Goal: Use online tool/utility: Use online tool/utility

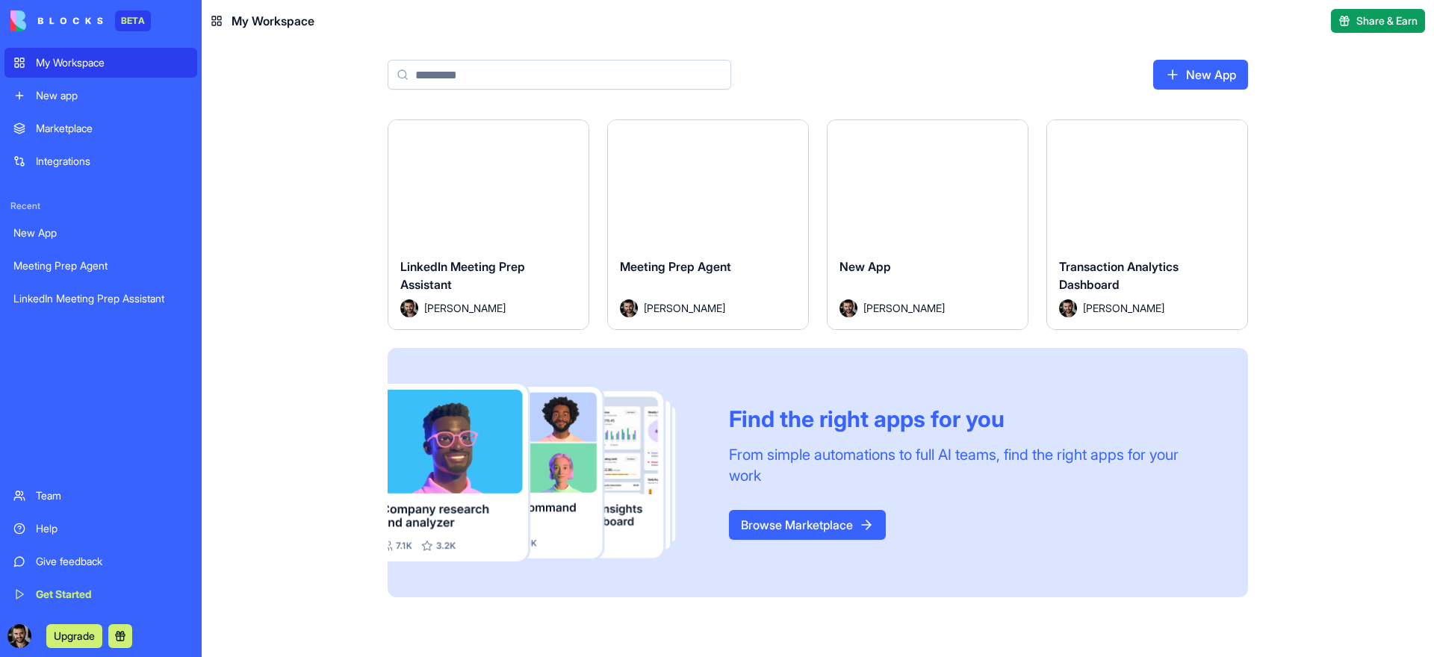
click at [133, 62] on div "My Workspace" at bounding box center [112, 62] width 152 height 15
click at [74, 166] on div "Integrations" at bounding box center [112, 161] width 152 height 15
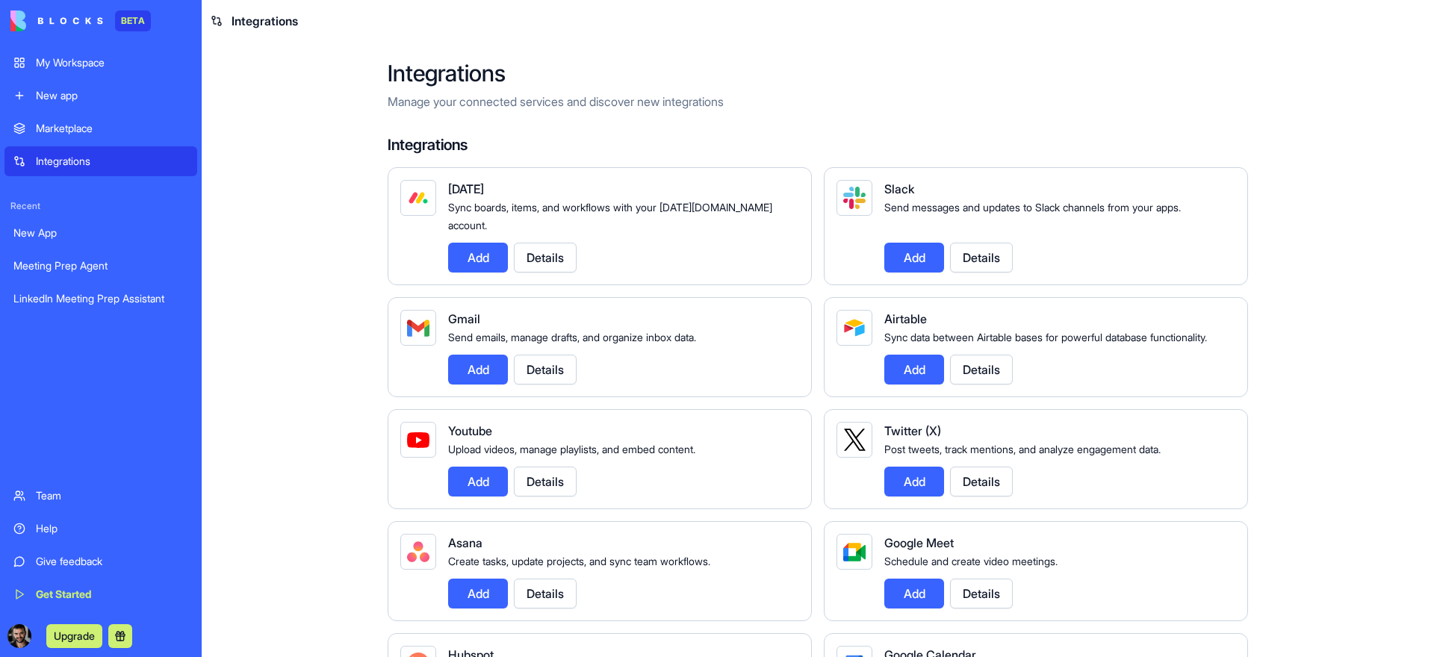
click at [99, 135] on div "Marketplace" at bounding box center [112, 128] width 152 height 15
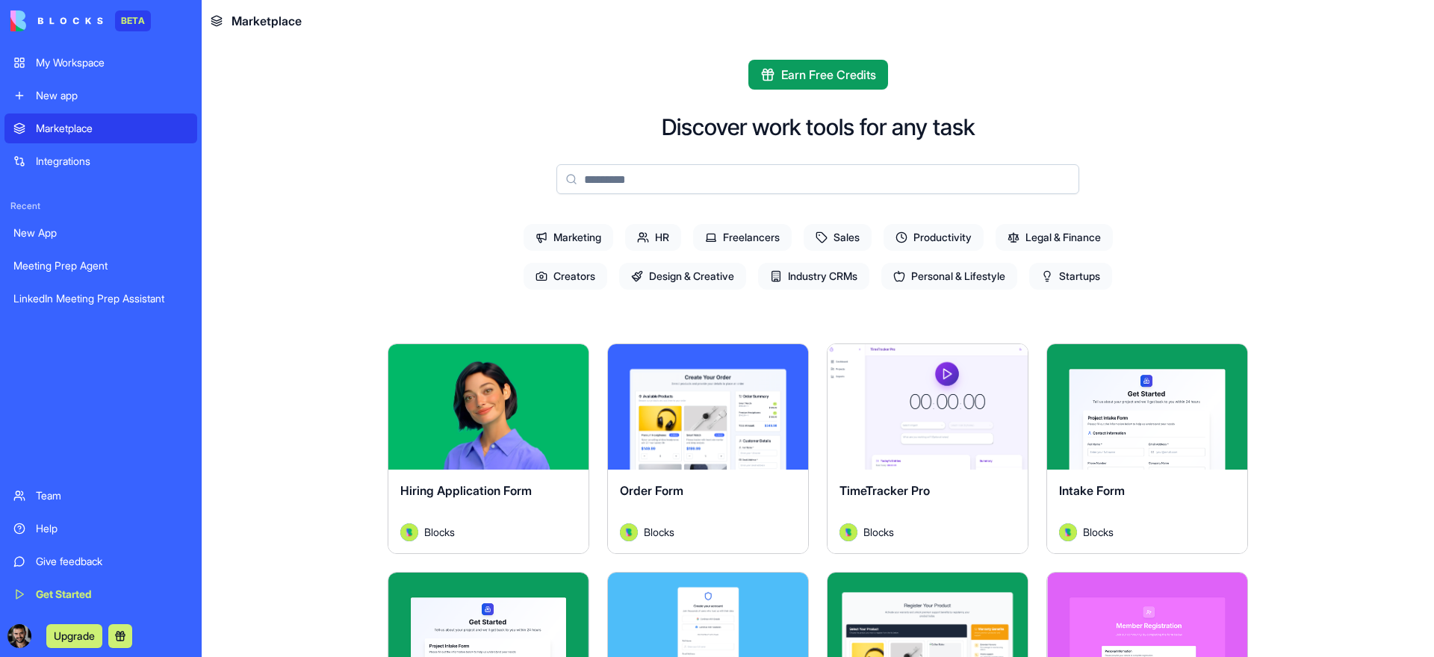
click at [63, 270] on div "Meeting Prep Agent" at bounding box center [100, 265] width 175 height 15
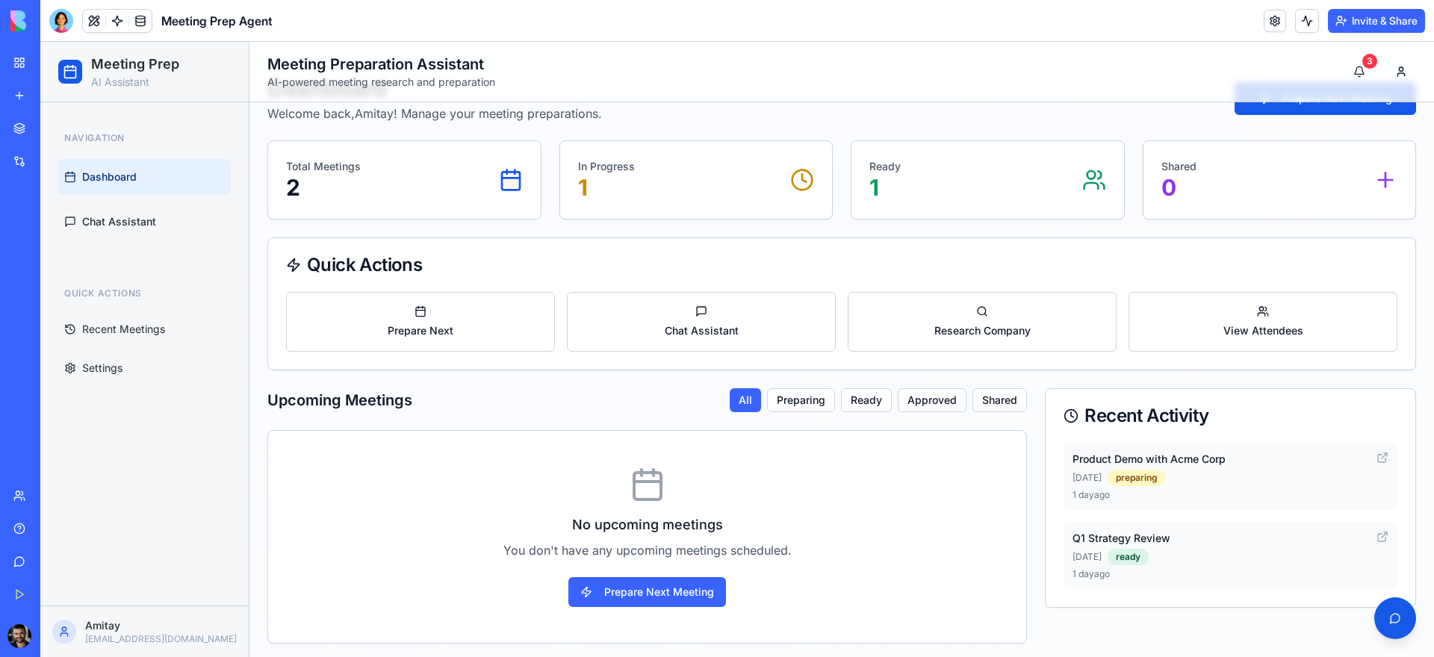
scroll to position [50, 0]
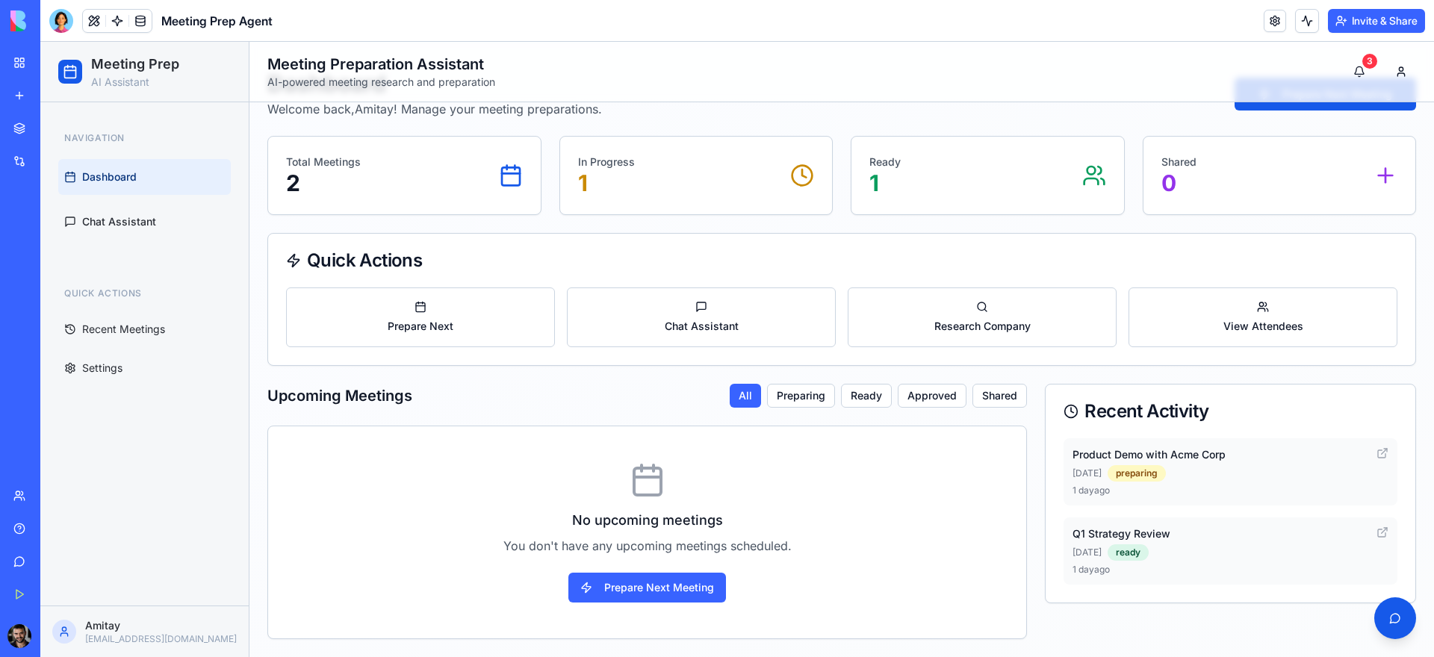
click at [55, 231] on div "New App" at bounding box center [34, 233] width 42 height 15
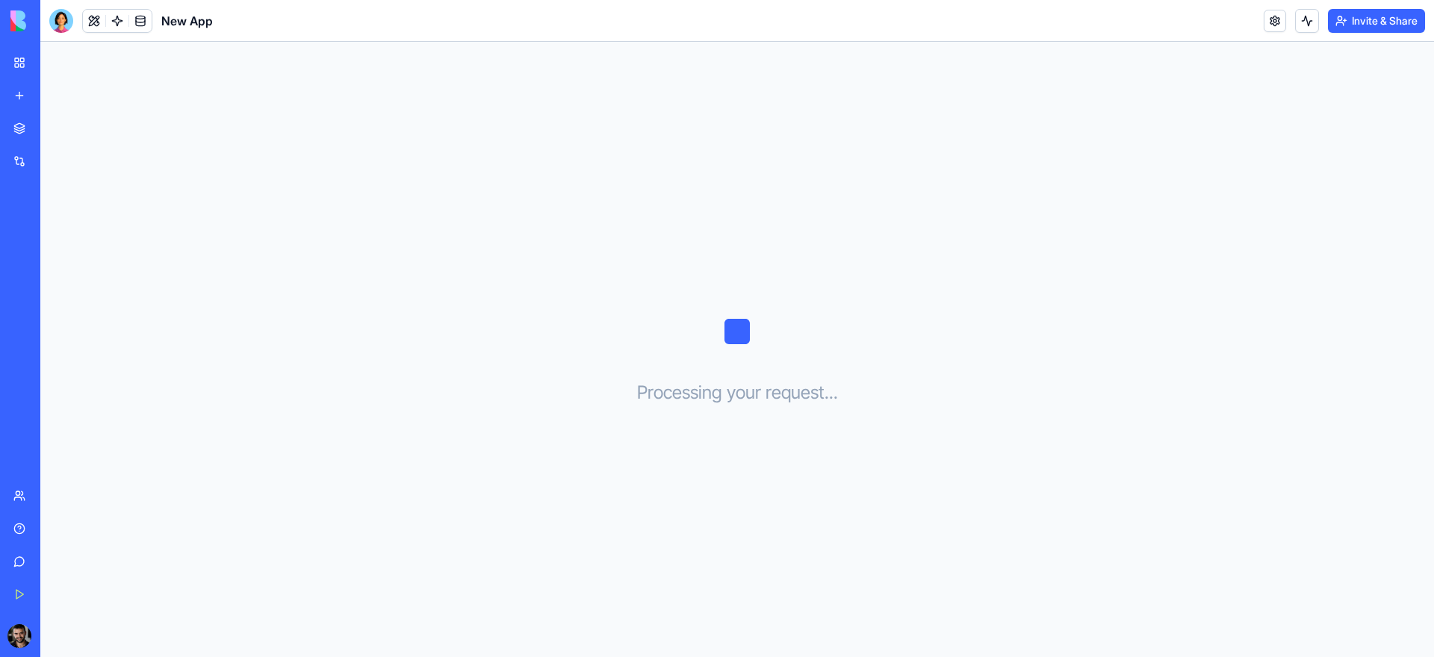
click at [55, 262] on div "Meeting Prep Agent" at bounding box center [34, 265] width 42 height 15
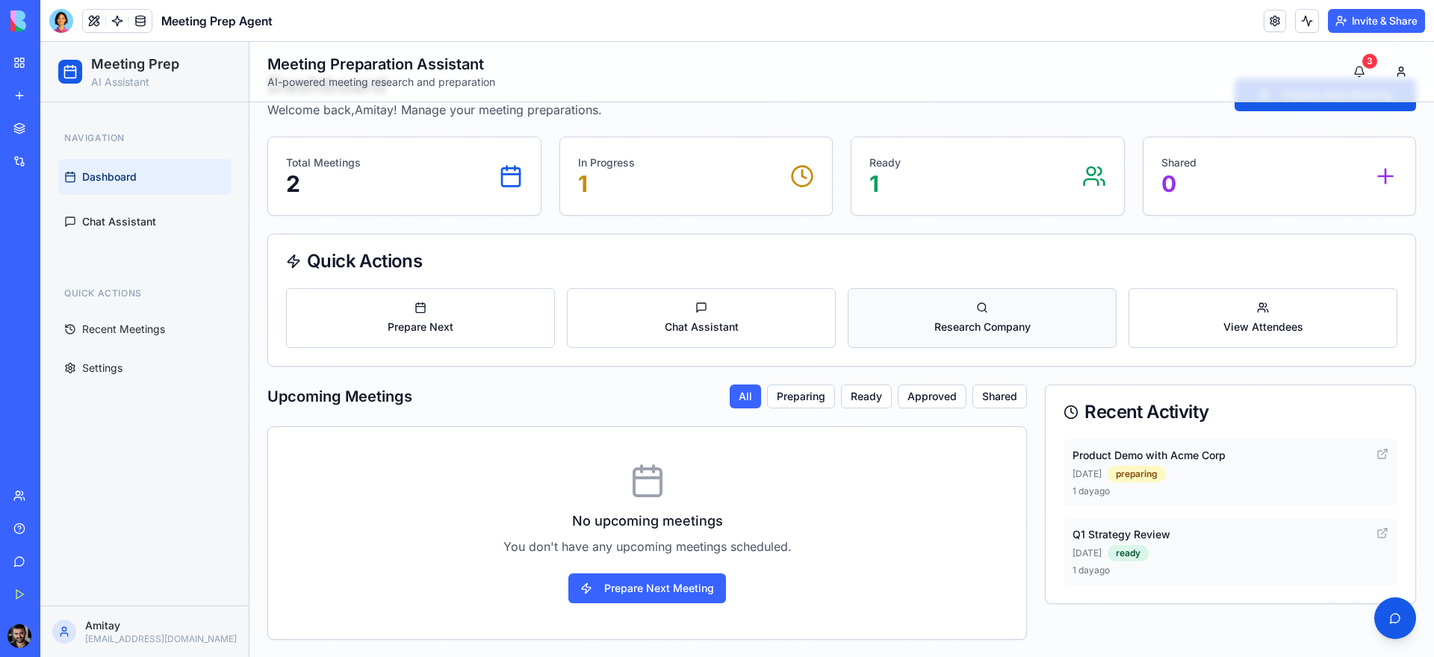
scroll to position [50, 0]
click at [52, 13] on div at bounding box center [61, 21] width 24 height 24
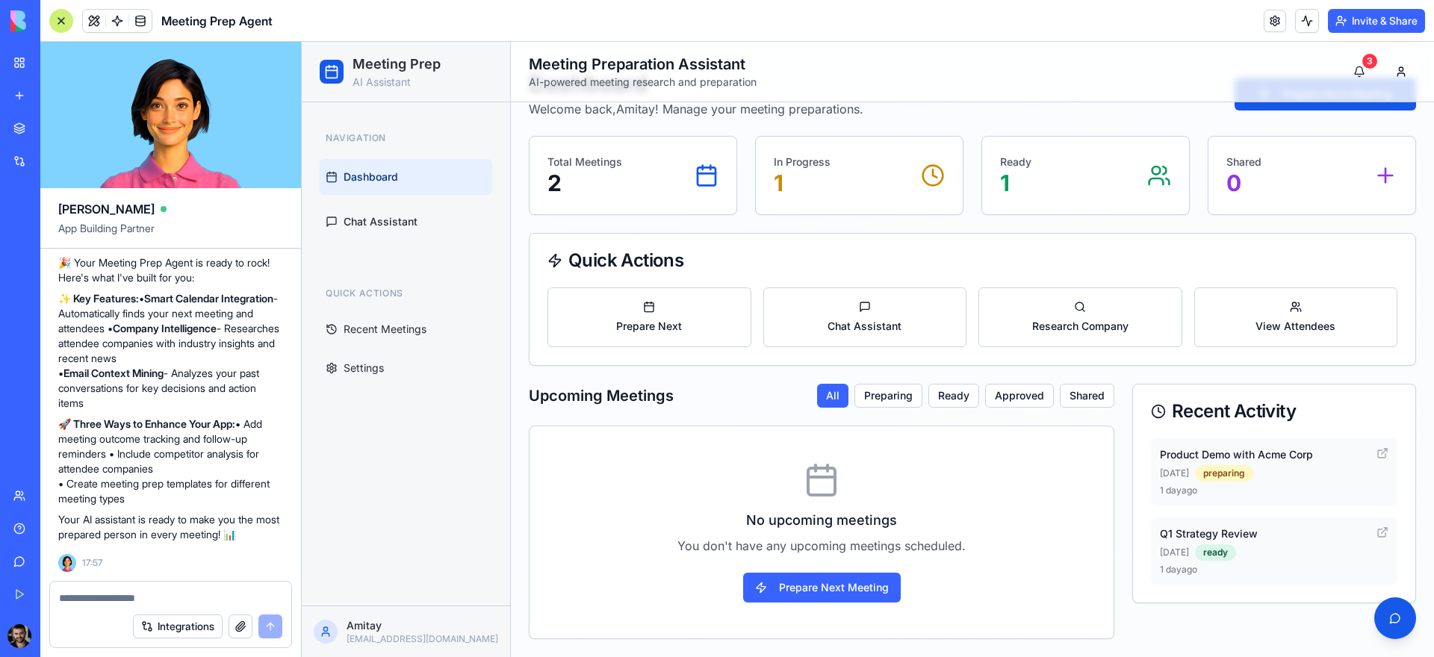
scroll to position [2605, 0]
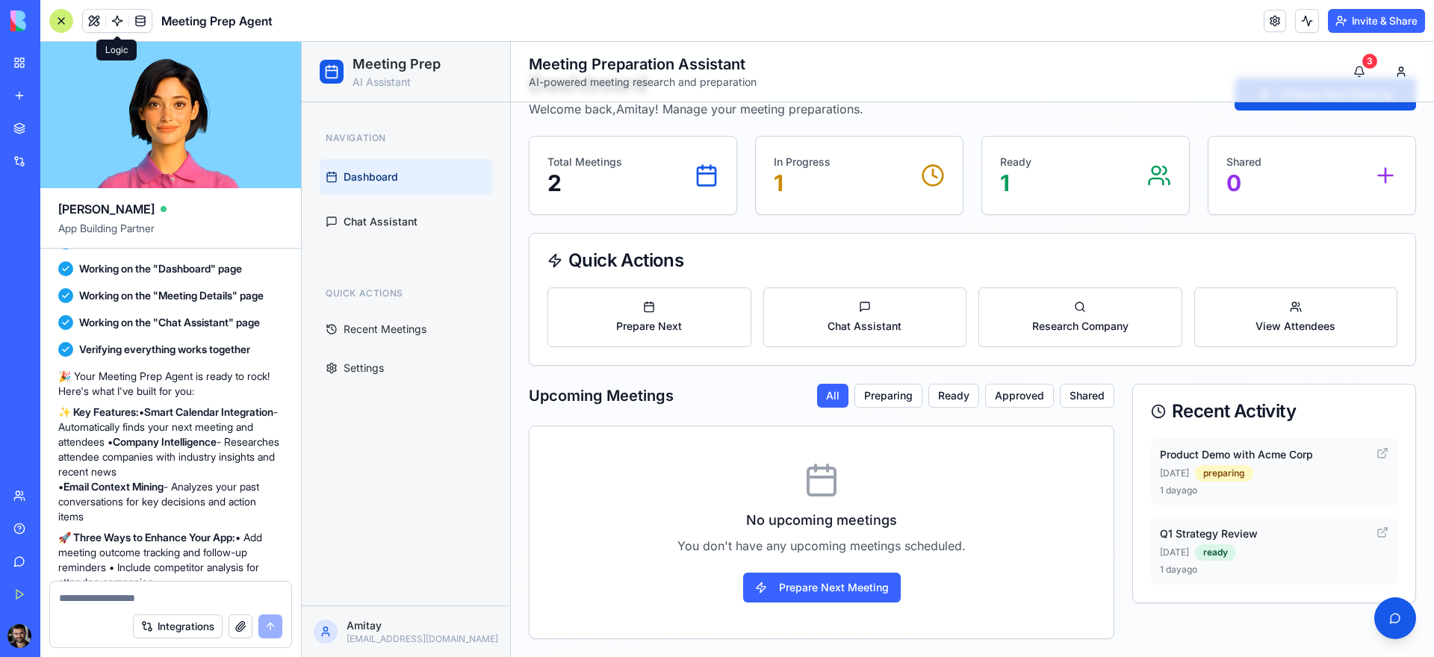
click at [118, 16] on link at bounding box center [117, 21] width 22 height 22
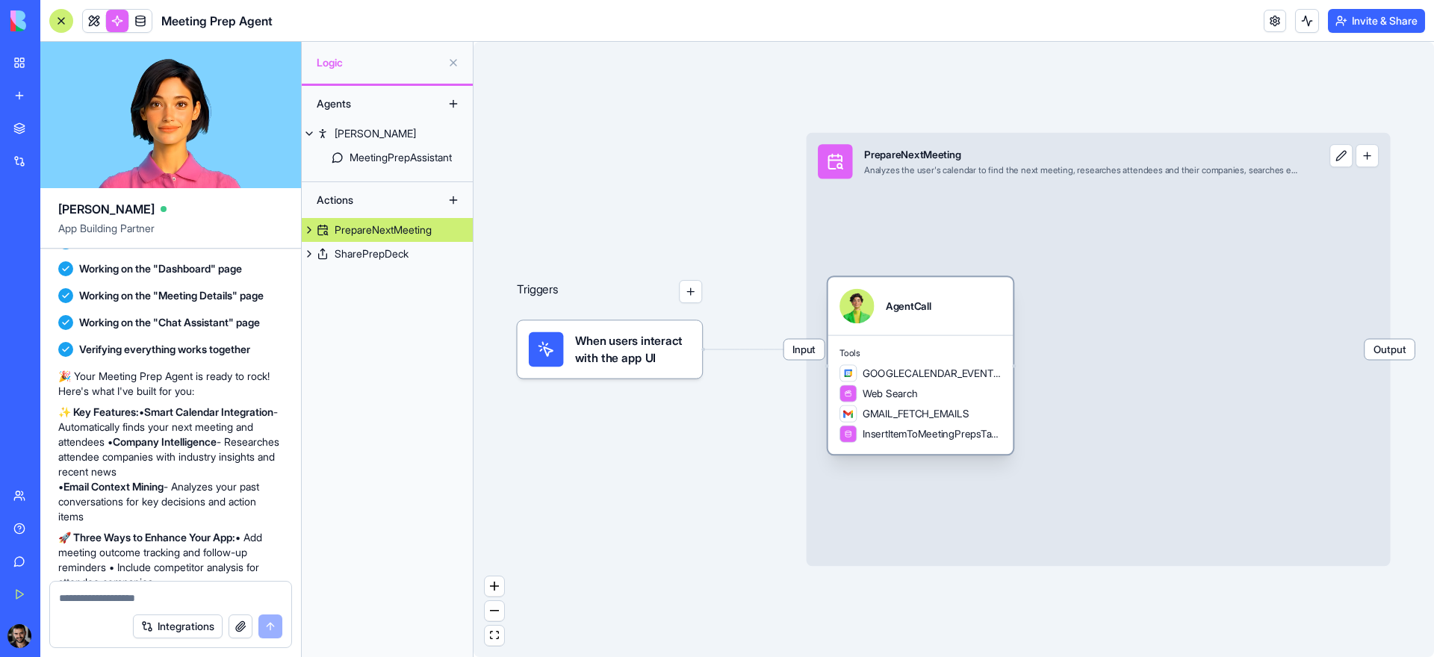
click at [926, 385] on div "Web Search" at bounding box center [921, 393] width 162 height 17
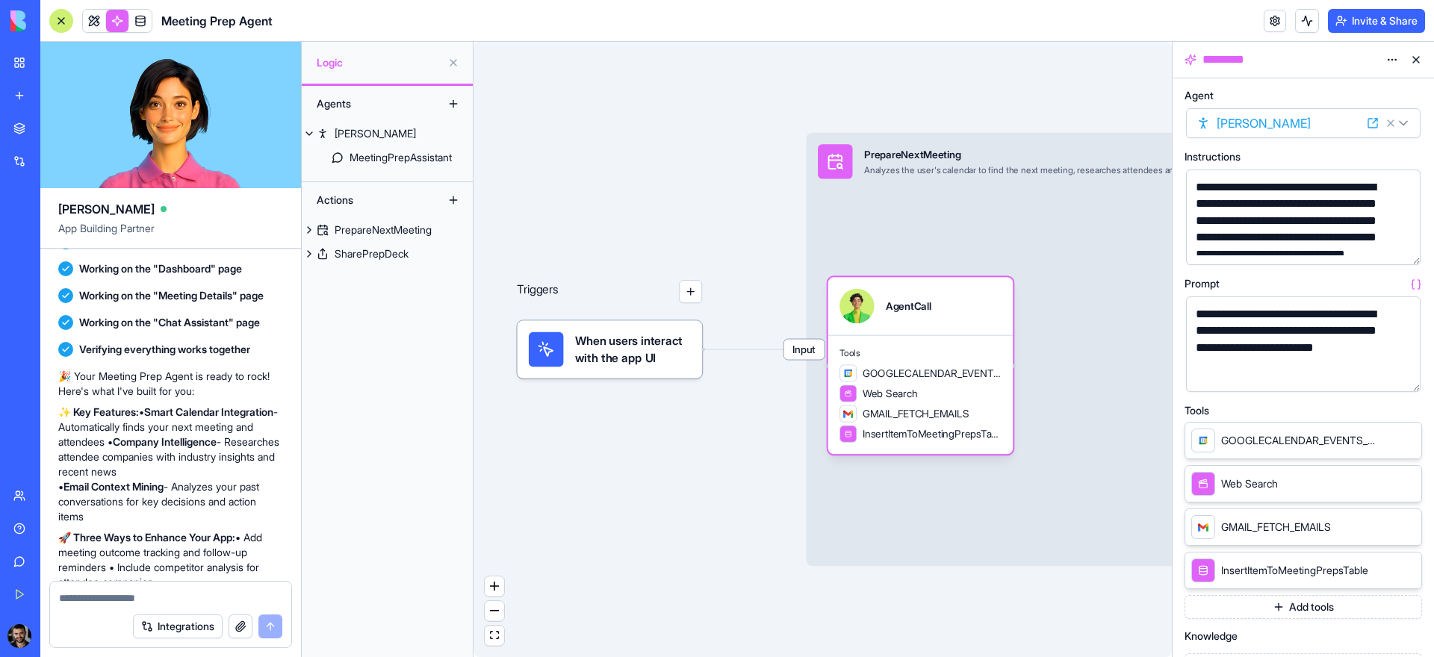
click at [1409, 57] on button at bounding box center [1416, 60] width 24 height 24
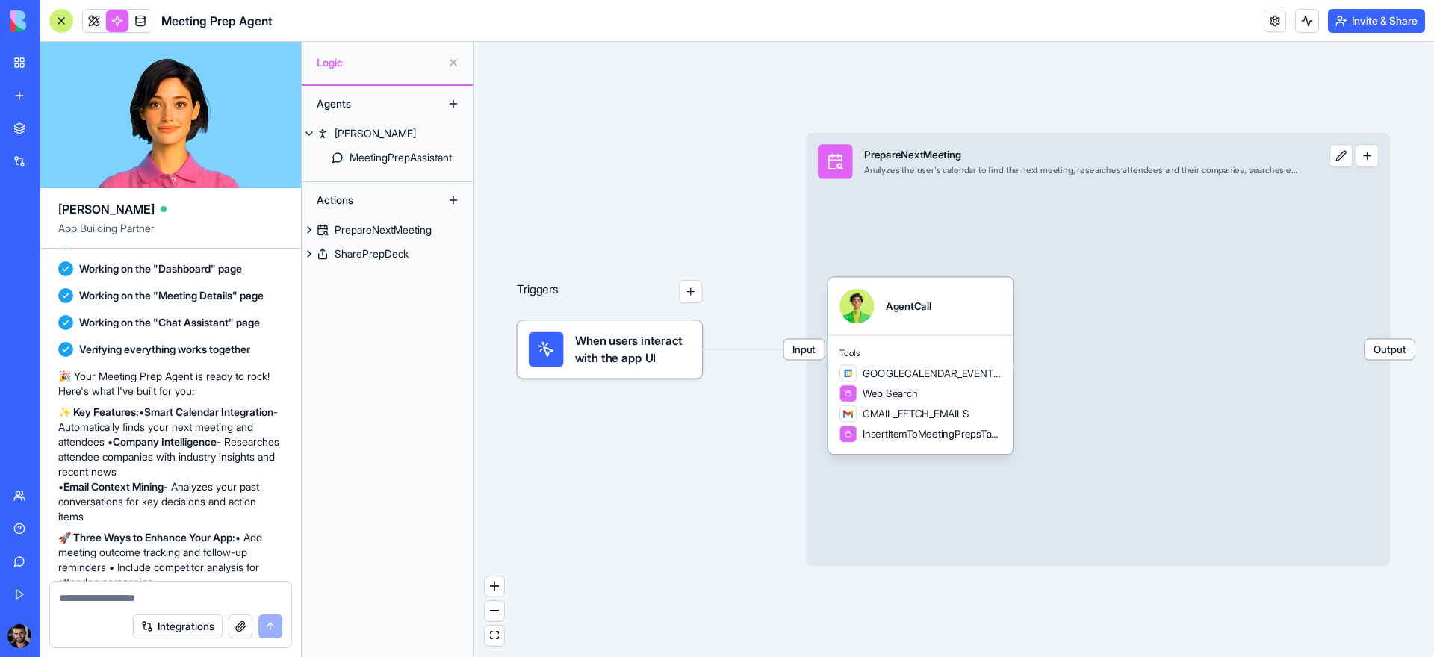
click at [108, 22] on link at bounding box center [117, 21] width 22 height 22
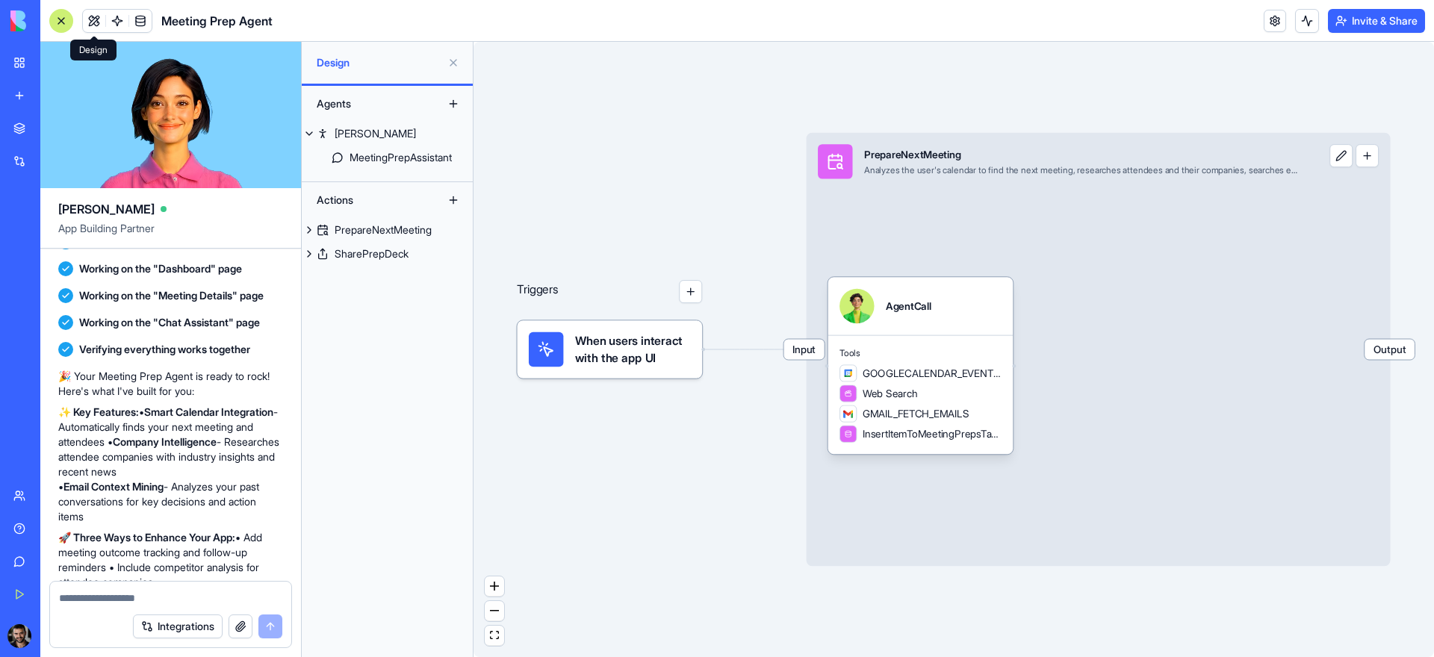
click at [98, 22] on button at bounding box center [94, 21] width 22 height 22
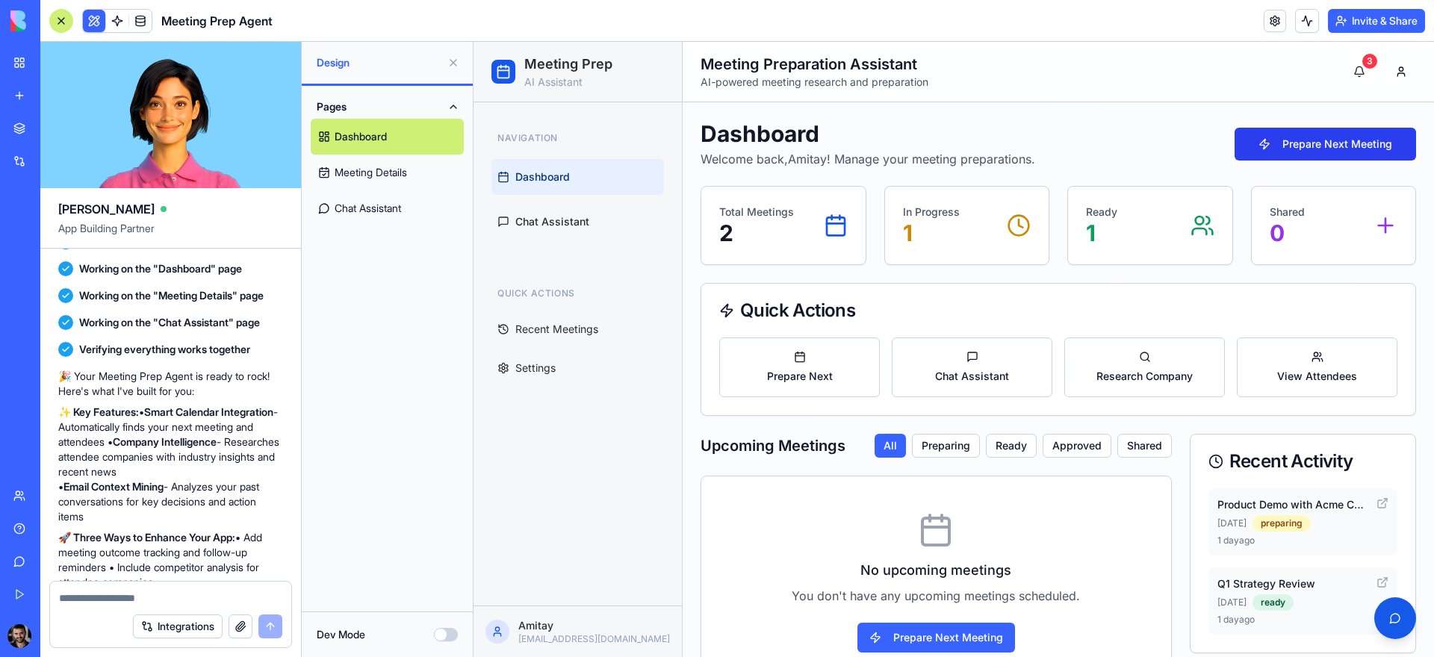
click at [1324, 134] on button "Prepare Next Meeting" at bounding box center [1326, 144] width 182 height 33
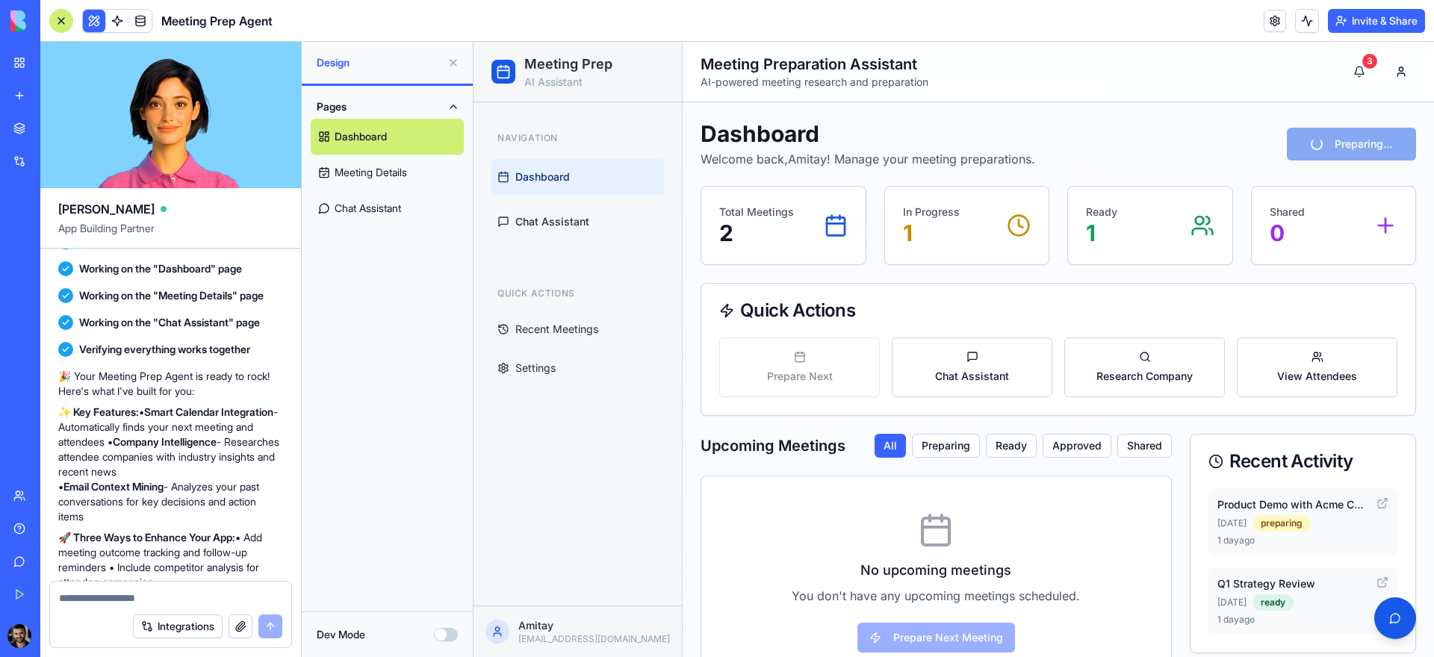
click at [1116, 243] on div "Ready 1" at bounding box center [1150, 226] width 128 height 42
click at [1344, 76] on button "3" at bounding box center [1359, 72] width 30 height 30
click at [1344, 73] on button "3" at bounding box center [1359, 72] width 30 height 30
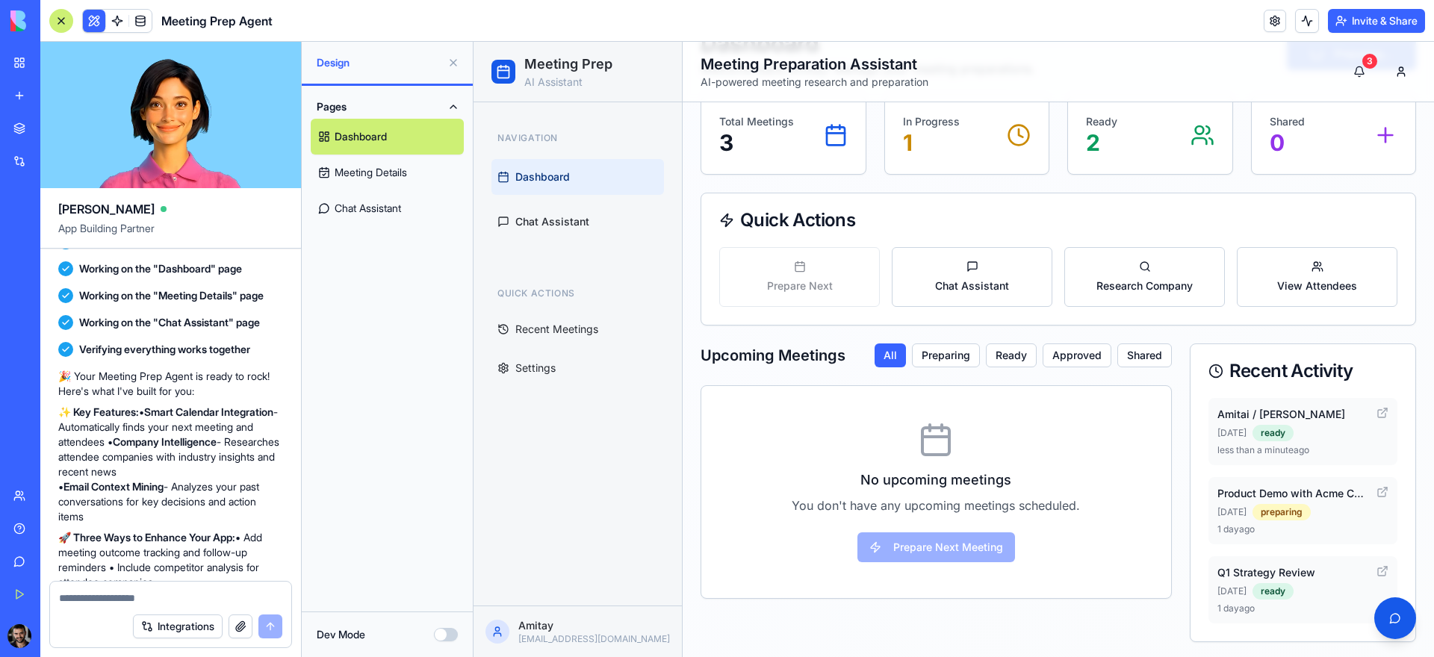
scroll to position [93, 0]
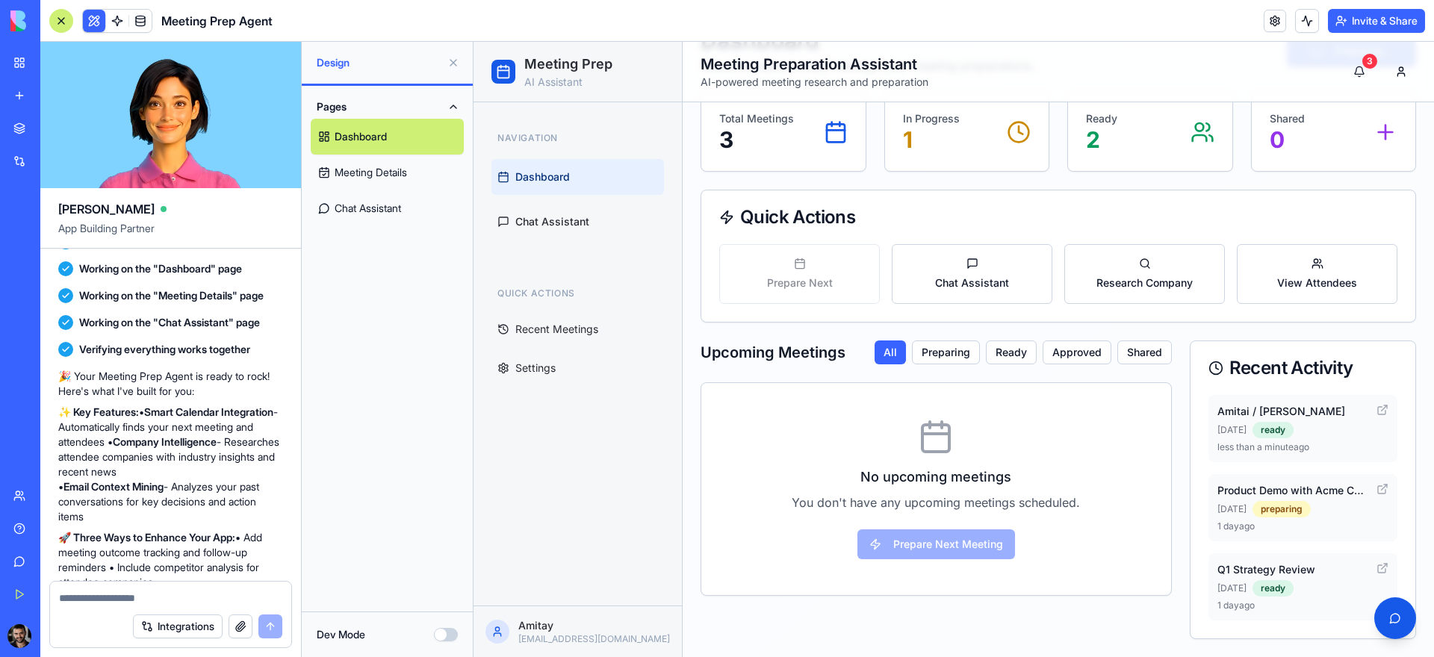
click at [1102, 140] on p "2" at bounding box center [1101, 139] width 31 height 27
click at [1043, 356] on button "Approved" at bounding box center [1077, 353] width 69 height 24
click at [1011, 354] on button "Ready" at bounding box center [1012, 353] width 51 height 24
click at [1087, 356] on button "Approved" at bounding box center [1077, 353] width 69 height 24
click at [1146, 358] on button "Shared" at bounding box center [1144, 353] width 55 height 24
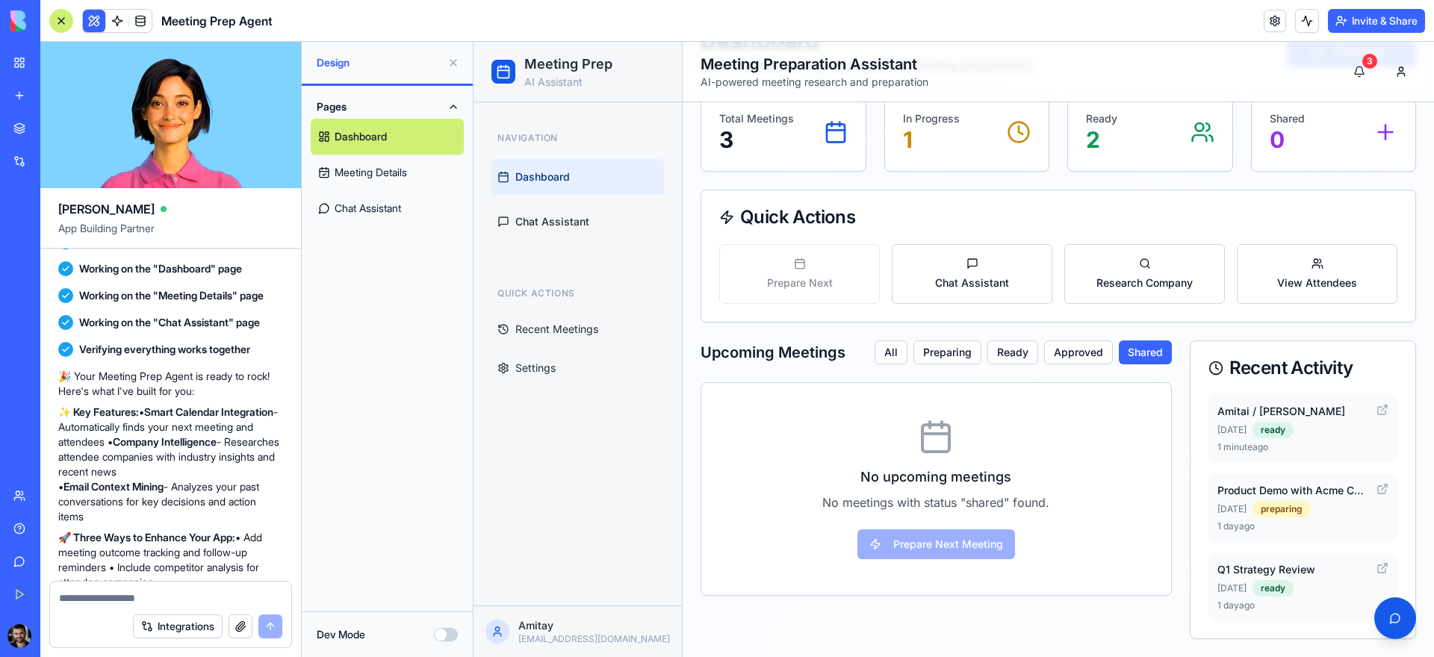
click at [401, 173] on link "Meeting Details" at bounding box center [387, 173] width 153 height 36
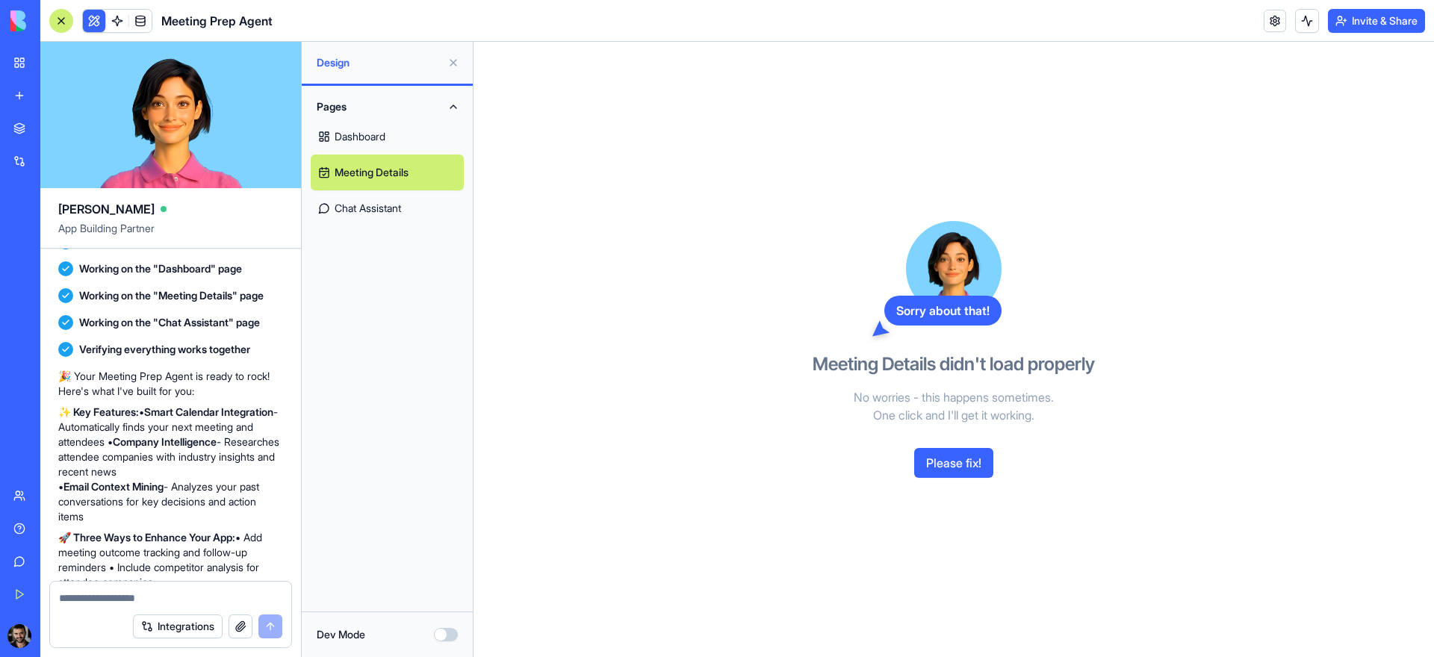
click at [968, 465] on button "Please fix!" at bounding box center [953, 463] width 79 height 30
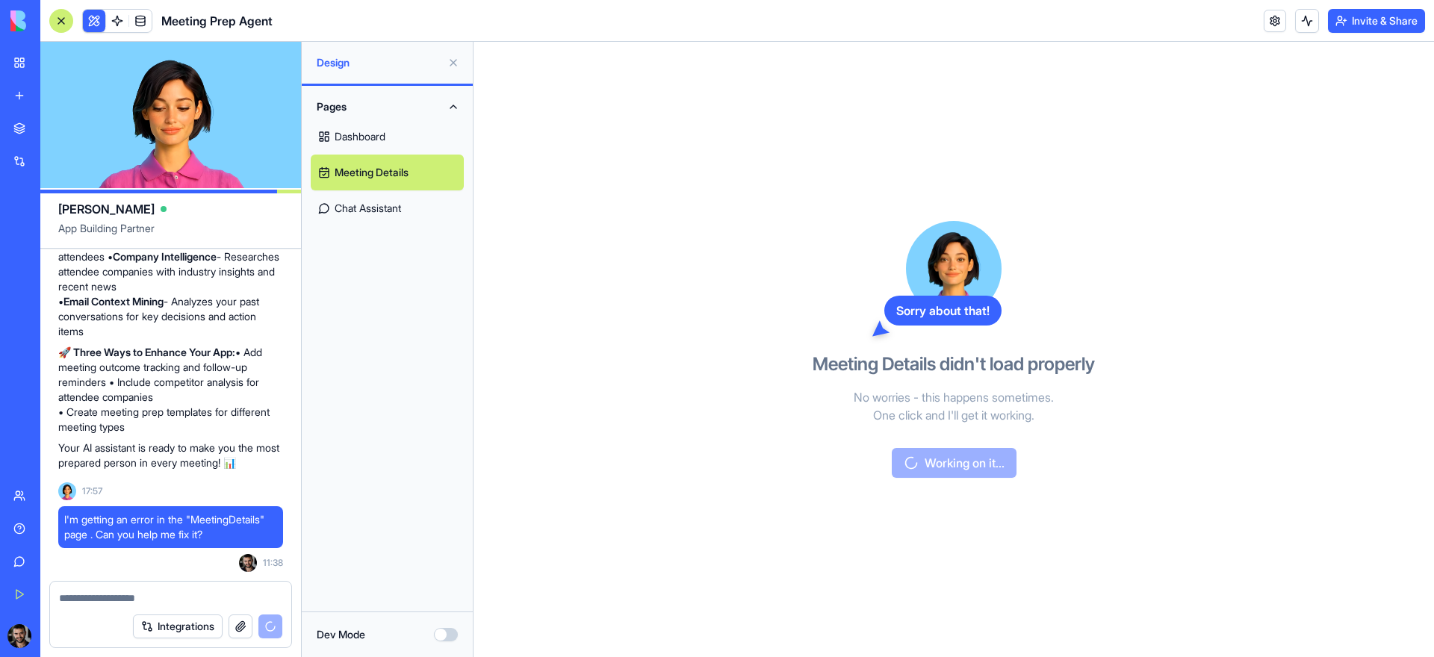
scroll to position [2864, 0]
click at [102, 601] on textarea at bounding box center [170, 598] width 223 height 15
click at [198, 635] on button "Integrations" at bounding box center [178, 627] width 90 height 24
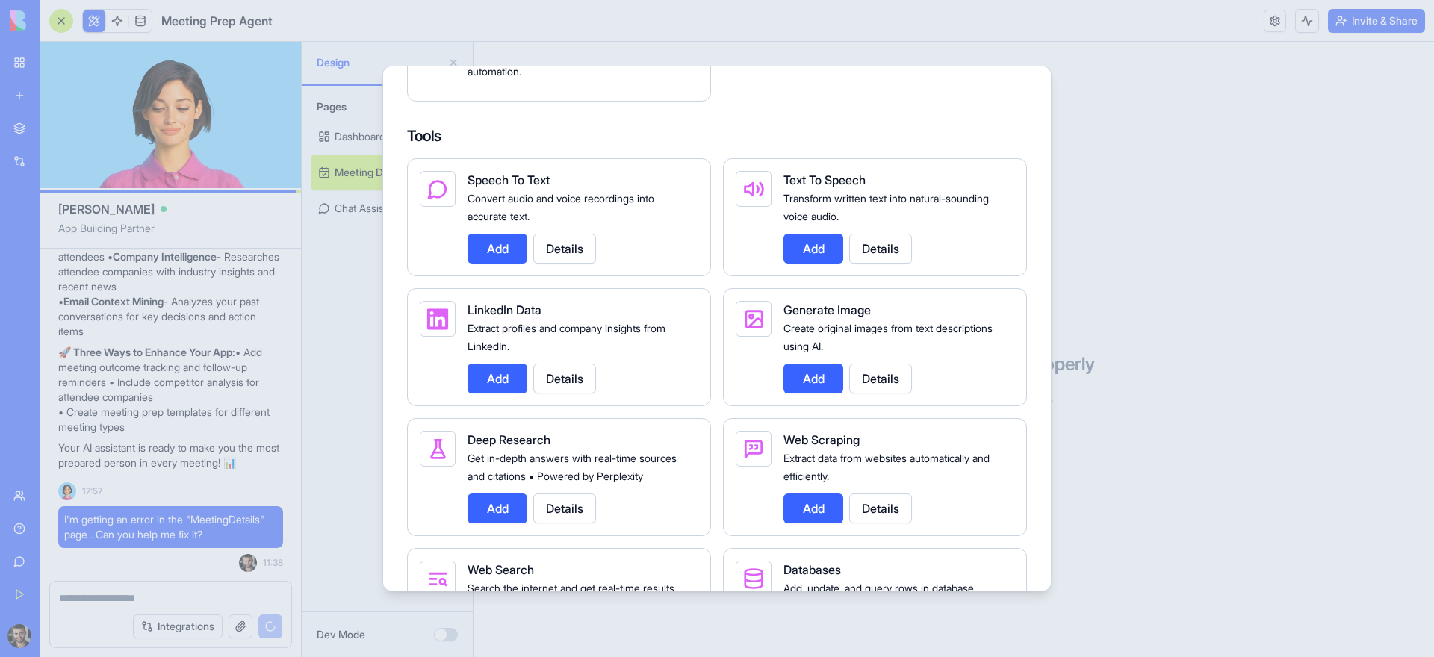
scroll to position [1593, 0]
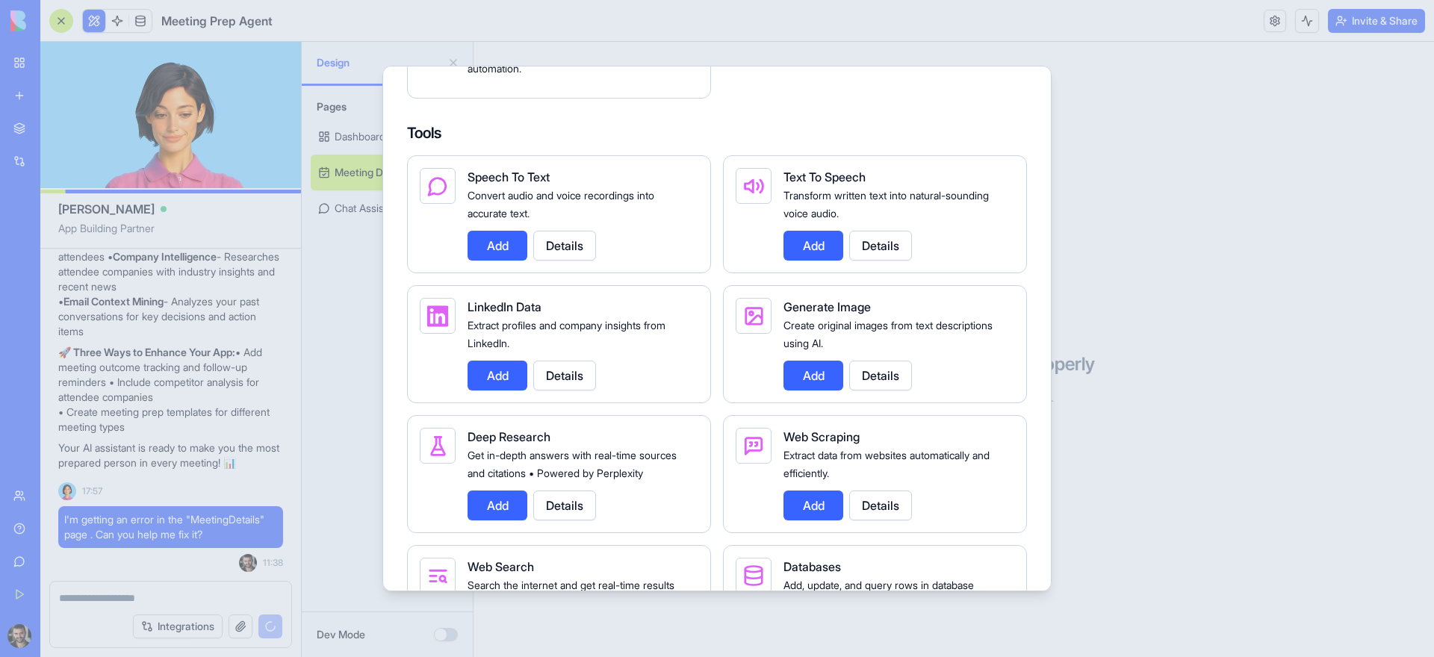
click at [505, 391] on button "Add" at bounding box center [498, 376] width 60 height 30
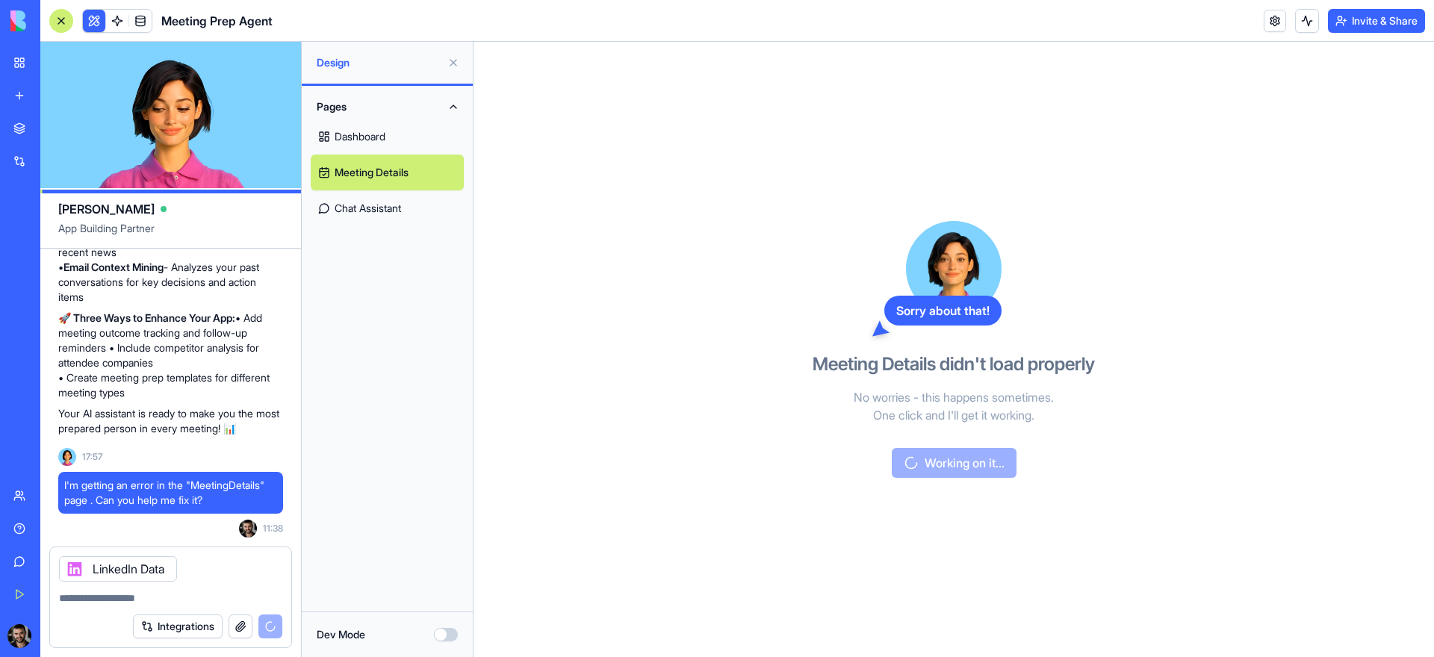
click at [138, 595] on textarea at bounding box center [170, 598] width 223 height 15
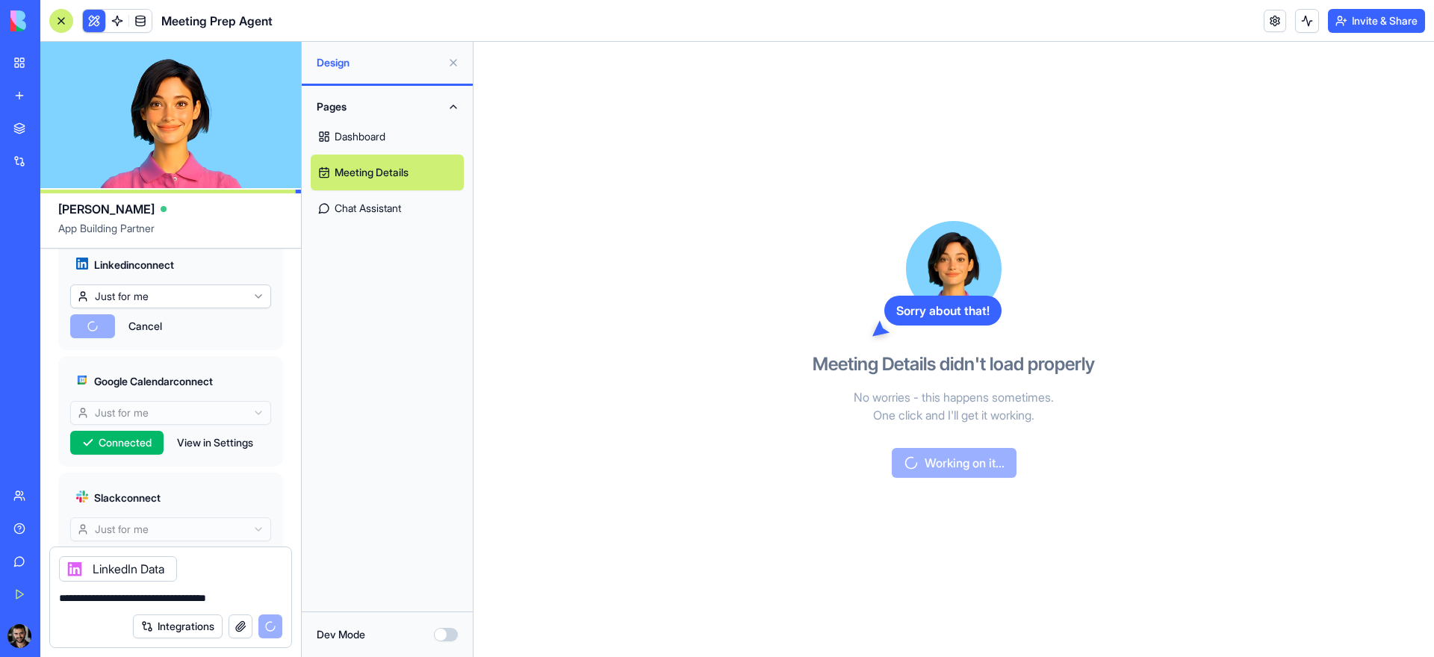
scroll to position [692, 0]
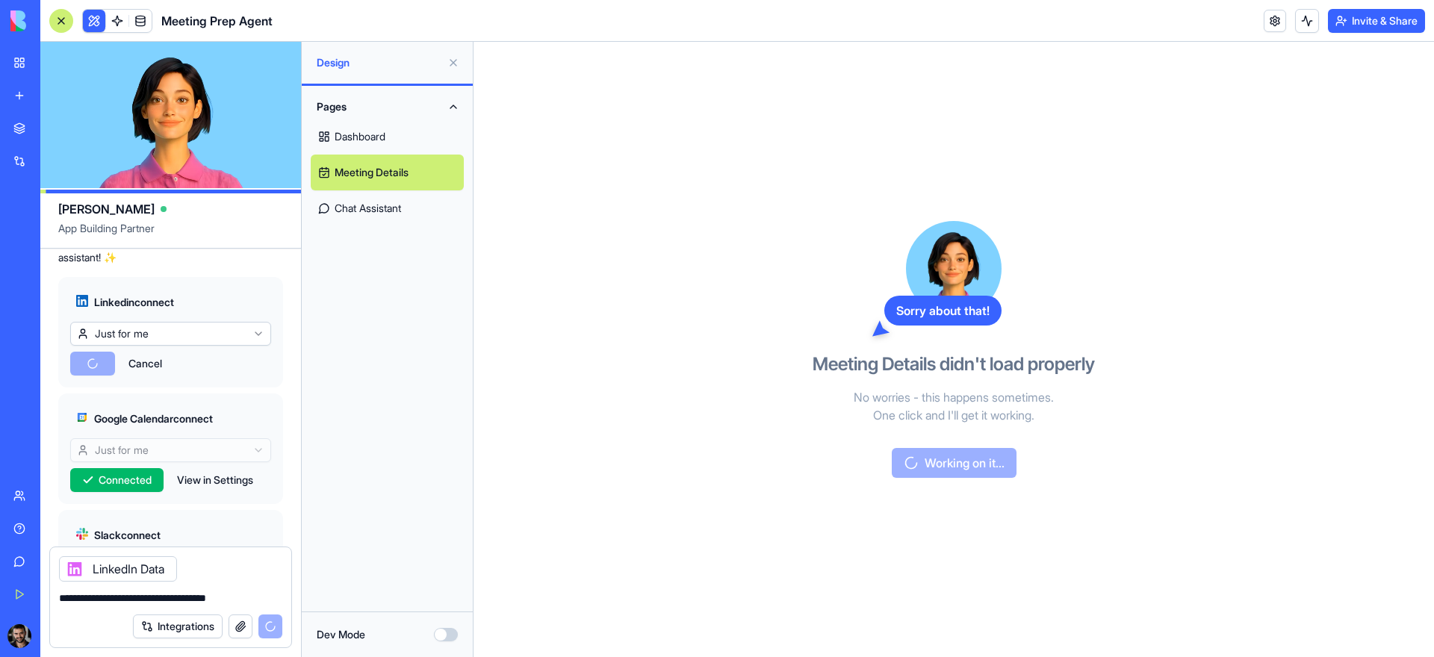
type textarea "**********"
click at [143, 376] on button "Cancel" at bounding box center [145, 364] width 49 height 24
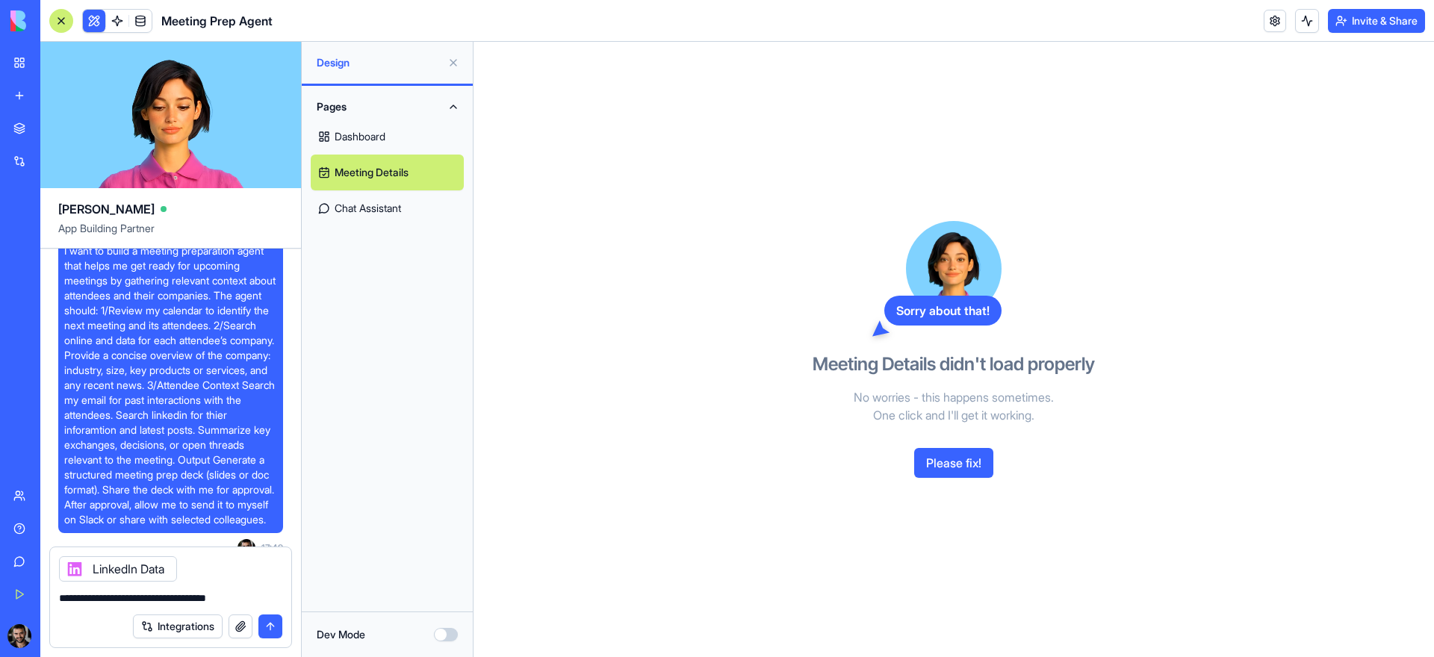
scroll to position [3003, 0]
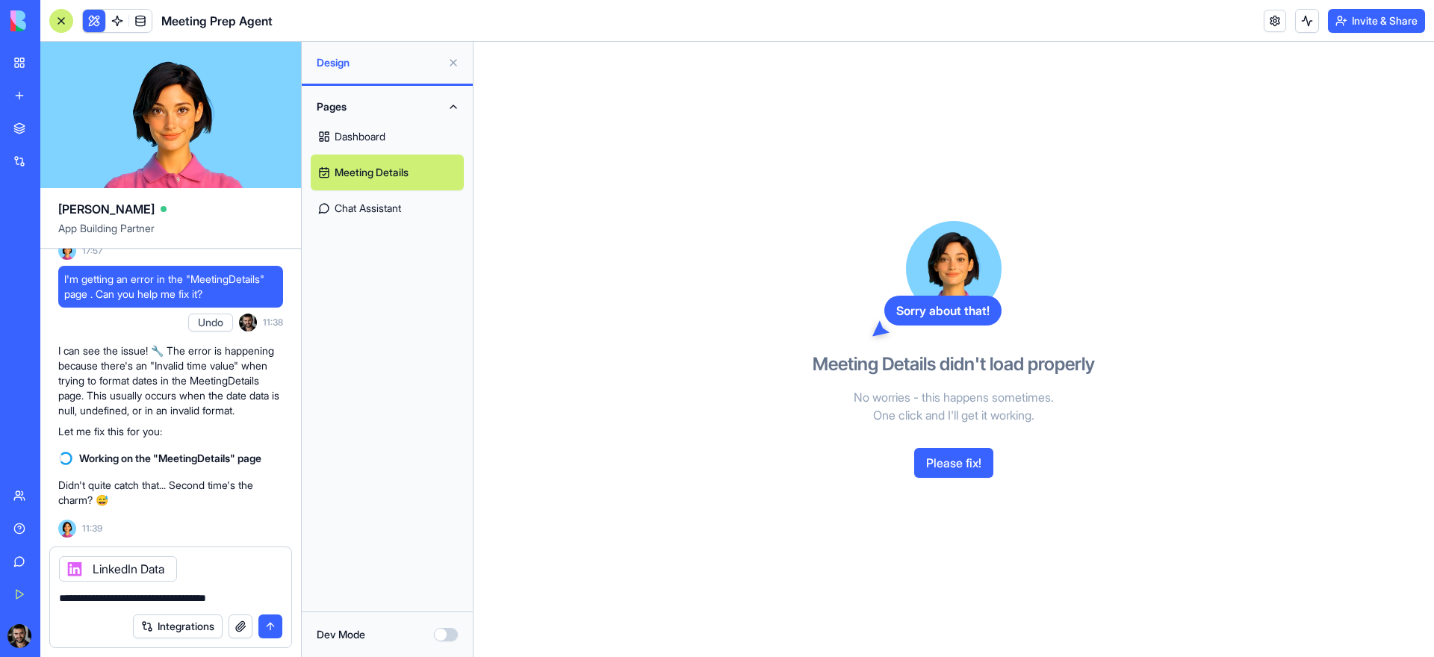
click at [245, 595] on textarea "**********" at bounding box center [170, 598] width 223 height 15
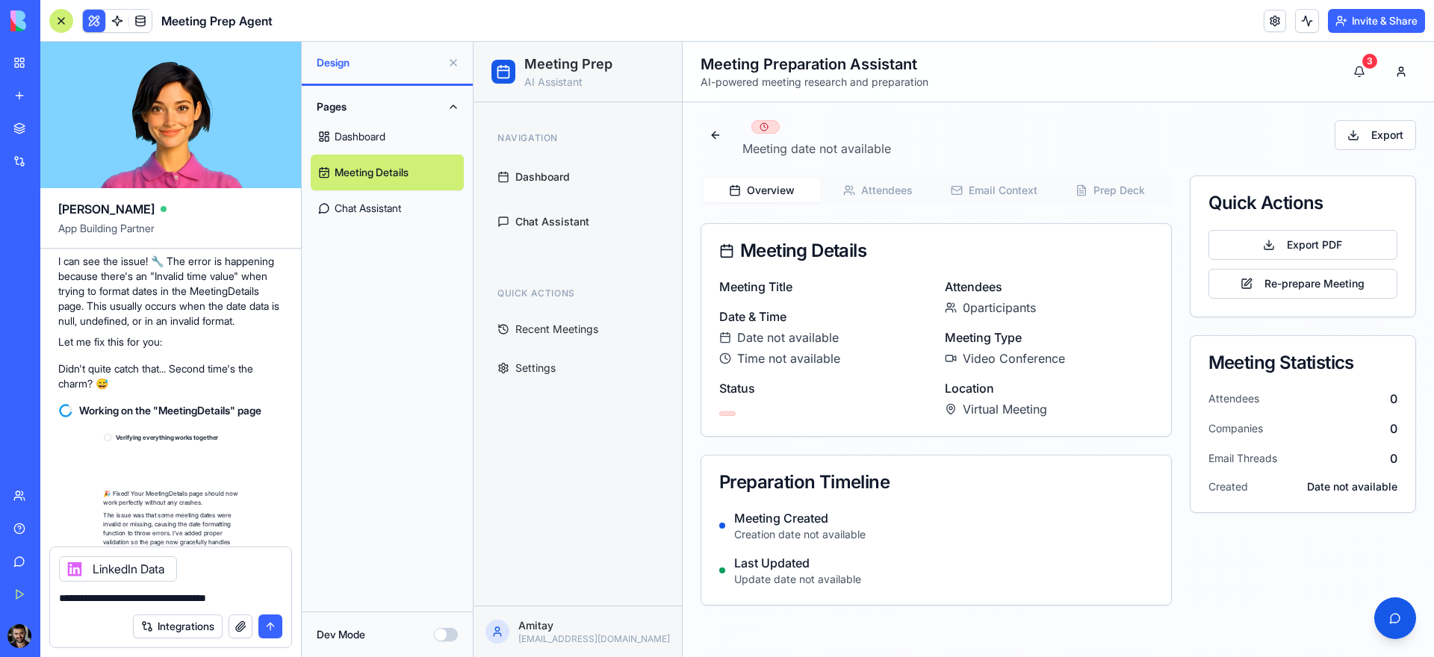
scroll to position [3204, 0]
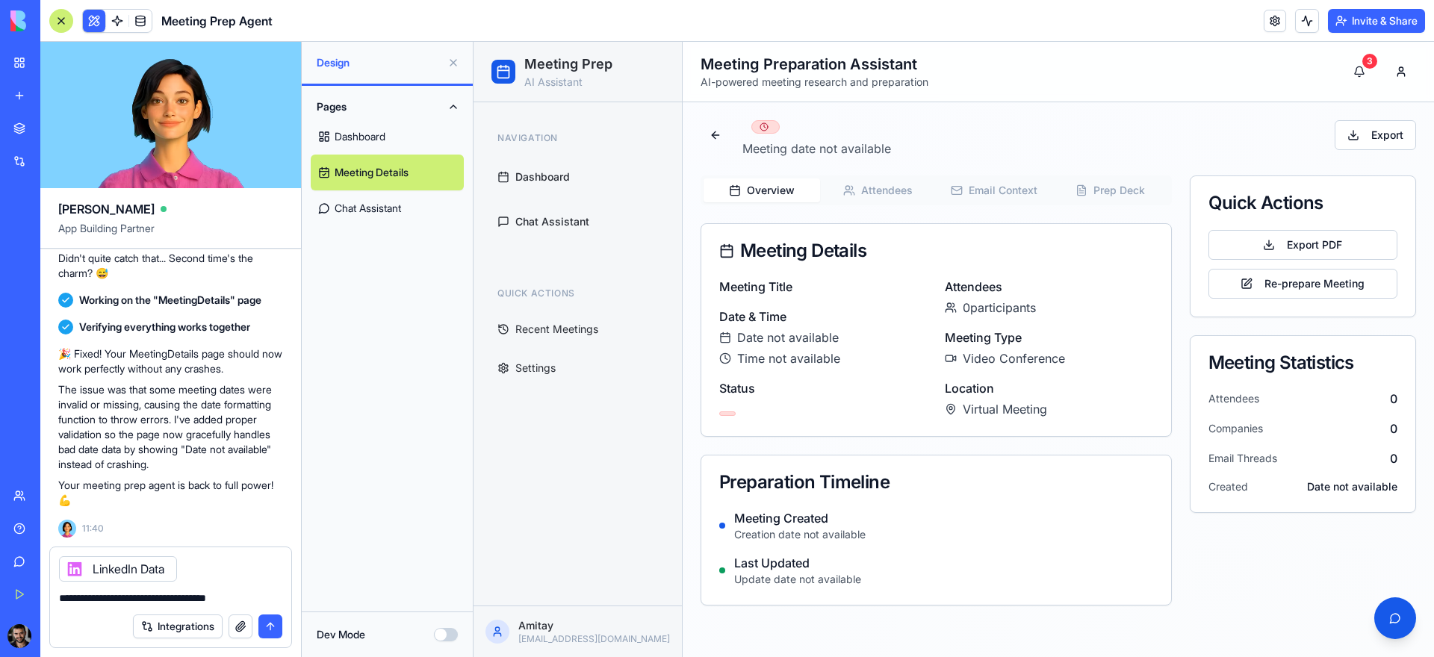
click at [883, 371] on div "Meeting Title Date & Time Date not available Time not available Status" at bounding box center [823, 348] width 208 height 140
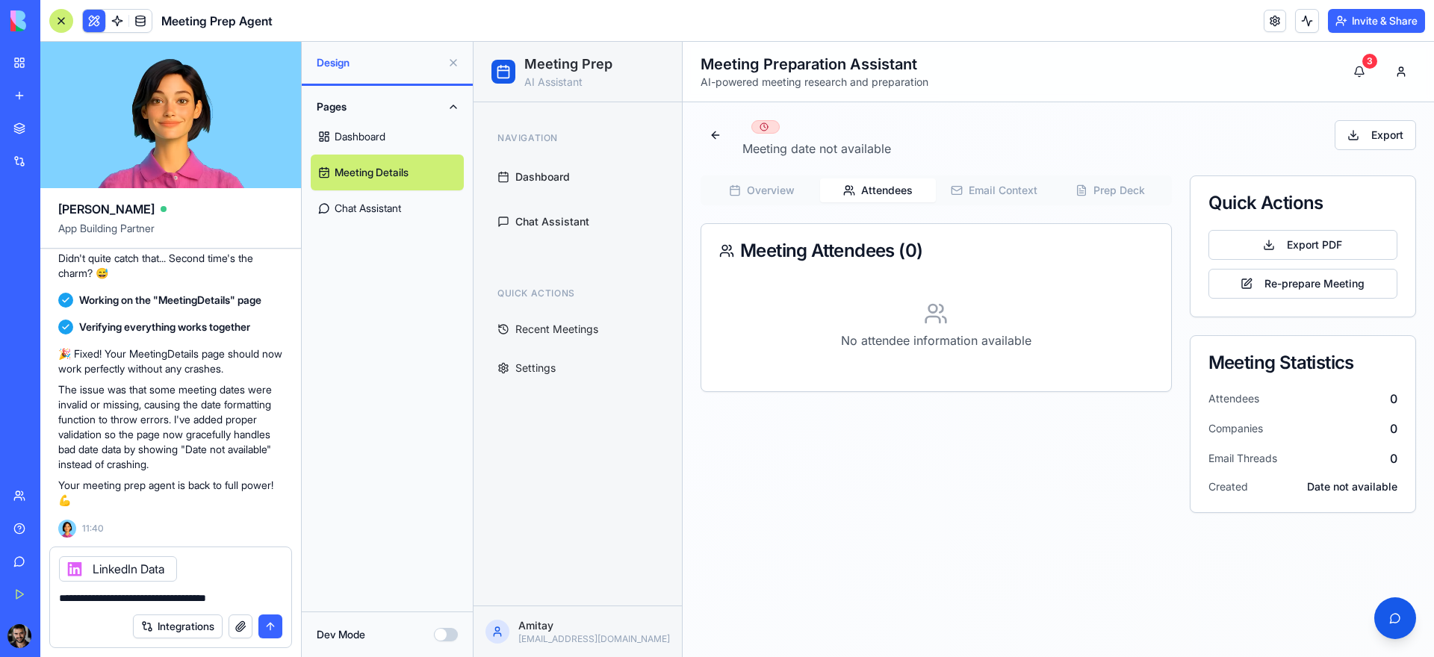
click at [899, 192] on button "Attendees" at bounding box center [878, 191] width 117 height 24
click at [760, 193] on button "Overview" at bounding box center [762, 191] width 117 height 24
click at [1002, 192] on button "Email Context" at bounding box center [994, 191] width 117 height 24
click at [1129, 189] on button "Prep Deck" at bounding box center [1110, 191] width 117 height 24
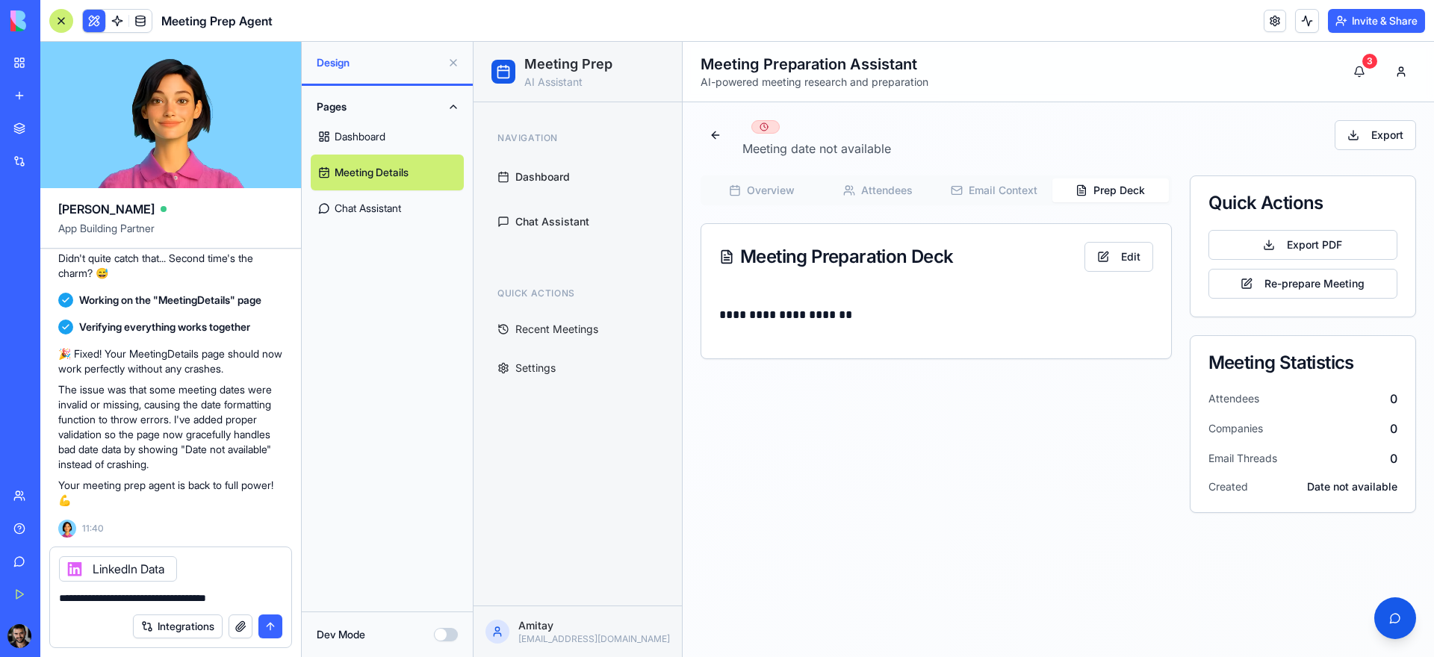
click at [741, 183] on button "Overview" at bounding box center [762, 191] width 117 height 24
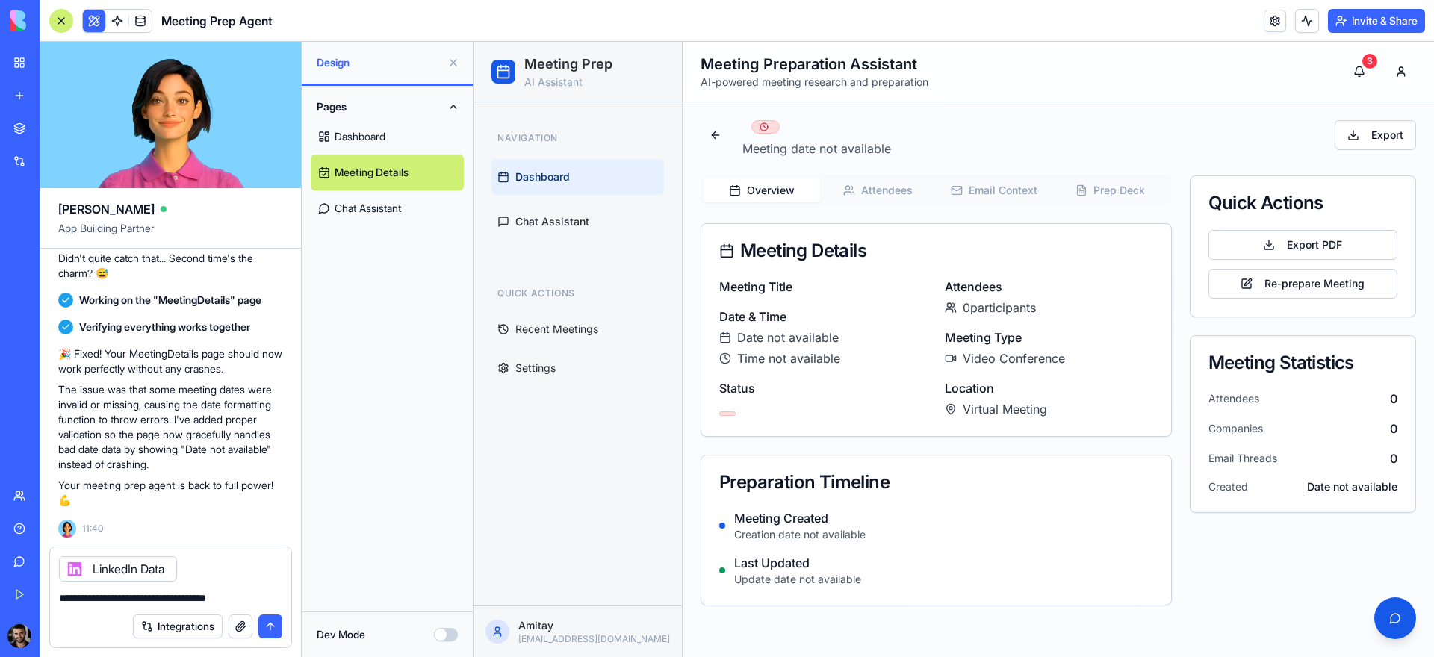
click at [524, 186] on link "Dashboard" at bounding box center [577, 177] width 173 height 36
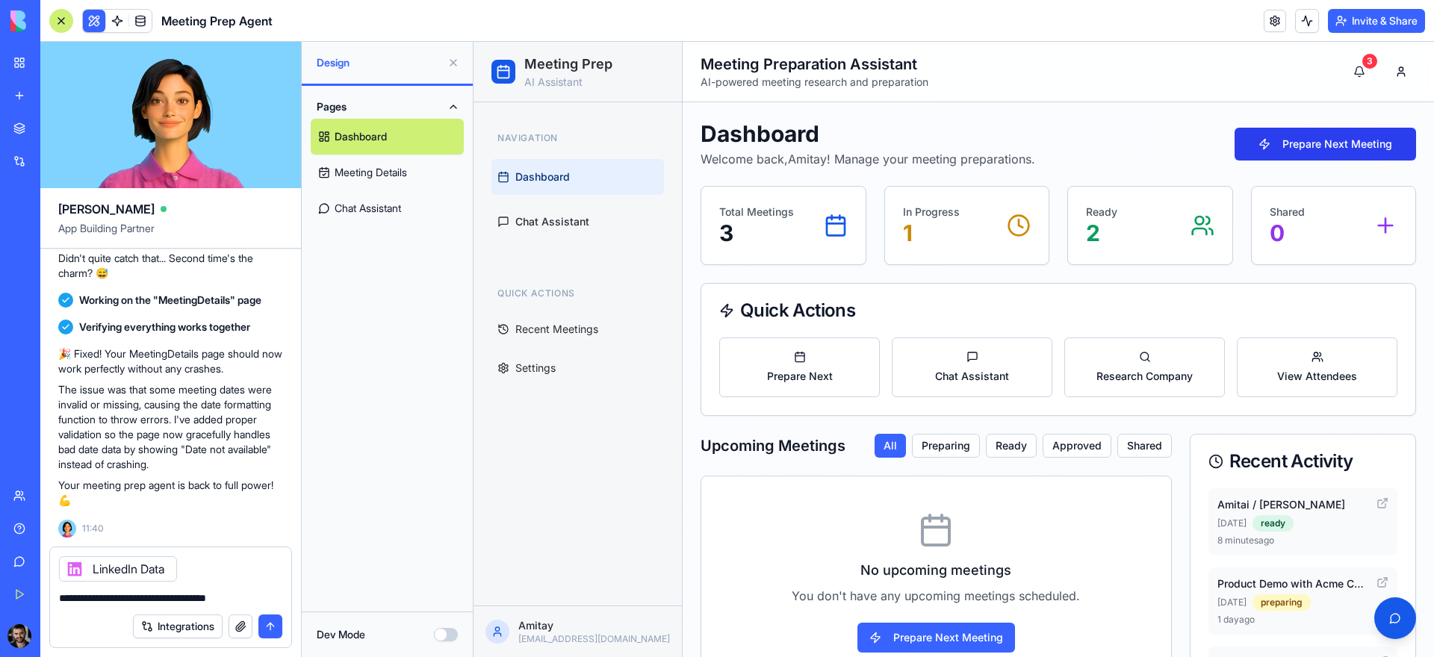
click at [1294, 143] on button "Prepare Next Meeting" at bounding box center [1326, 144] width 182 height 33
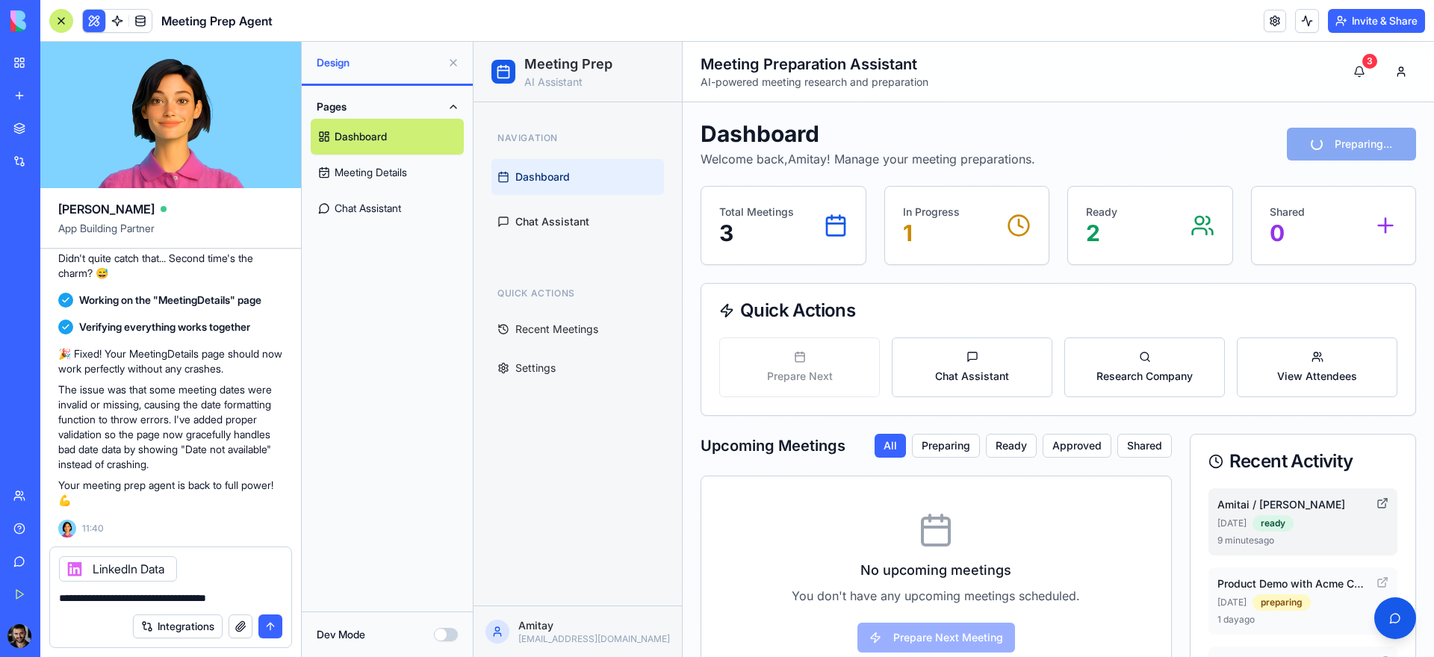
click at [1377, 502] on icon at bounding box center [1383, 503] width 12 height 12
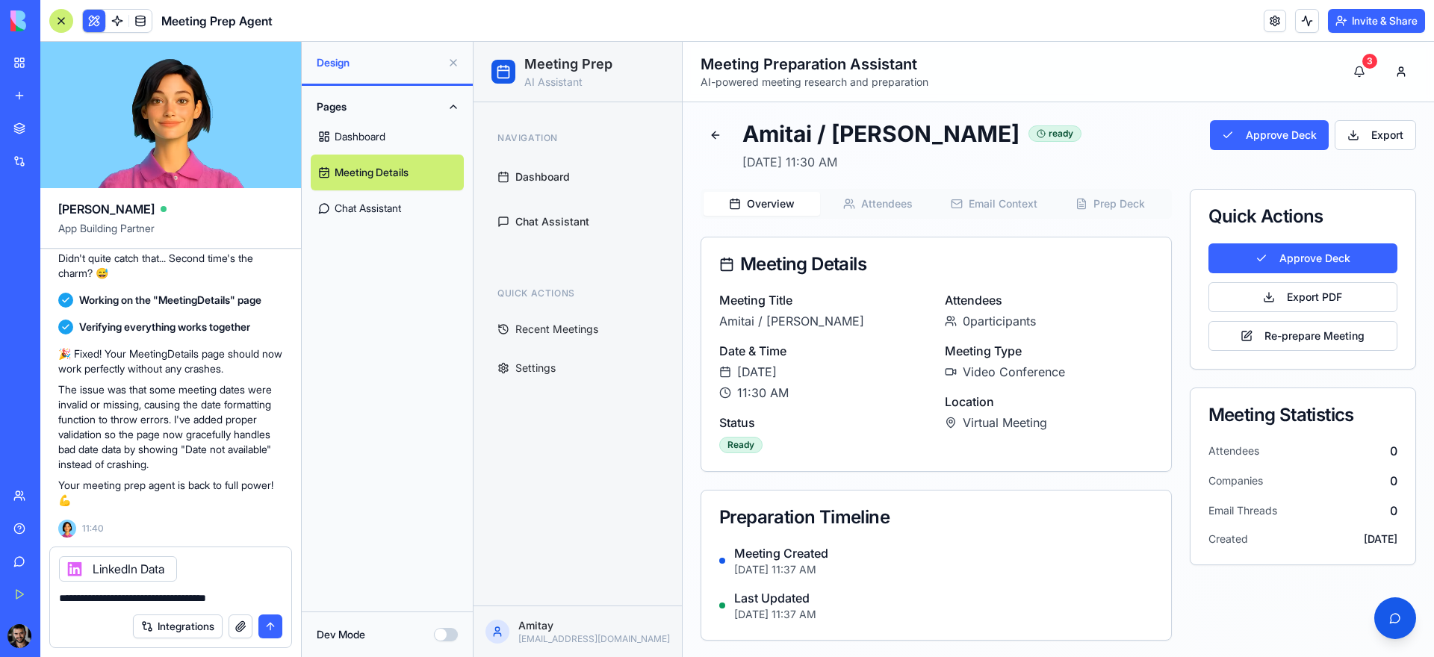
click at [882, 201] on button "Attendees" at bounding box center [878, 204] width 117 height 24
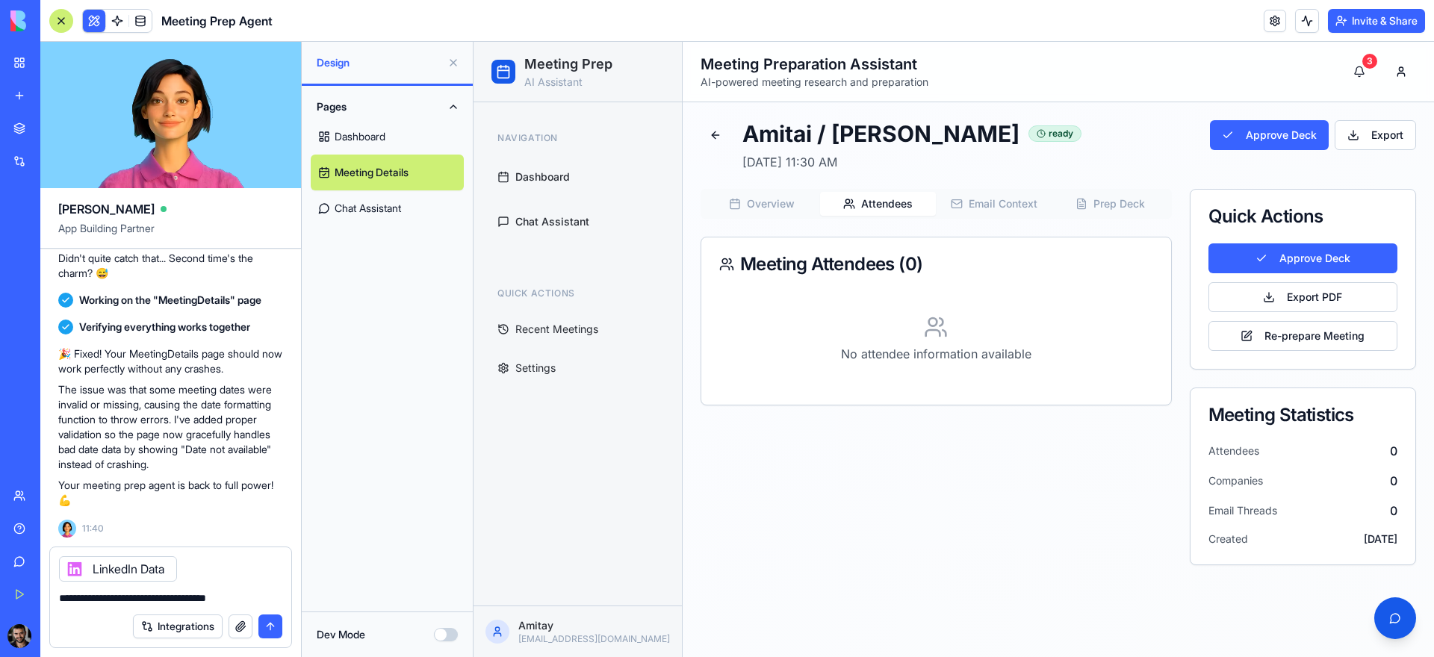
click at [802, 207] on button "Overview" at bounding box center [762, 204] width 117 height 24
click at [913, 200] on button "Attendees" at bounding box center [878, 204] width 117 height 24
click at [979, 198] on button "Email Context" at bounding box center [994, 204] width 117 height 24
click at [1114, 203] on button "Prep Deck" at bounding box center [1110, 204] width 117 height 24
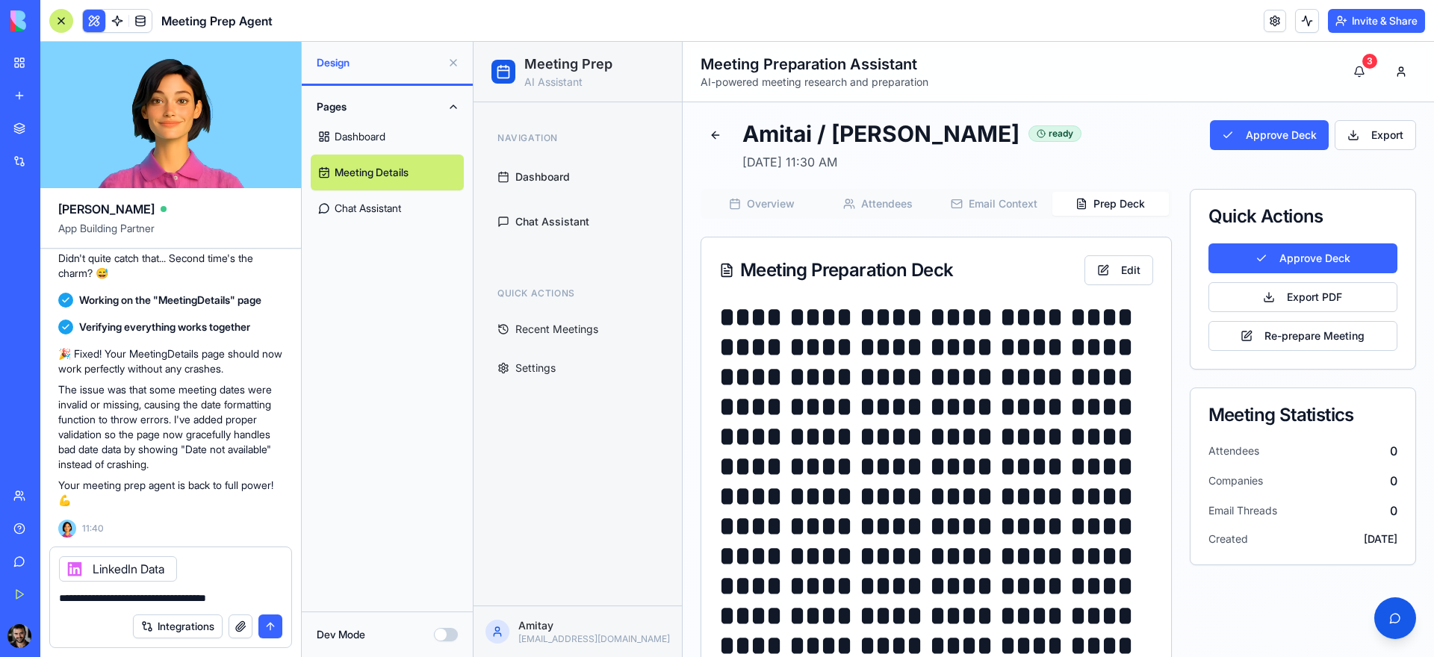
click at [766, 204] on button "Overview" at bounding box center [762, 204] width 117 height 24
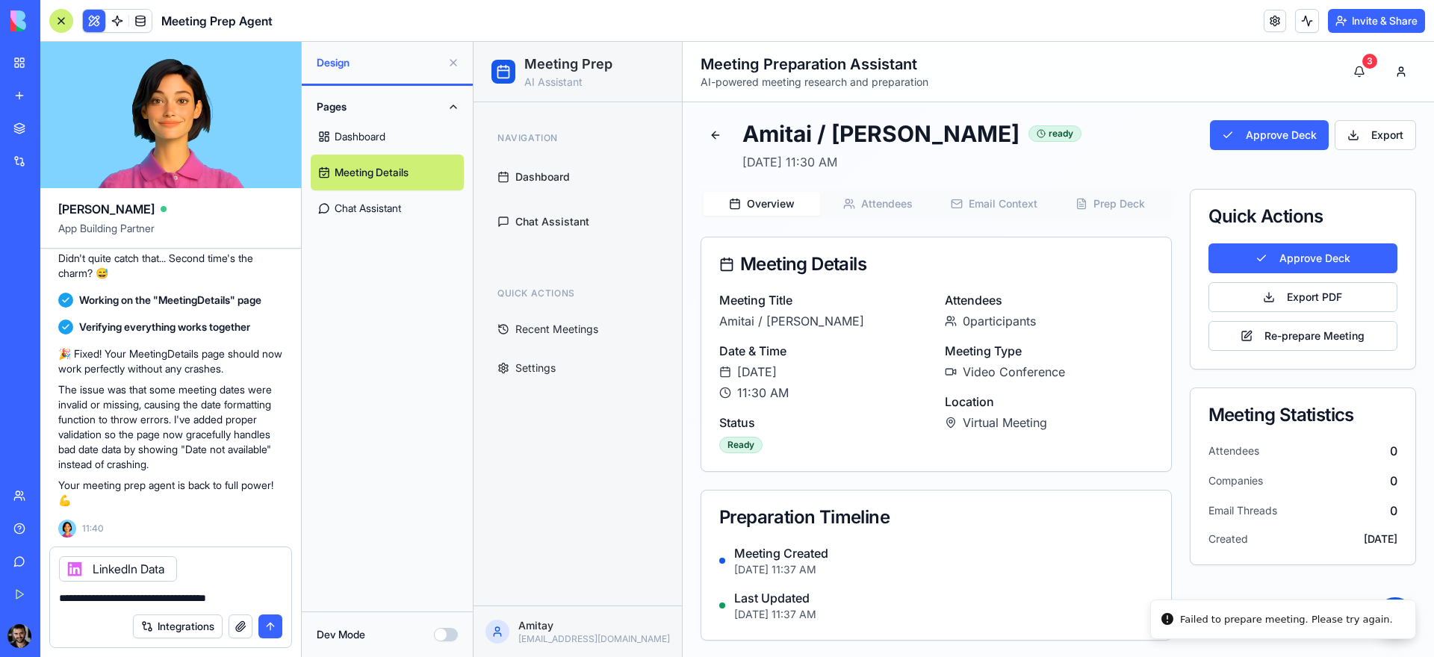
click at [408, 137] on link "Dashboard" at bounding box center [387, 137] width 153 height 36
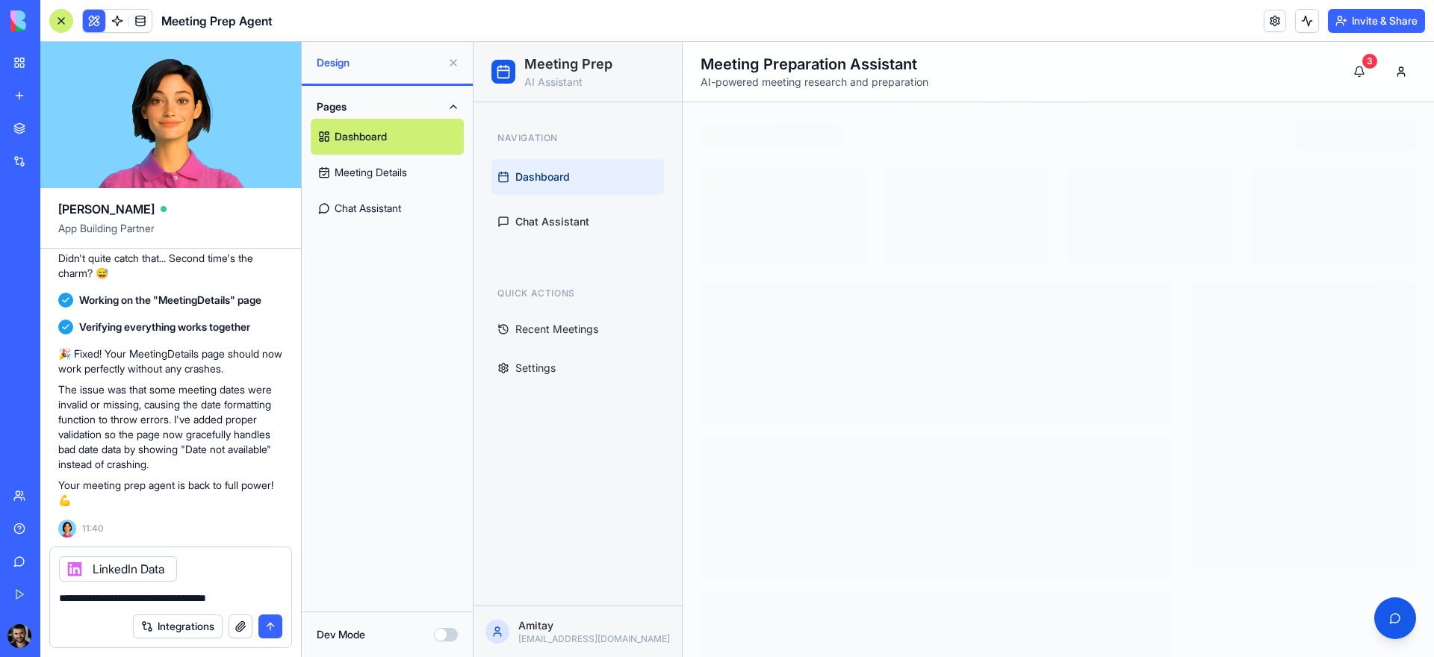
click at [405, 141] on link "Dashboard" at bounding box center [387, 137] width 153 height 36
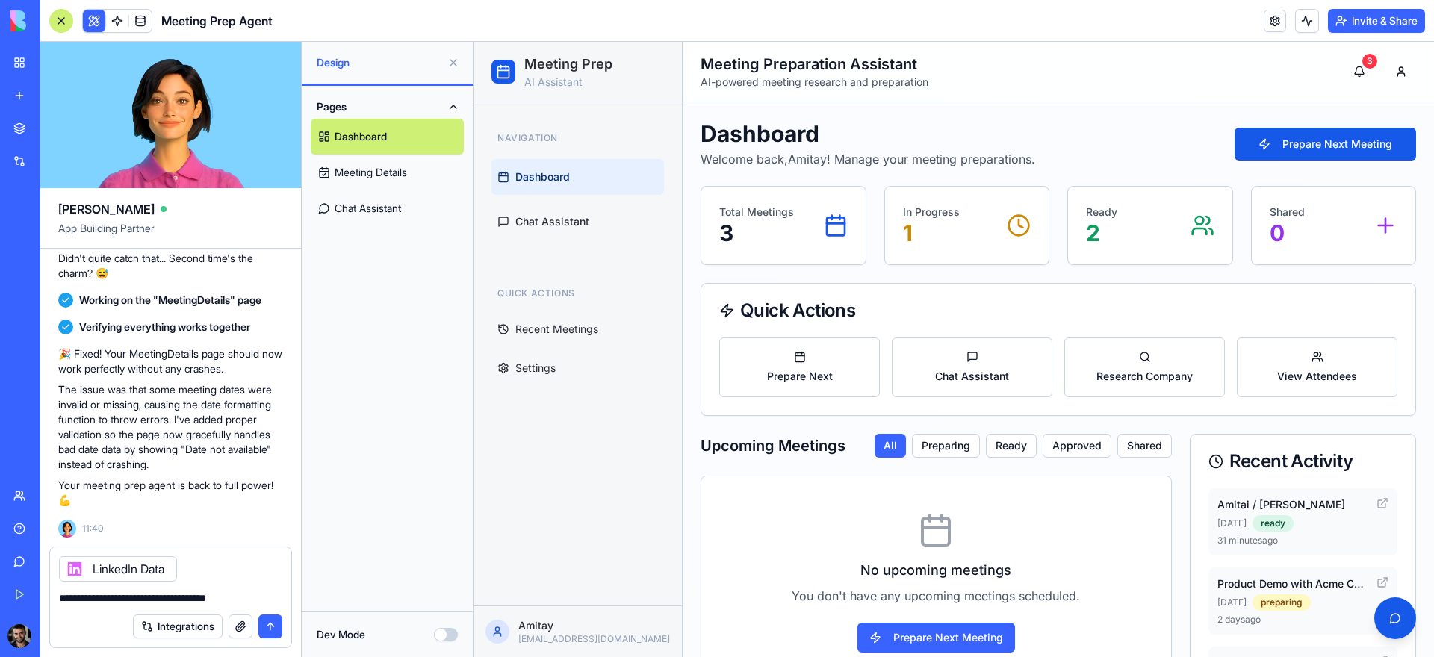
click at [1069, 257] on div "Ready 2" at bounding box center [1150, 226] width 164 height 78
click at [1281, 153] on button "Prepare Next Meeting" at bounding box center [1326, 144] width 182 height 33
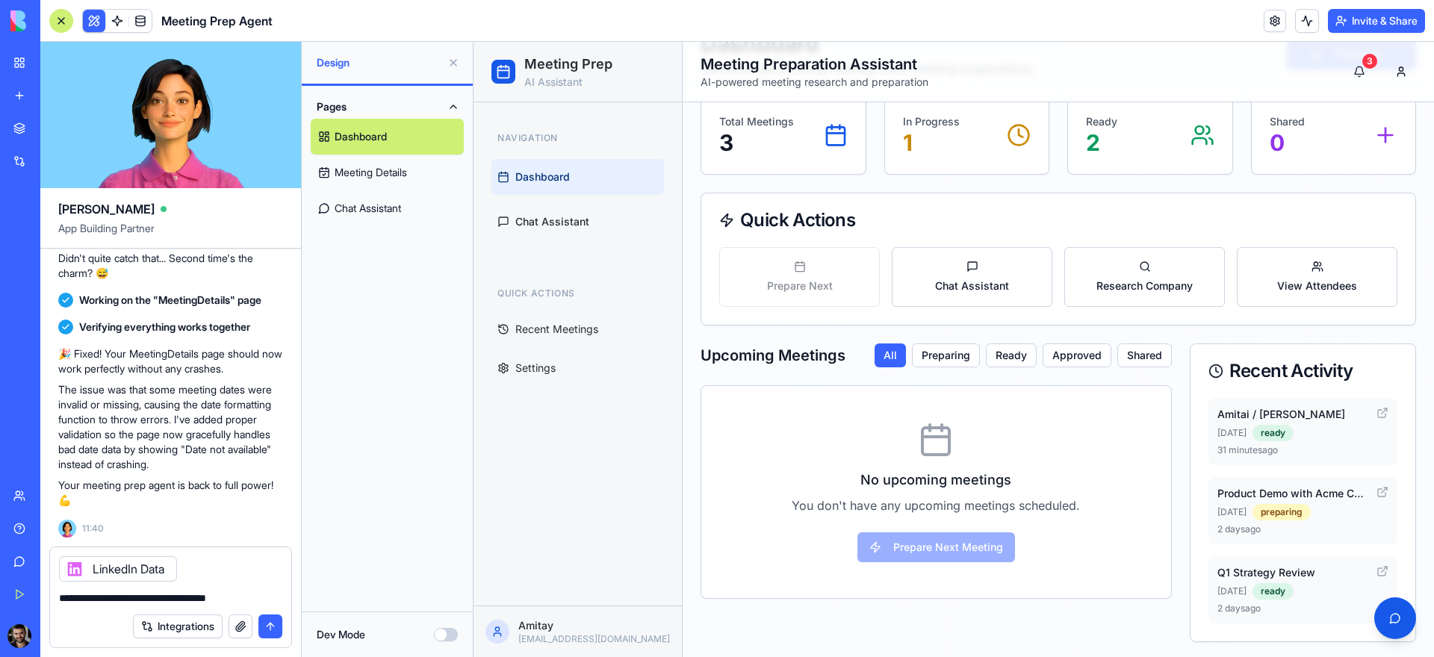
scroll to position [93, 0]
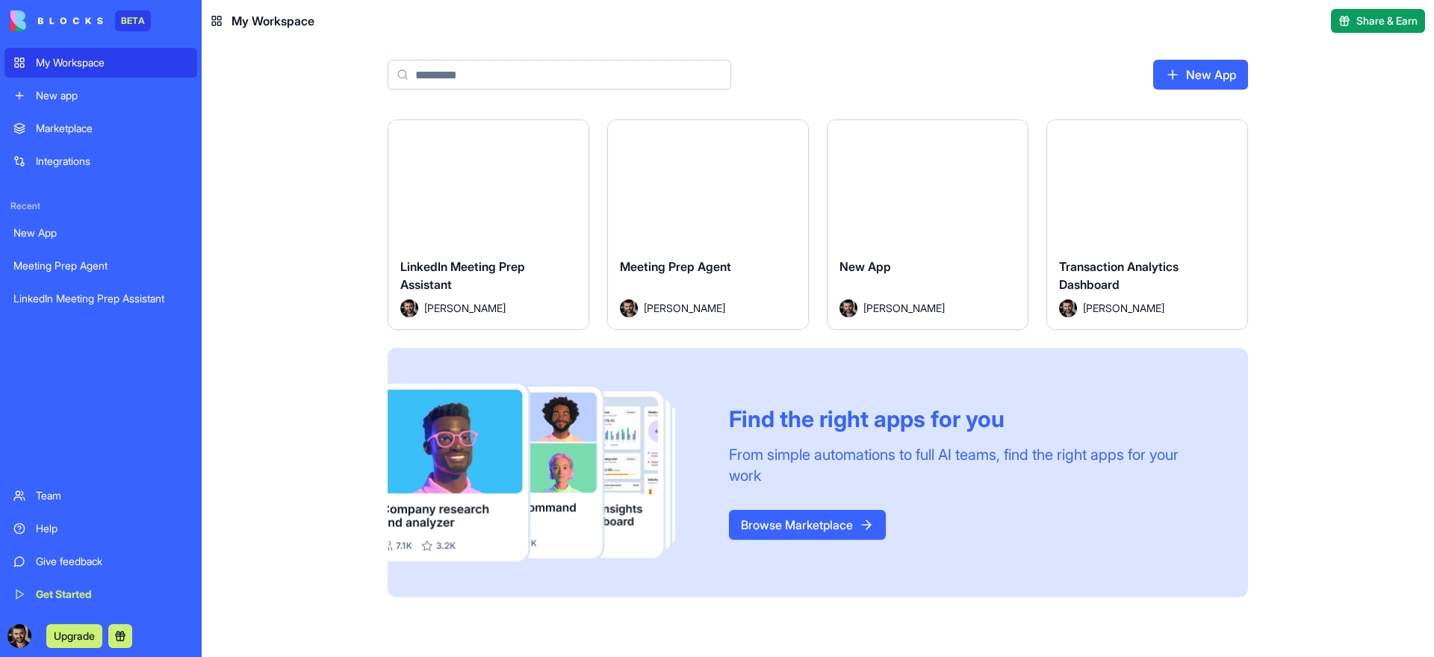
click at [112, 67] on div "My Workspace" at bounding box center [112, 62] width 152 height 15
click at [536, 227] on div "Launch" at bounding box center [488, 182] width 200 height 125
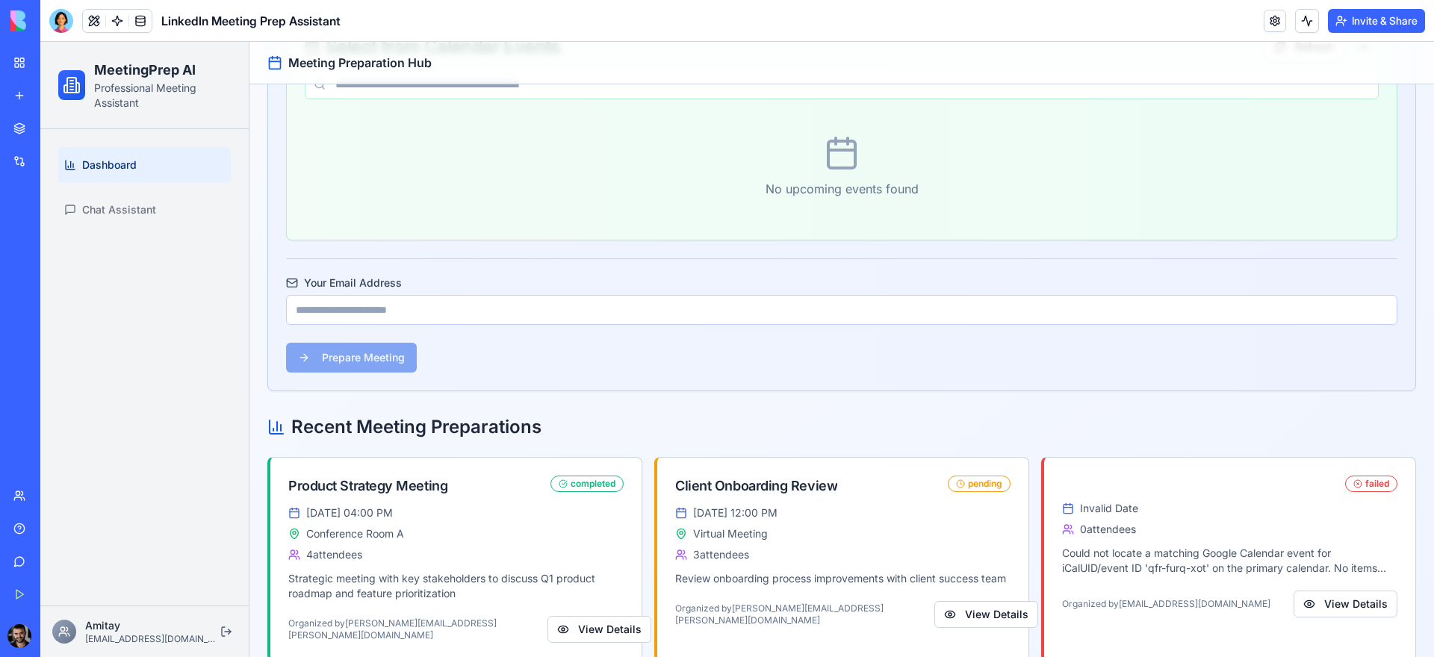
scroll to position [387, 0]
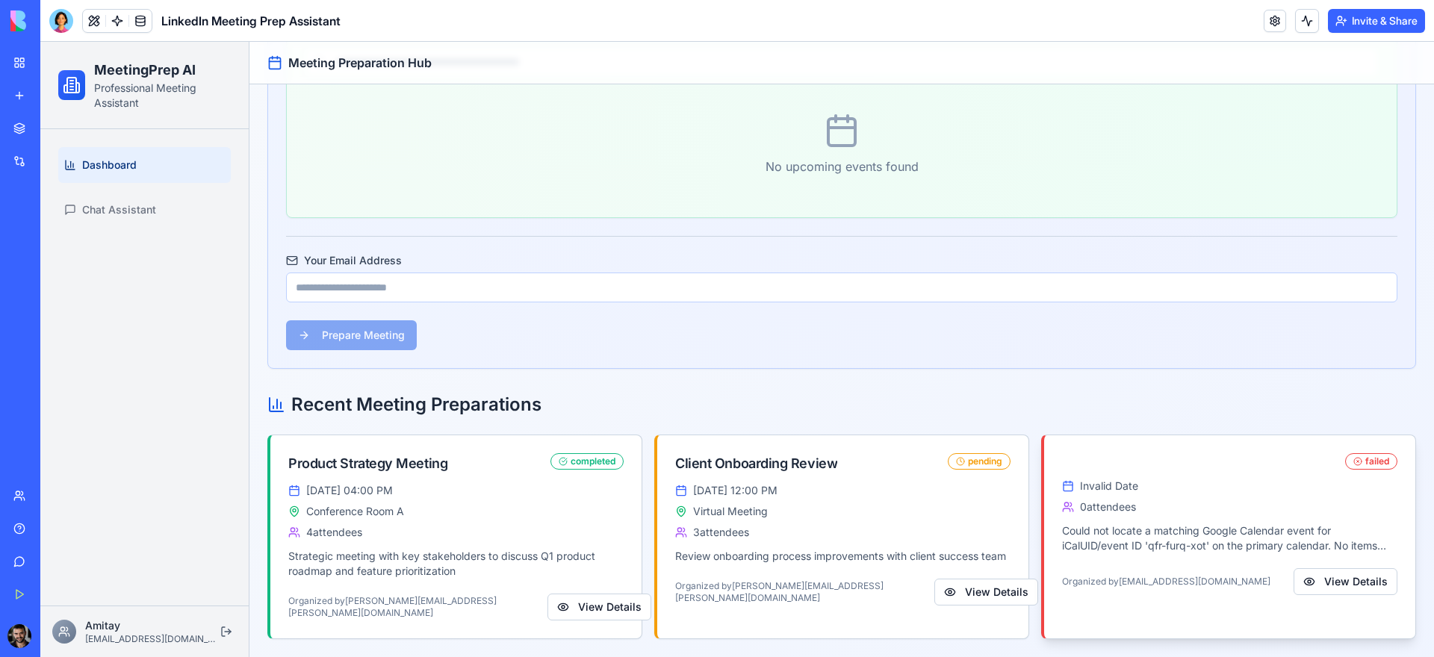
drag, startPoint x: 1286, startPoint y: 499, endPoint x: 1292, endPoint y: 507, distance: 10.2
click at [1286, 500] on div "0 attendees" at bounding box center [1229, 507] width 335 height 15
click at [1337, 586] on button "View Details" at bounding box center [1346, 581] width 104 height 27
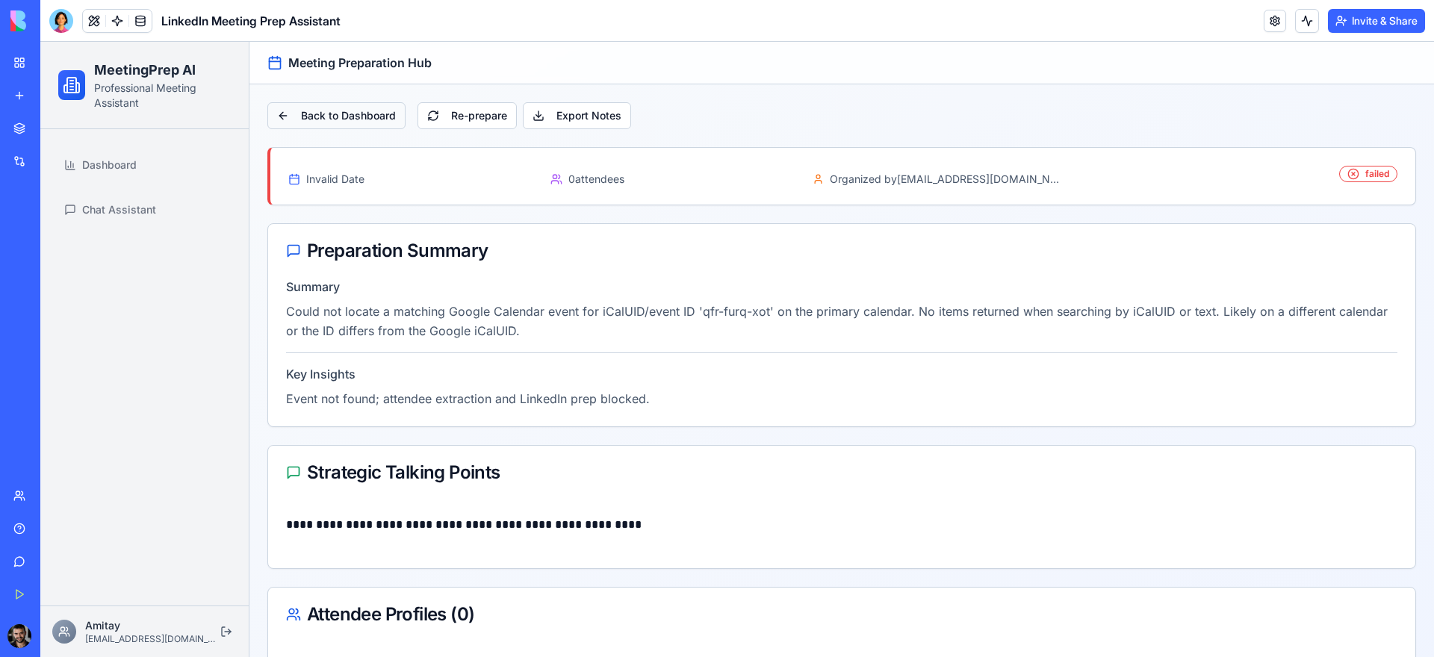
click at [376, 117] on button "Back to Dashboard" at bounding box center [336, 115] width 138 height 27
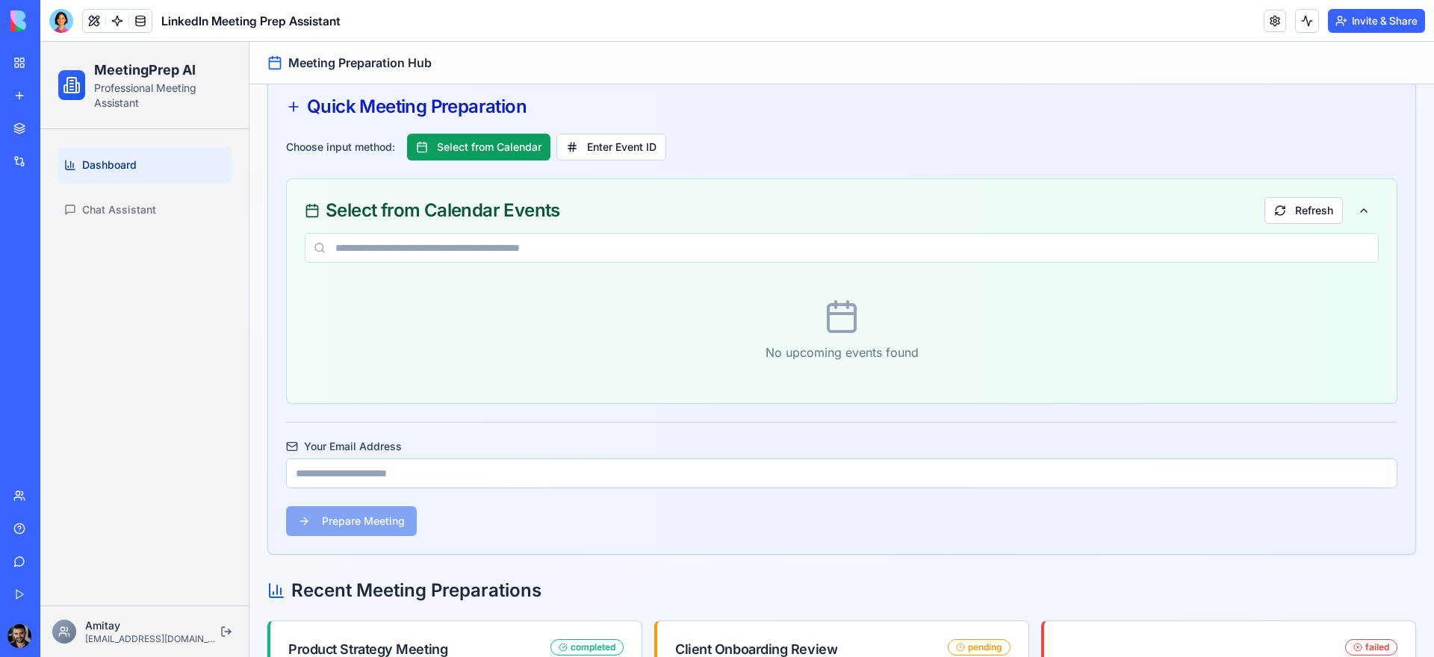
scroll to position [190, 0]
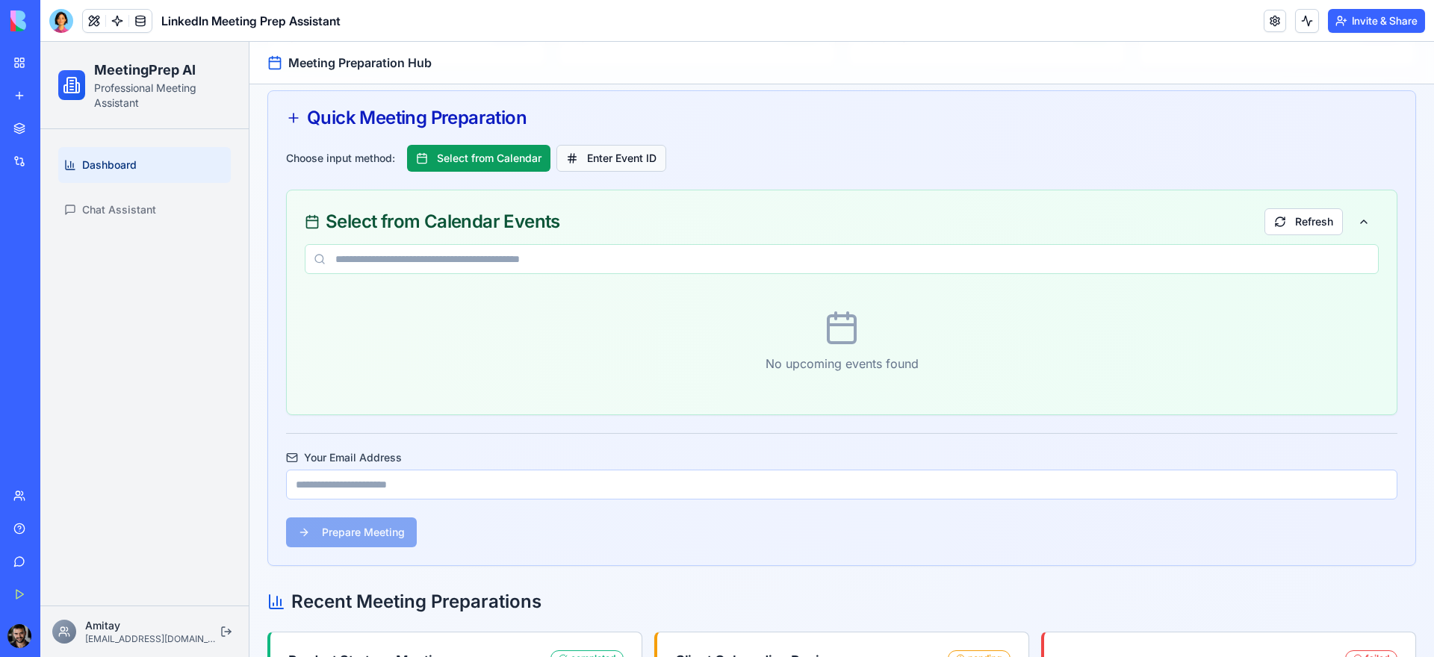
click at [633, 151] on button "Enter Event ID" at bounding box center [611, 158] width 110 height 27
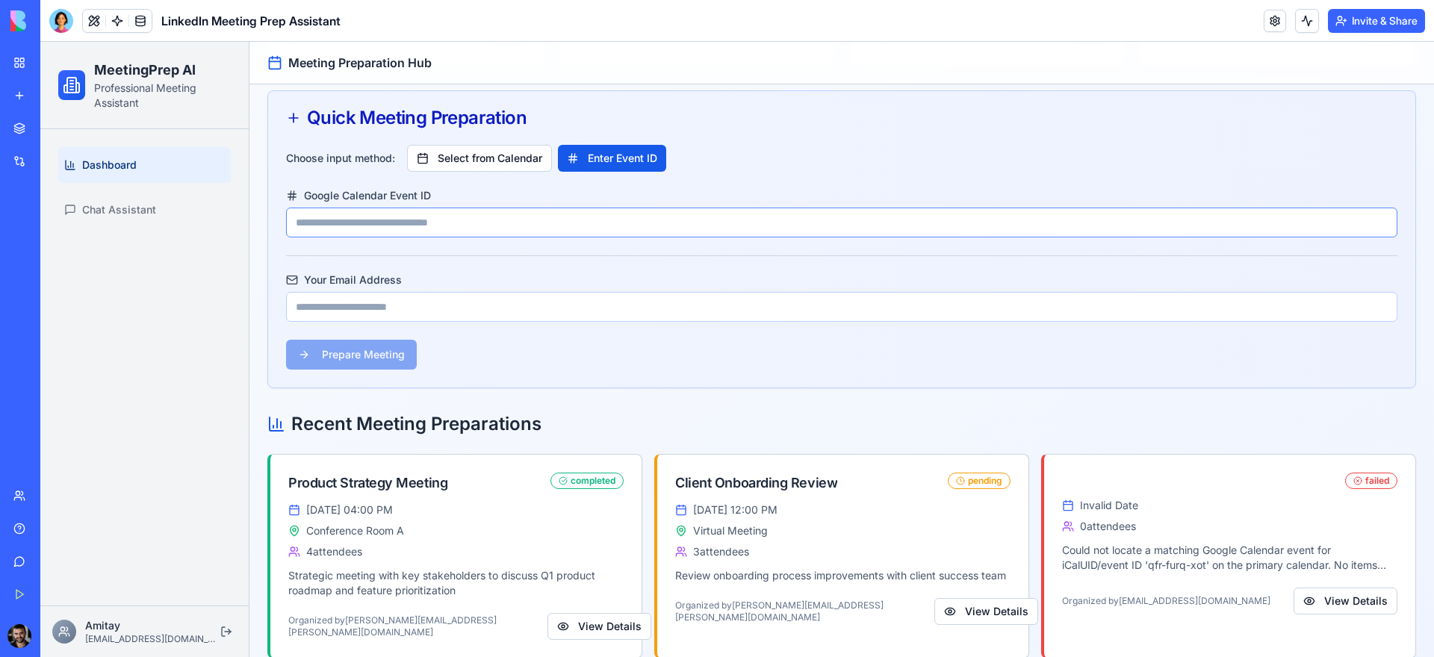
click at [351, 221] on input "Google Calendar Event ID" at bounding box center [841, 223] width 1111 height 30
click at [367, 305] on input "Your Email Address" at bounding box center [841, 307] width 1111 height 30
click at [371, 220] on input "Google Calendar Event ID" at bounding box center [841, 223] width 1111 height 30
click at [509, 164] on button "Select from Calendar" at bounding box center [479, 158] width 145 height 27
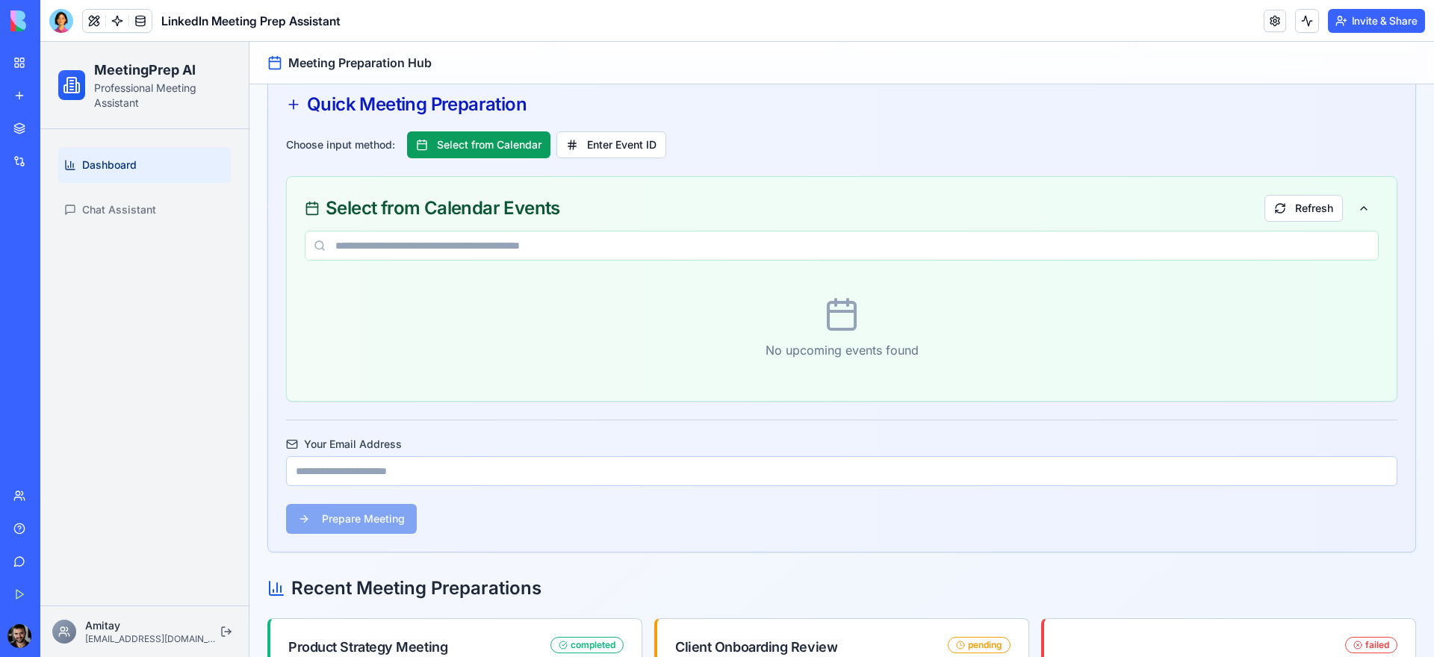
scroll to position [218, 0]
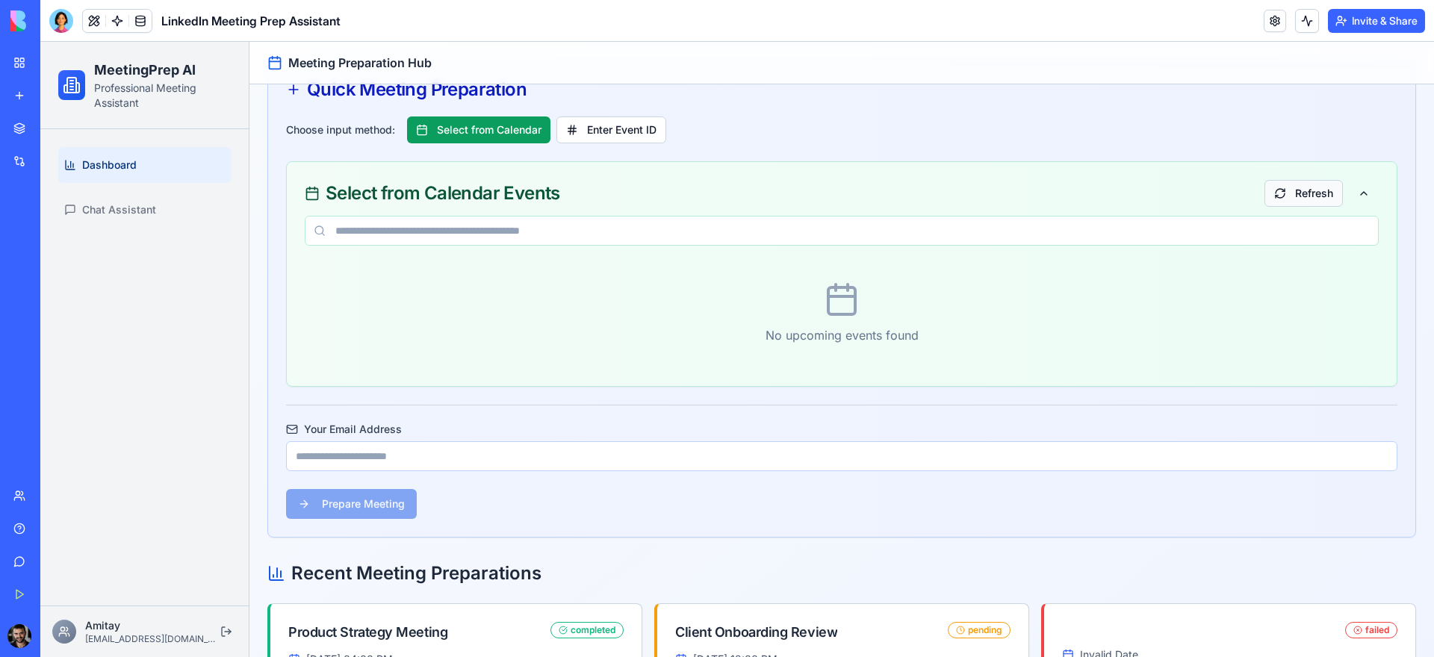
click at [1295, 194] on button "Refresh" at bounding box center [1304, 193] width 78 height 27
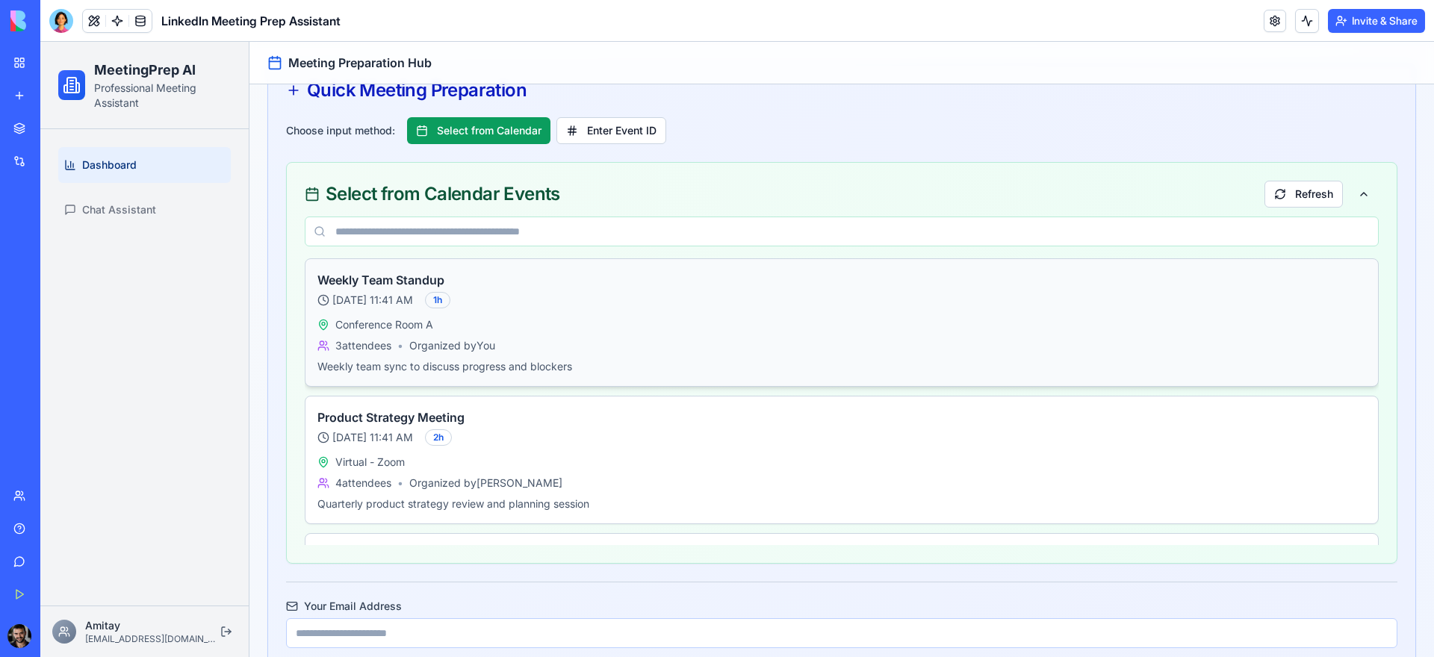
scroll to position [215, 0]
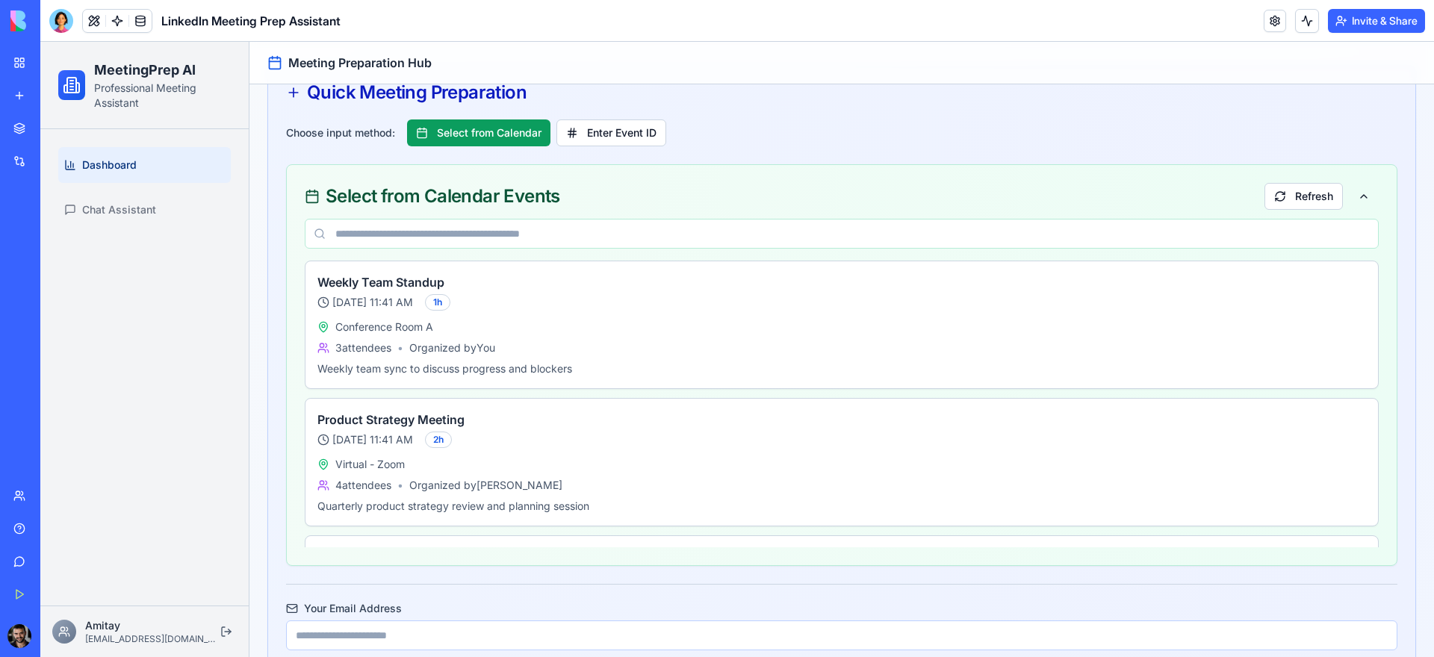
click at [867, 122] on div "Choose input method: Select from Calendar Enter Event ID" at bounding box center [841, 133] width 1111 height 27
click at [114, 20] on link at bounding box center [117, 21] width 22 height 22
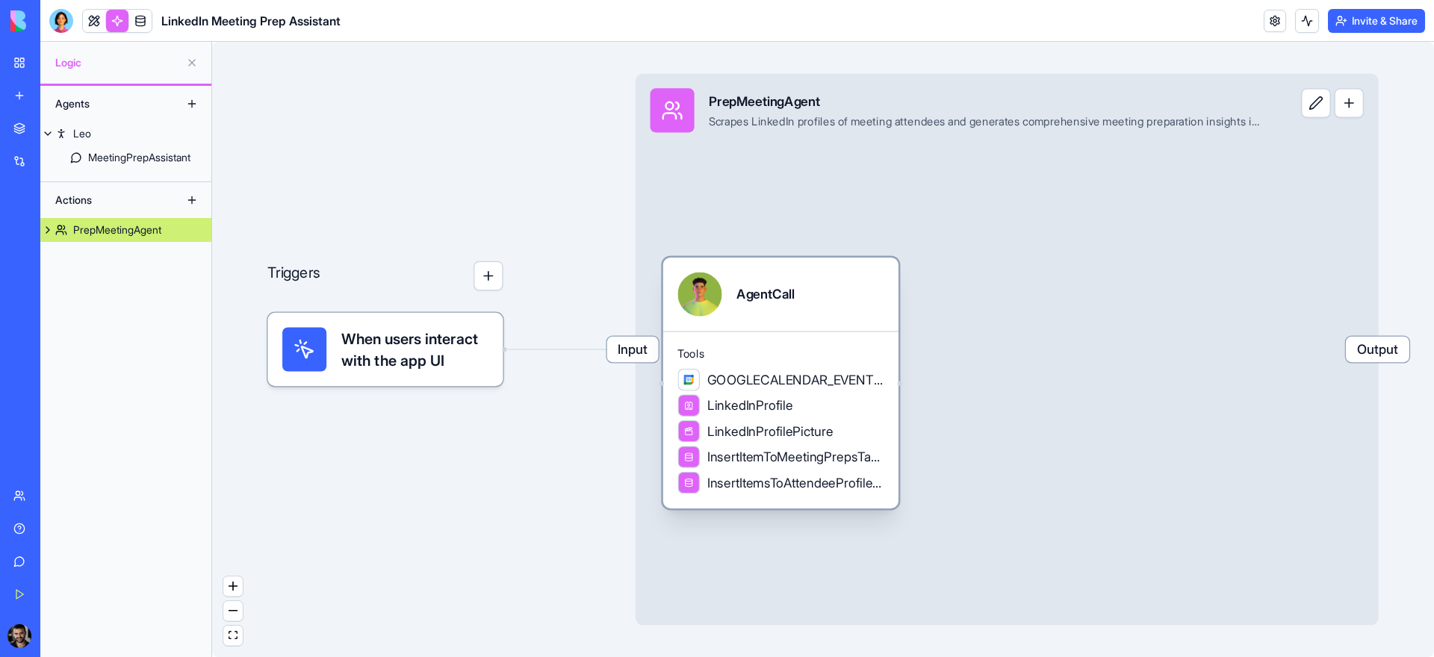
click at [805, 387] on span "GOOGLECALENDAR_EVENTS_LIST" at bounding box center [795, 379] width 176 height 19
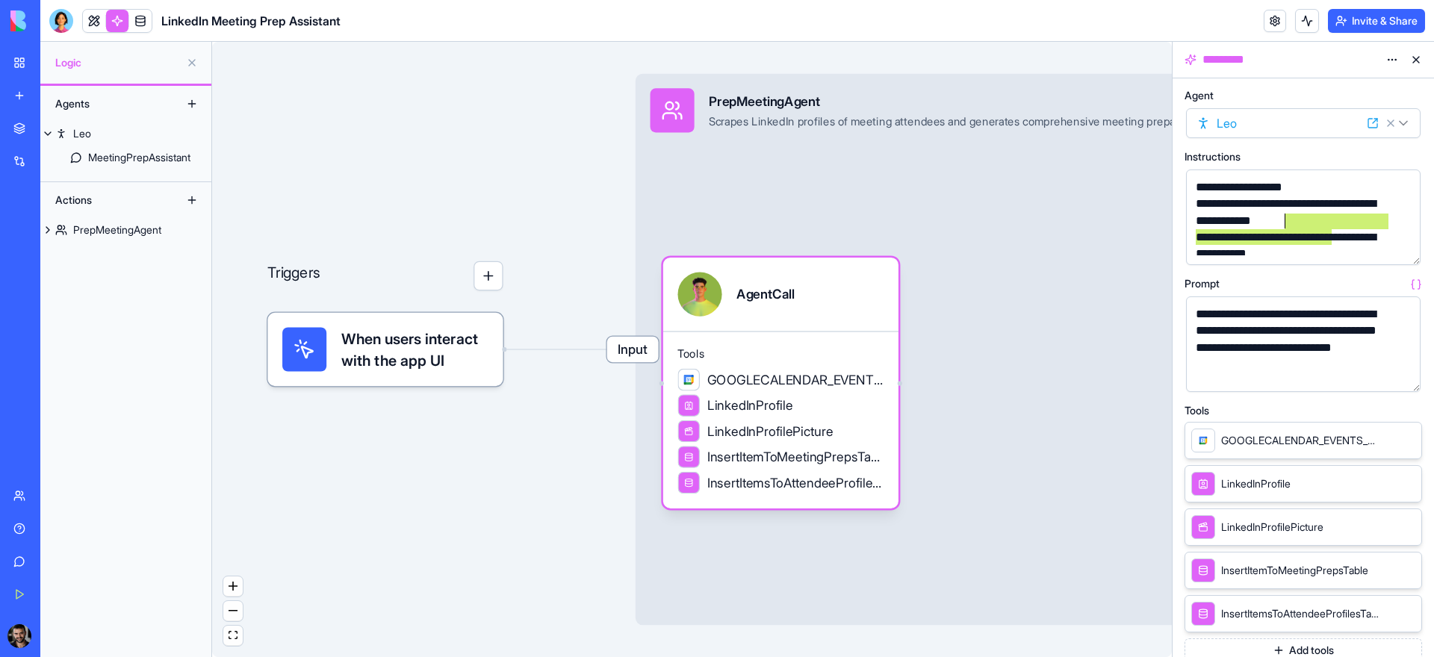
drag, startPoint x: 1333, startPoint y: 231, endPoint x: 1284, endPoint y: 228, distance: 49.4
click at [1284, 228] on div "**********" at bounding box center [1290, 321] width 199 height 284
click at [1284, 228] on div "**********" at bounding box center [1290, 213] width 199 height 34
drag, startPoint x: 1312, startPoint y: 222, endPoint x: 1162, endPoint y: 219, distance: 150.2
click at [1162, 219] on div "**********" at bounding box center [737, 349] width 1394 height 615
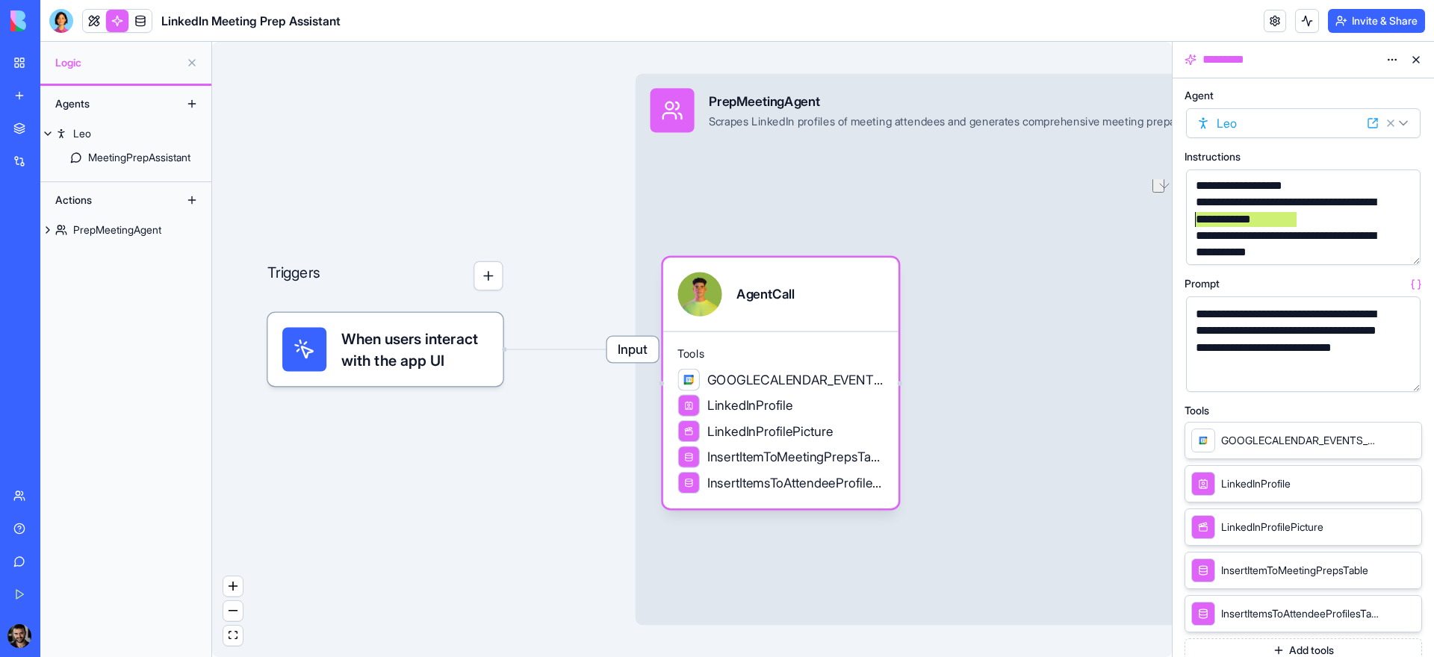
scroll to position [1, 0]
click at [1323, 238] on div "**********" at bounding box center [1290, 246] width 199 height 34
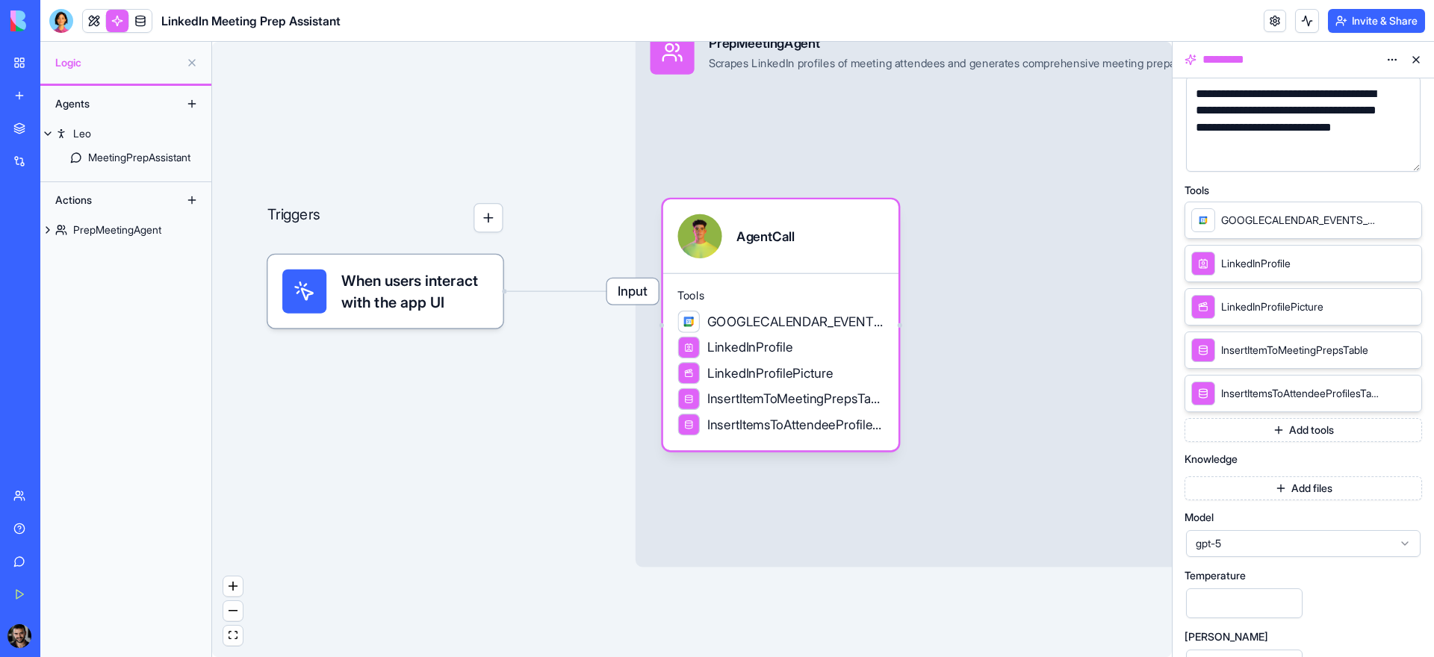
scroll to position [314, 0]
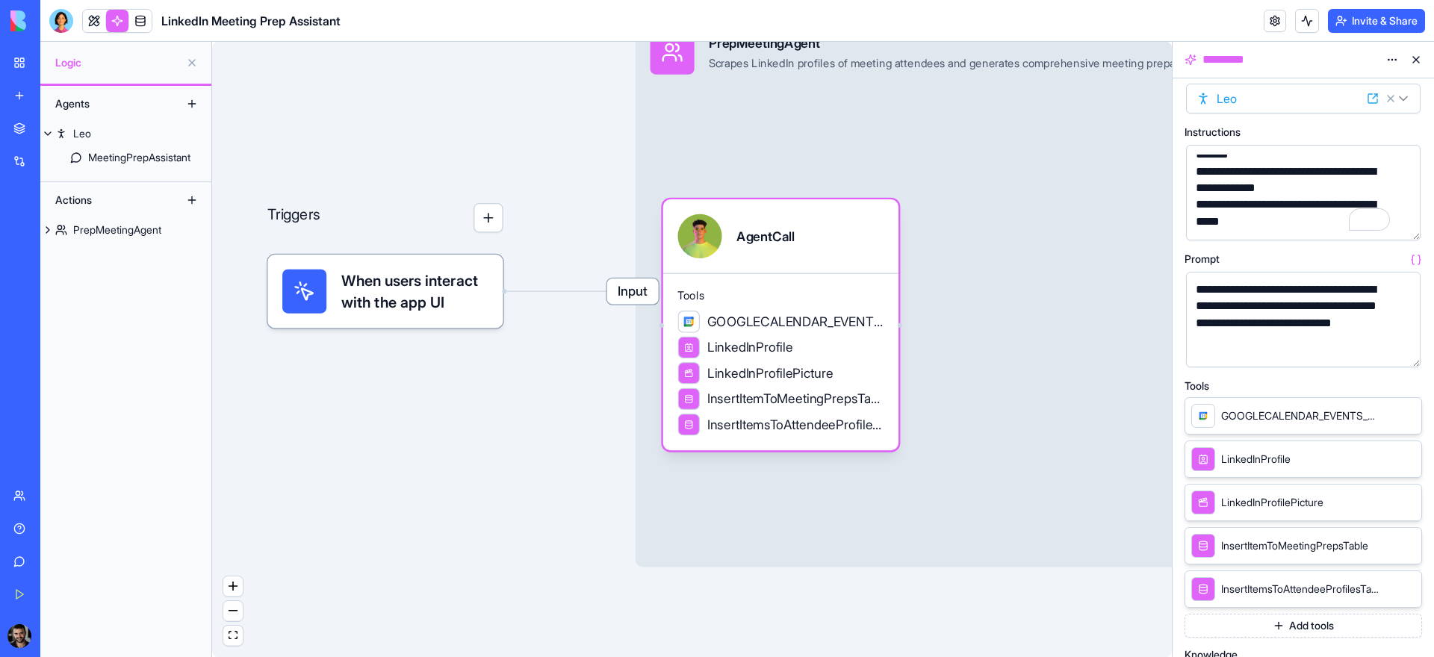
click at [1292, 303] on div "**********" at bounding box center [1290, 315] width 199 height 67
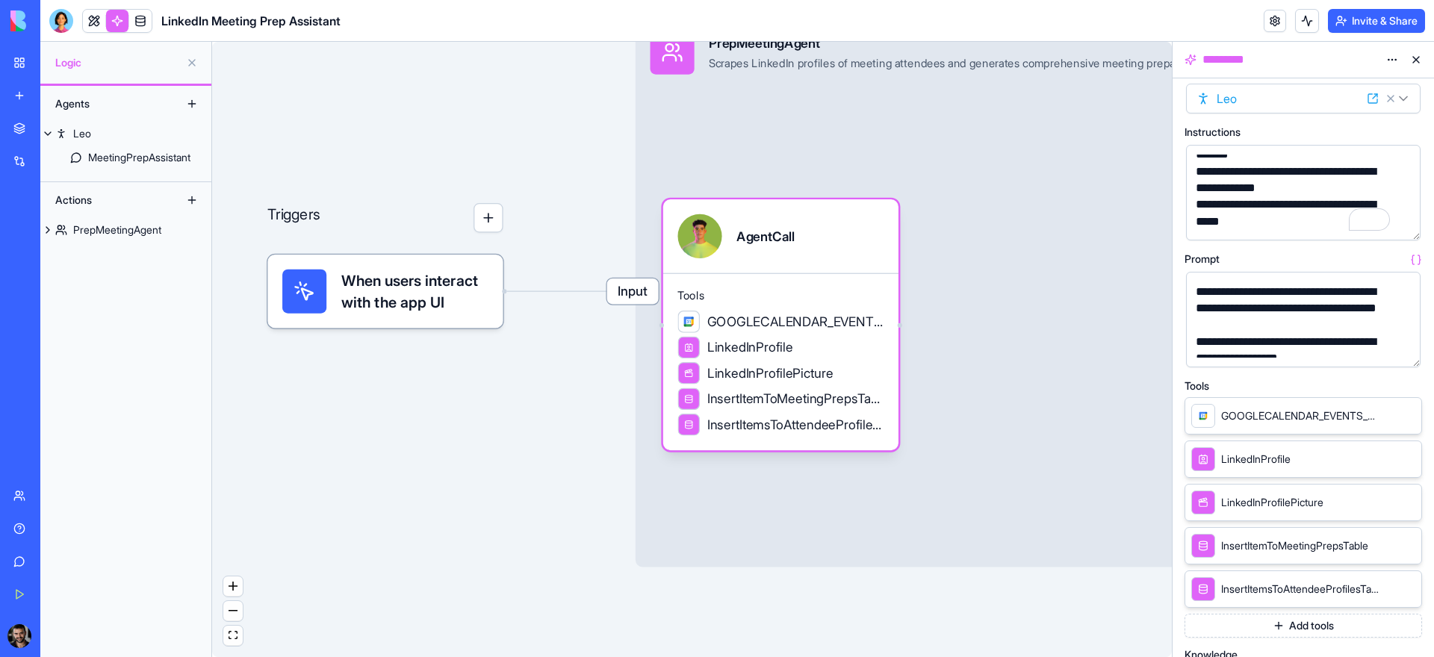
click at [1407, 353] on button "button" at bounding box center [1406, 353] width 24 height 24
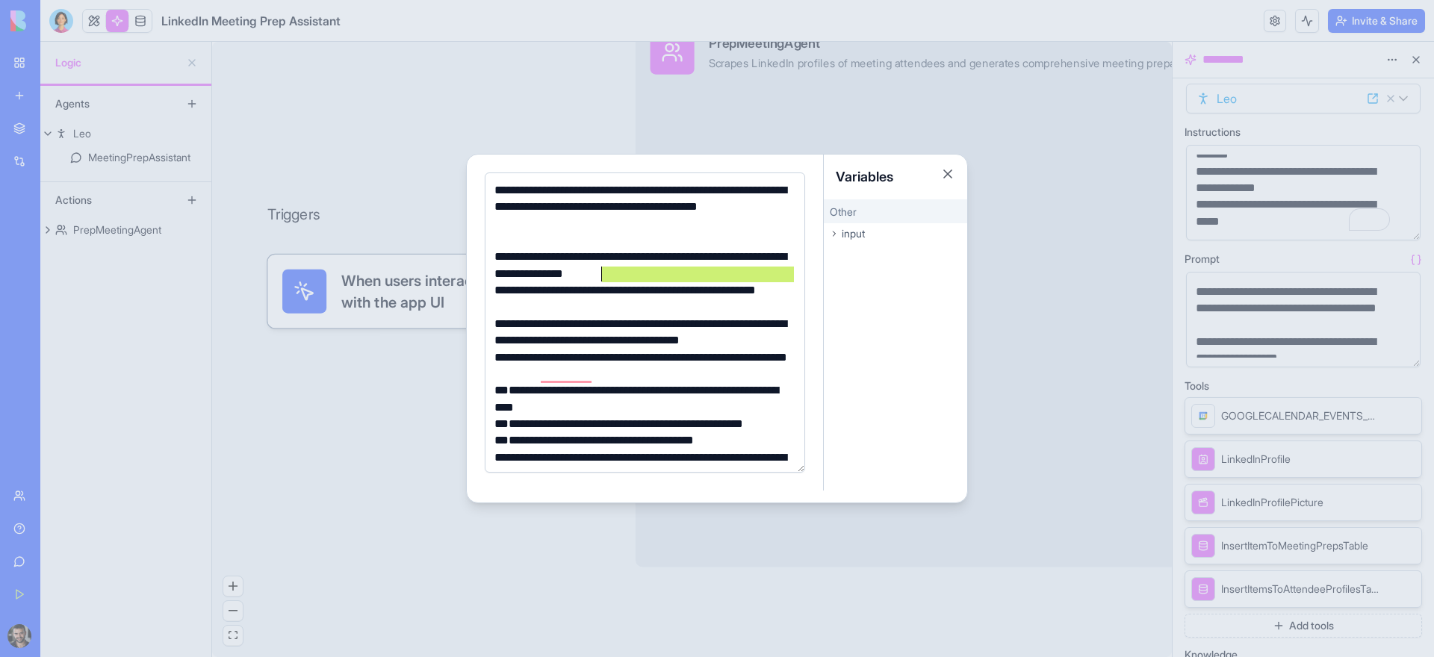
drag, startPoint x: 655, startPoint y: 282, endPoint x: 601, endPoint y: 276, distance: 54.9
click at [601, 276] on div "**********" at bounding box center [642, 416] width 305 height 468
click at [601, 276] on div "**********" at bounding box center [642, 266] width 305 height 34
drag, startPoint x: 664, startPoint y: 270, endPoint x: 488, endPoint y: 269, distance: 176.3
click at [488, 269] on div "**********" at bounding box center [645, 323] width 320 height 300
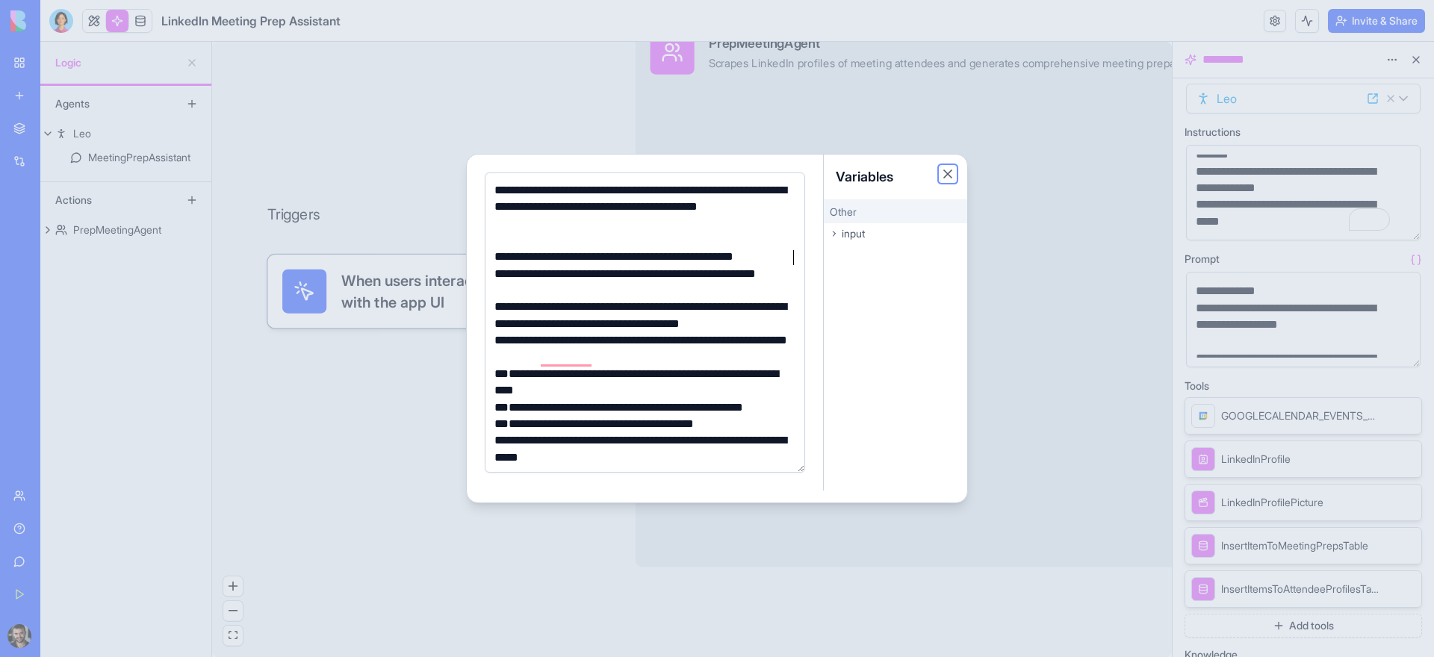
click at [946, 178] on button "Close" at bounding box center [947, 174] width 15 height 15
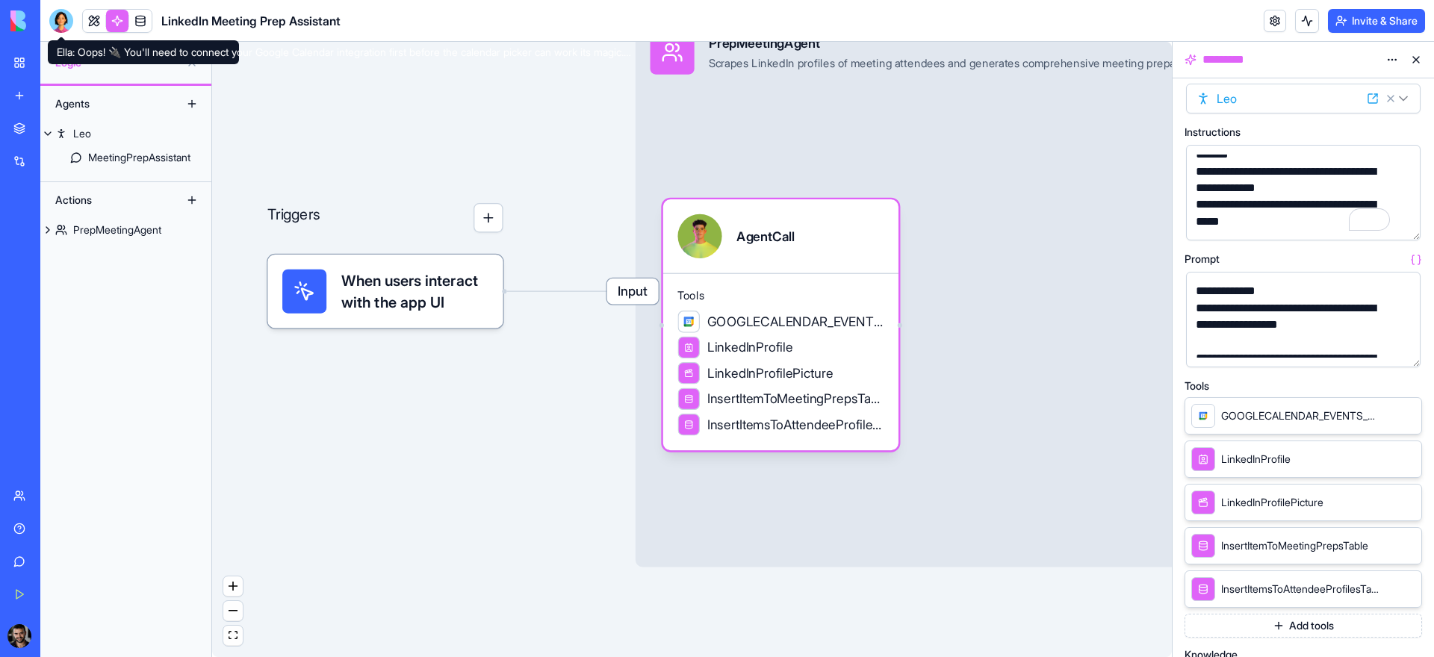
click at [56, 22] on div at bounding box center [61, 21] width 24 height 24
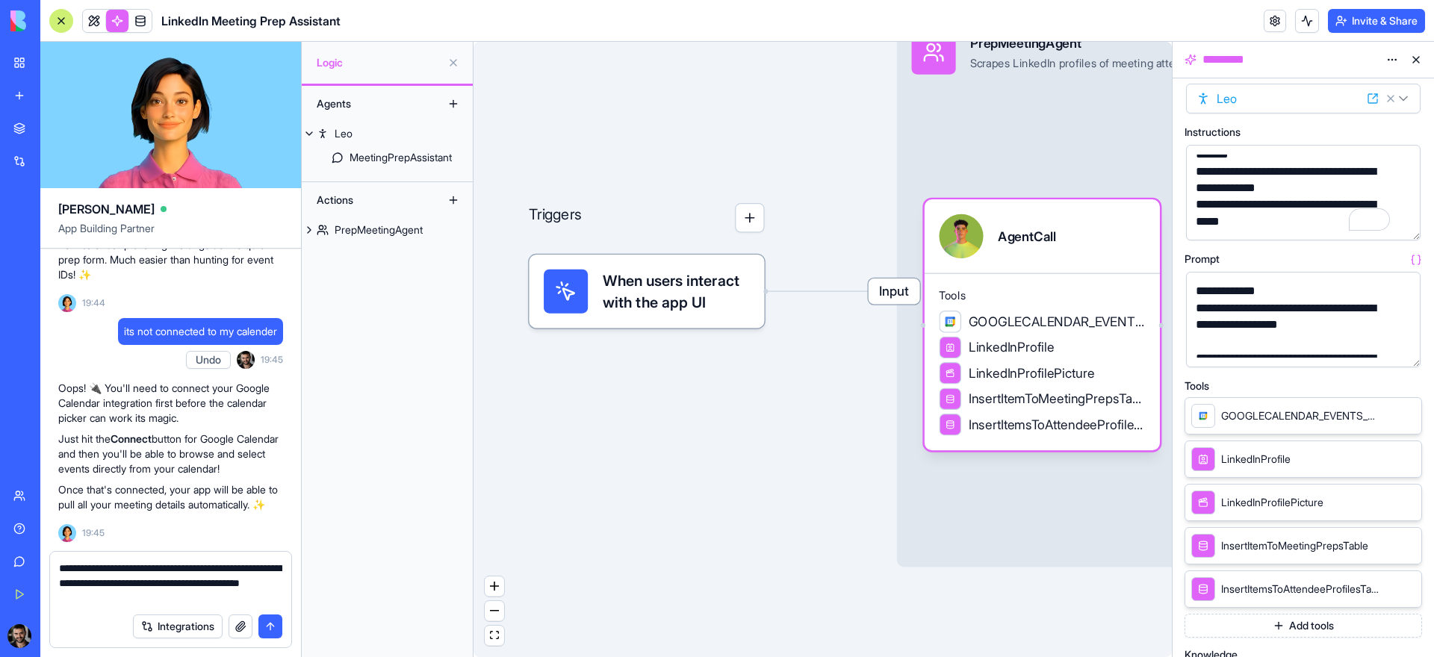
type textarea "**********"
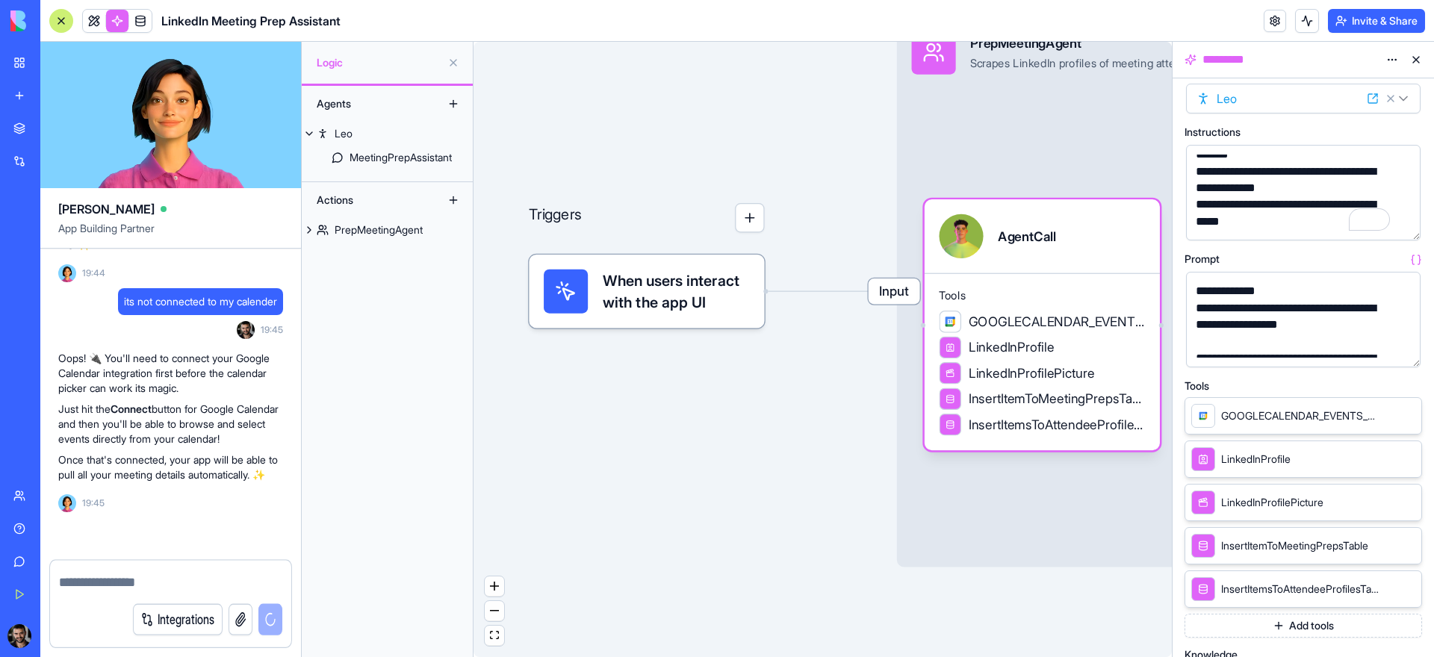
scroll to position [1625, 0]
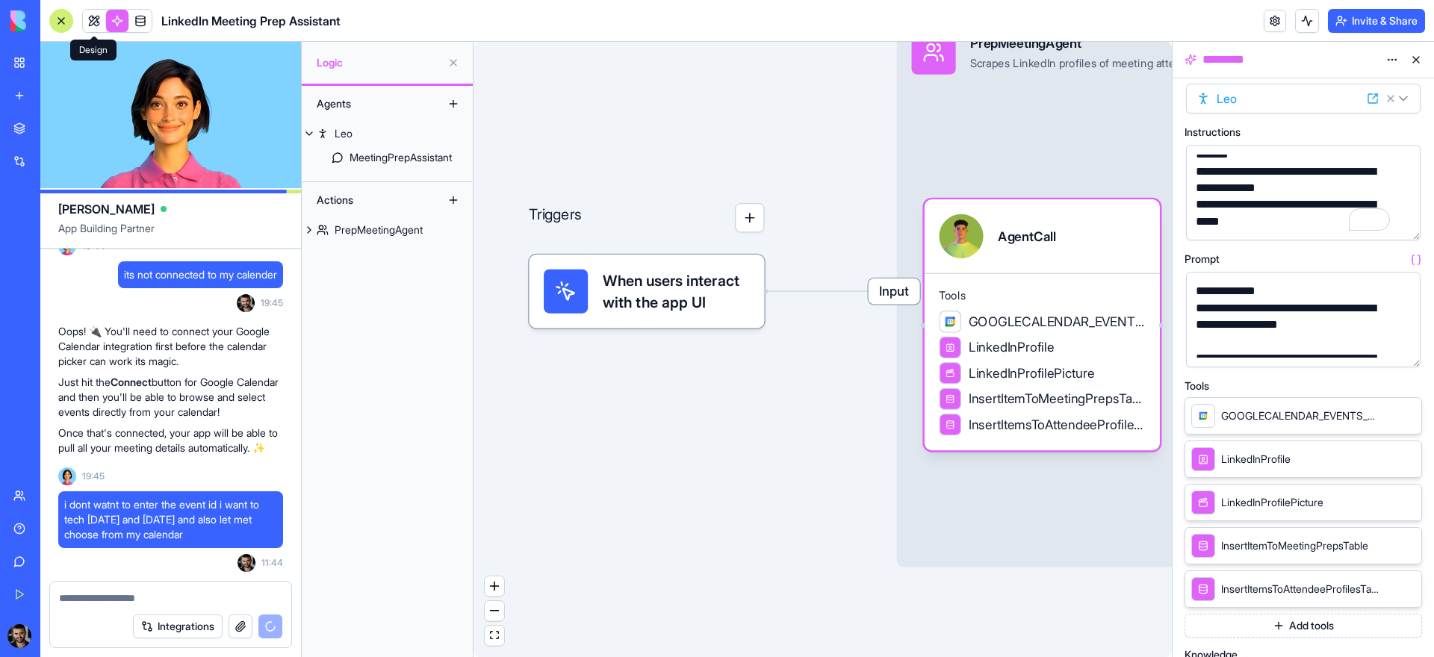
click at [93, 22] on link at bounding box center [94, 21] width 22 height 22
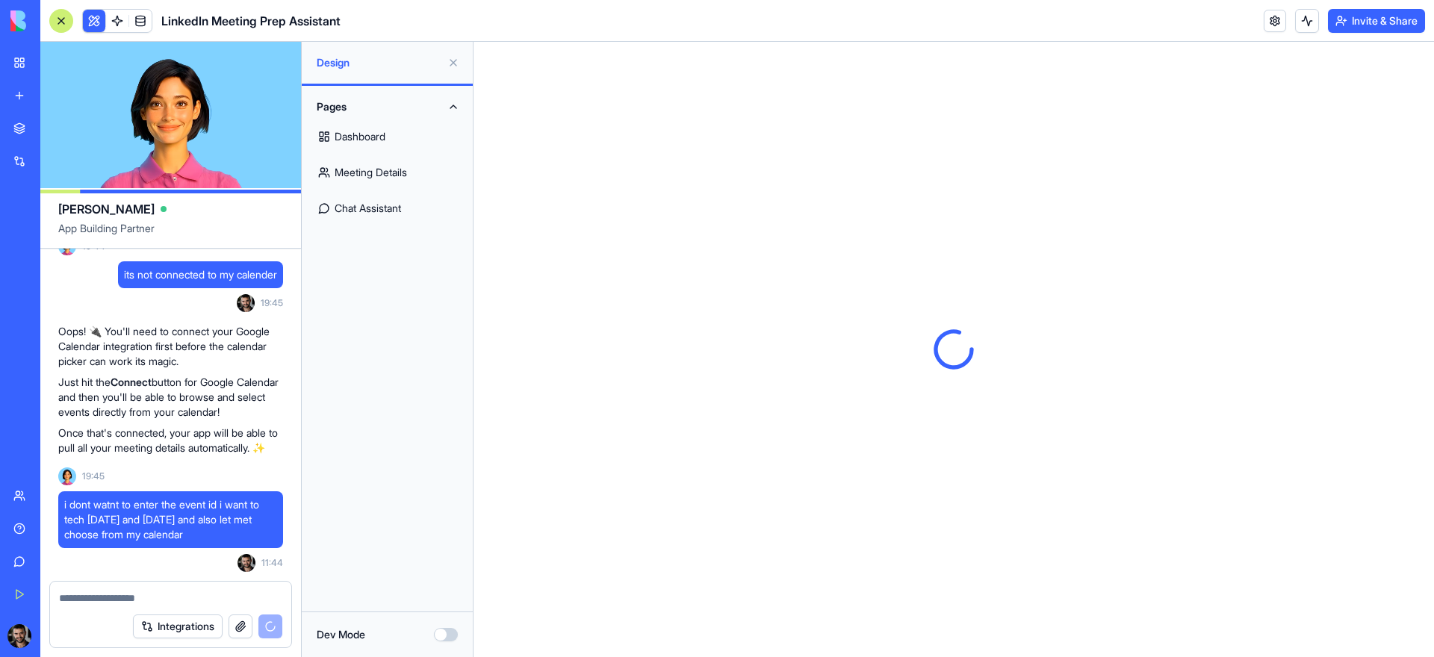
scroll to position [1753, 0]
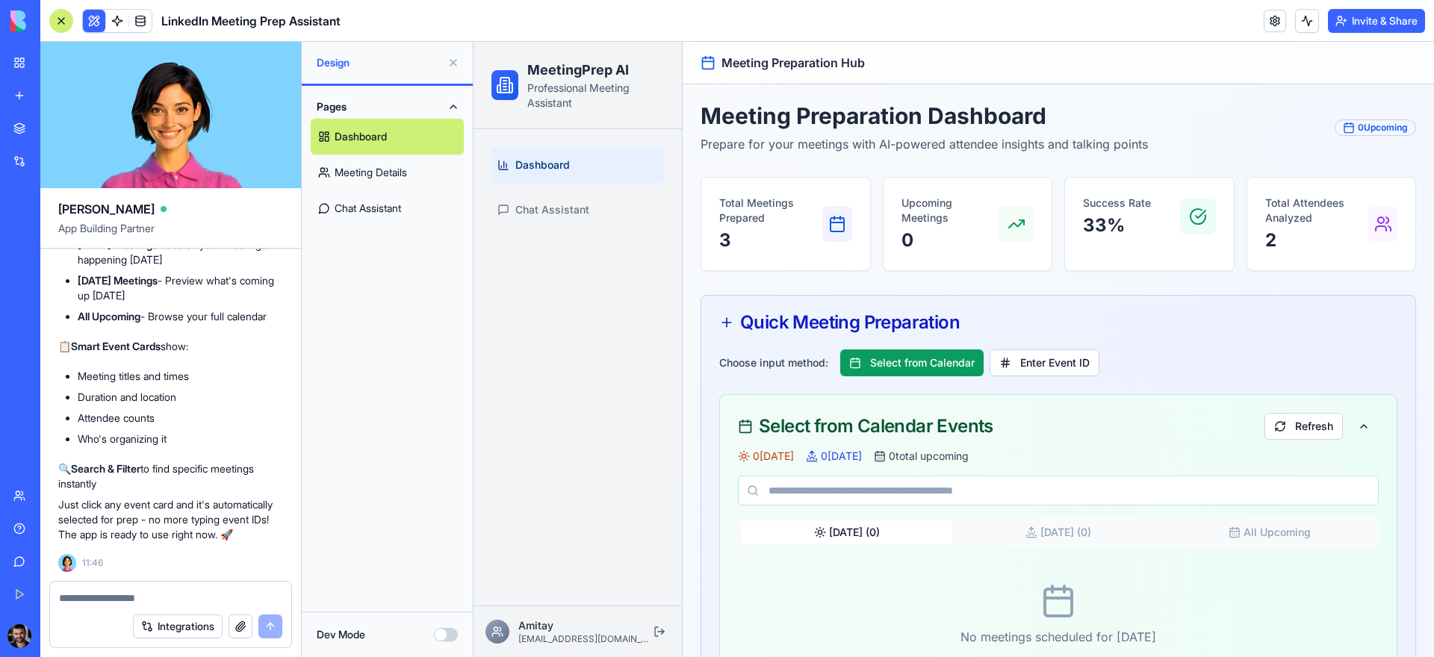
scroll to position [2273, 0]
click at [399, 178] on link "Meeting Details" at bounding box center [387, 173] width 153 height 36
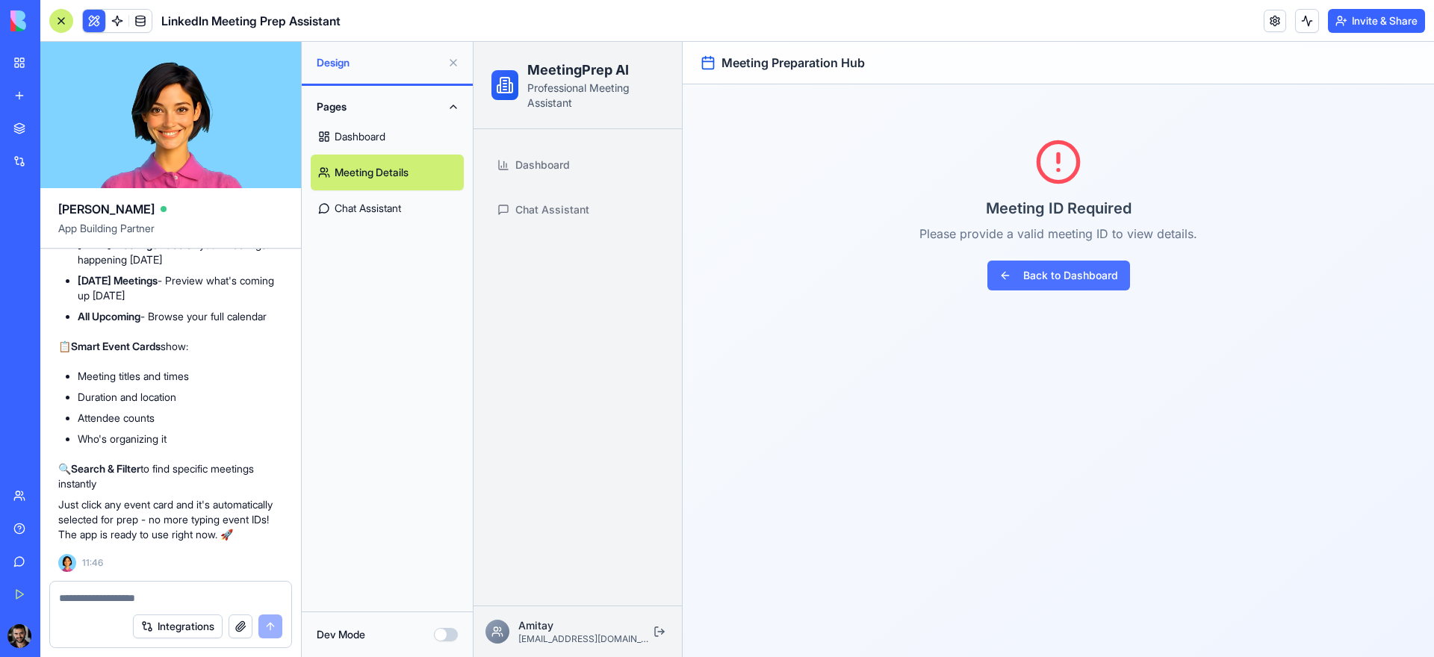
click at [1078, 270] on button "Back to Dashboard" at bounding box center [1058, 276] width 143 height 30
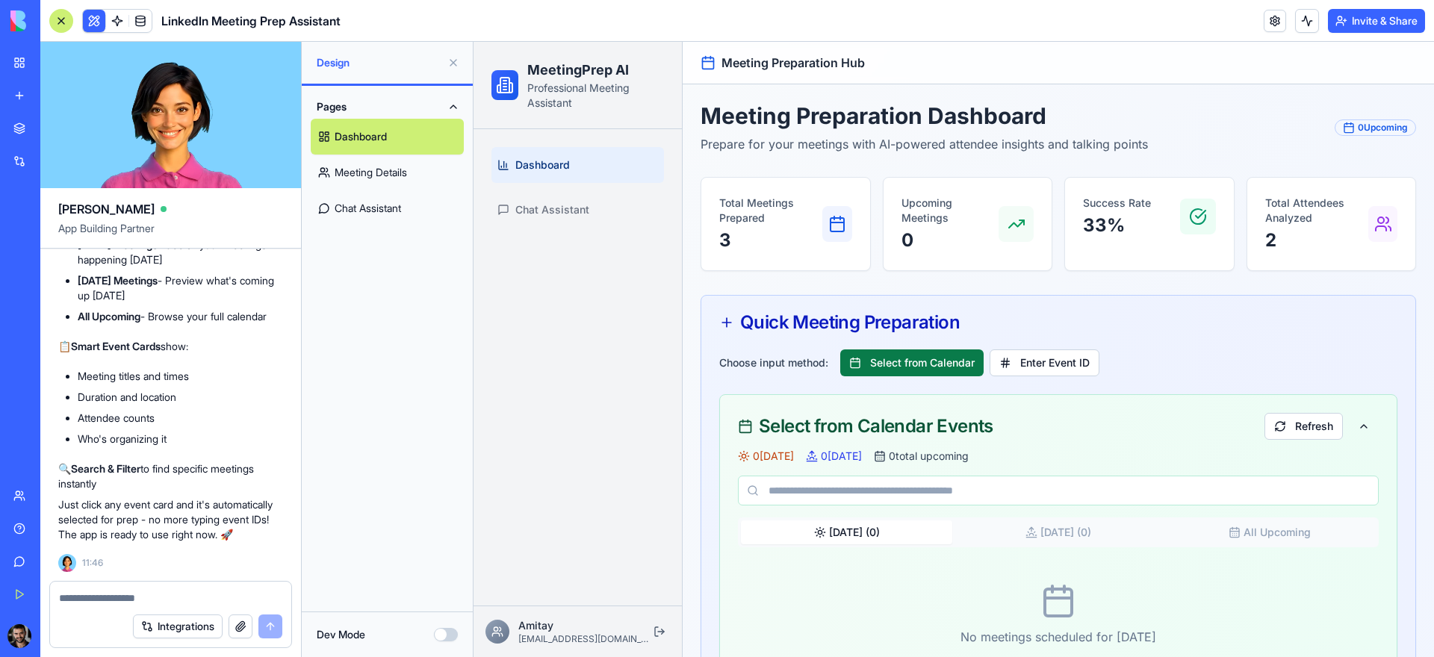
click at [930, 369] on button "Select from Calendar" at bounding box center [911, 363] width 143 height 27
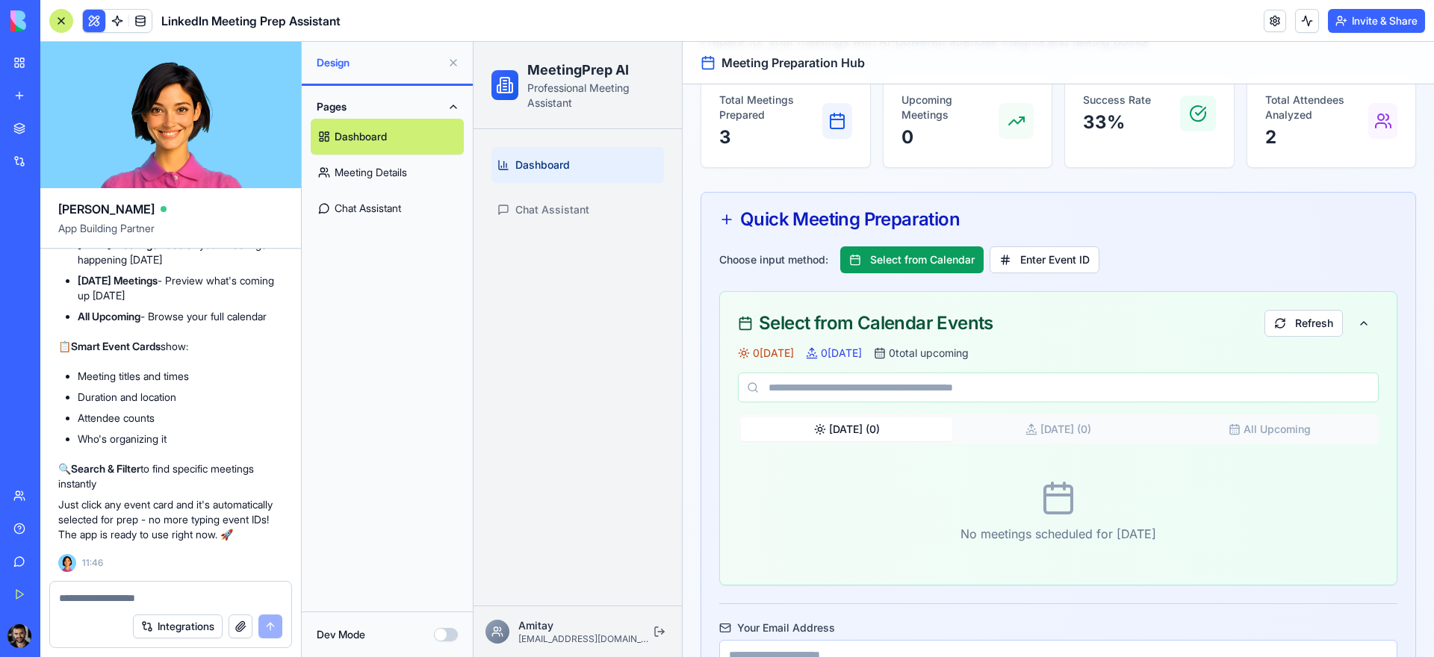
scroll to position [271, 0]
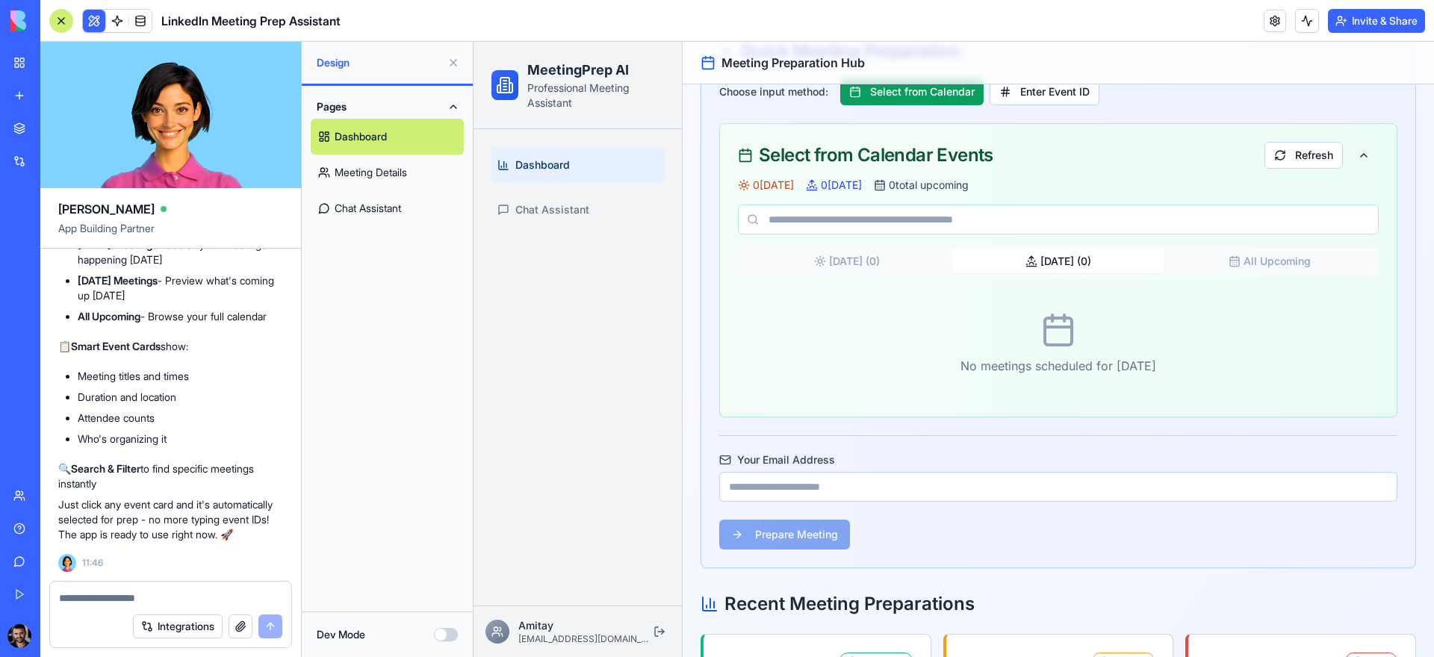
click at [1038, 257] on button "Tomorrow ( 0 )" at bounding box center [1057, 261] width 211 height 24
click at [878, 263] on button "Today ( 0 )" at bounding box center [846, 261] width 211 height 24
click at [862, 186] on span "0 tomorrow" at bounding box center [841, 185] width 41 height 15
click at [754, 184] on span "0 today" at bounding box center [773, 185] width 41 height 15
click at [1277, 156] on button "Refresh" at bounding box center [1304, 155] width 78 height 27
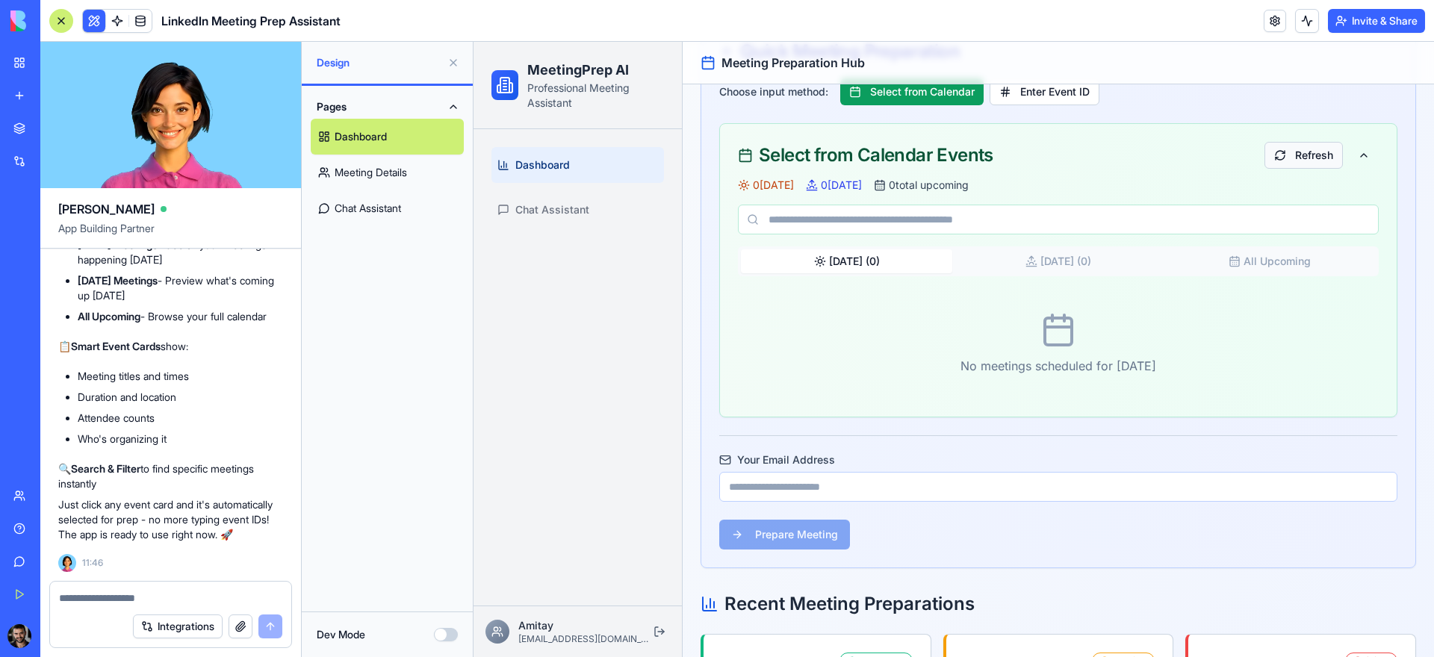
click at [1271, 157] on button "Refresh" at bounding box center [1304, 155] width 78 height 27
click at [1357, 155] on button at bounding box center [1364, 155] width 30 height 27
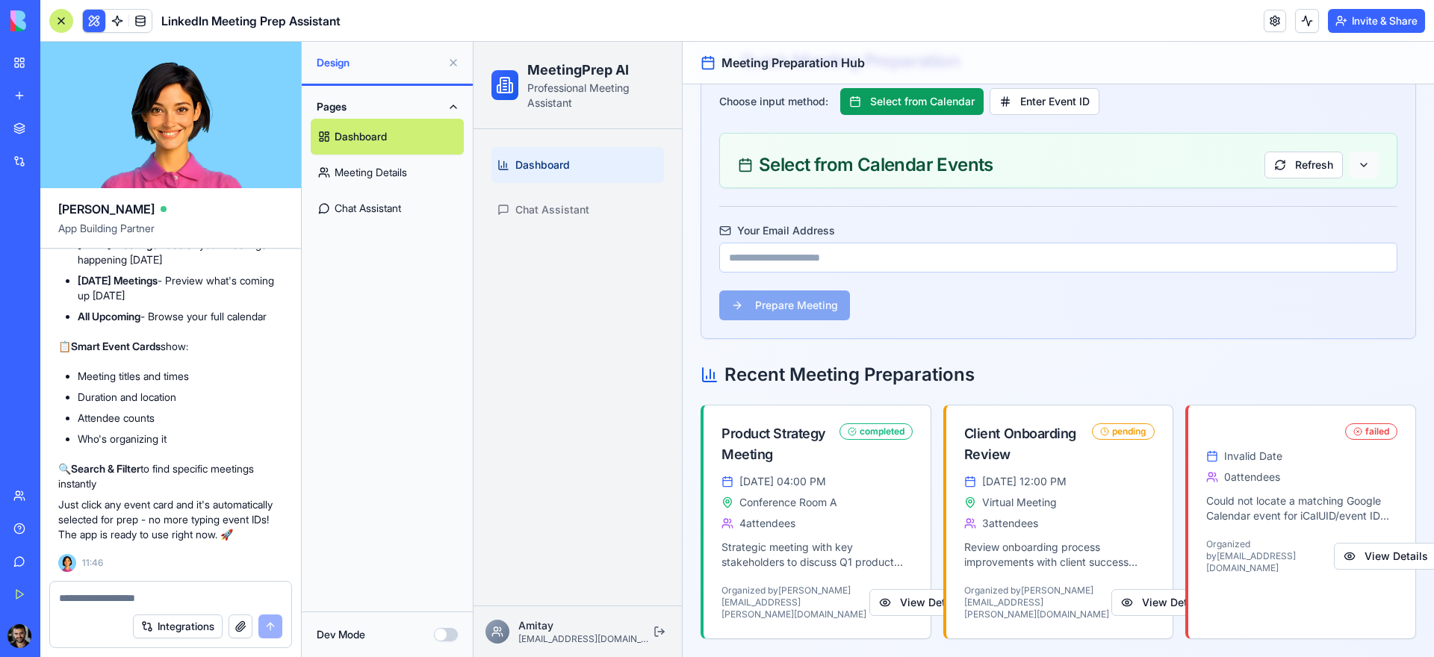
scroll to position [267, 0]
click at [1356, 164] on button at bounding box center [1364, 165] width 30 height 27
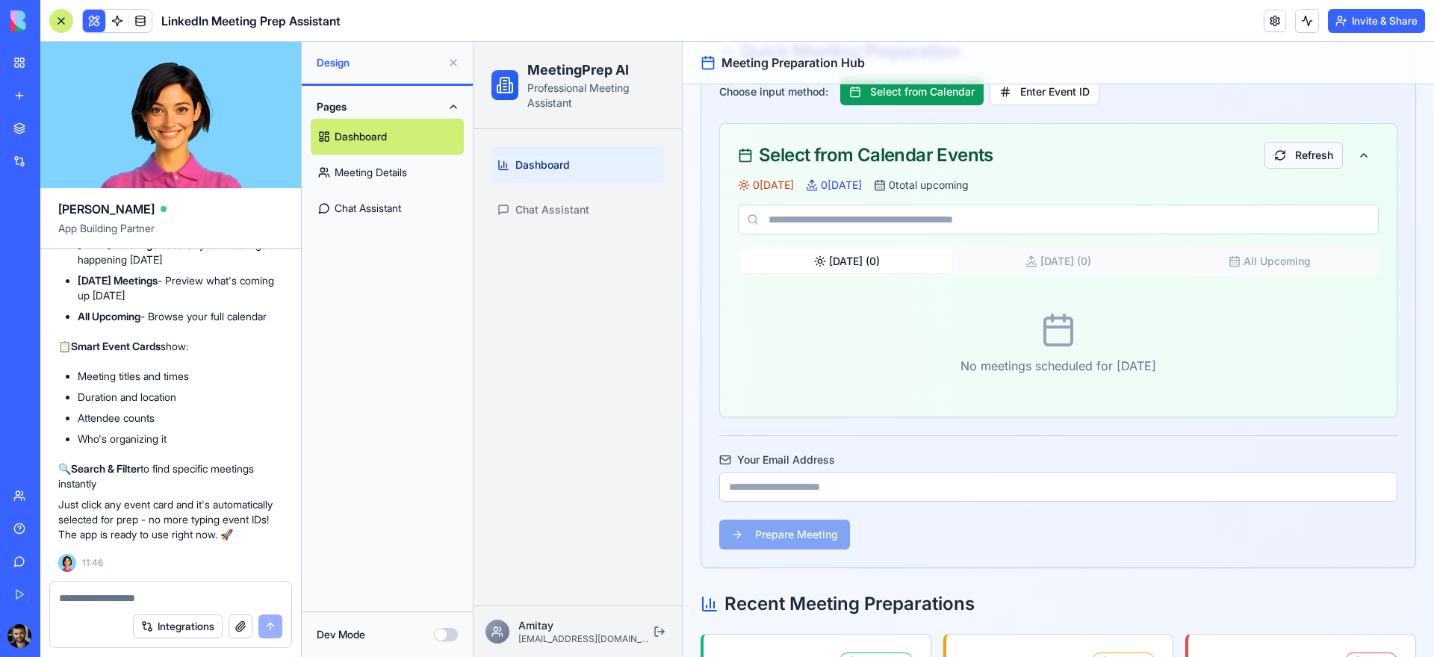
click at [1293, 158] on button "Refresh" at bounding box center [1304, 155] width 78 height 27
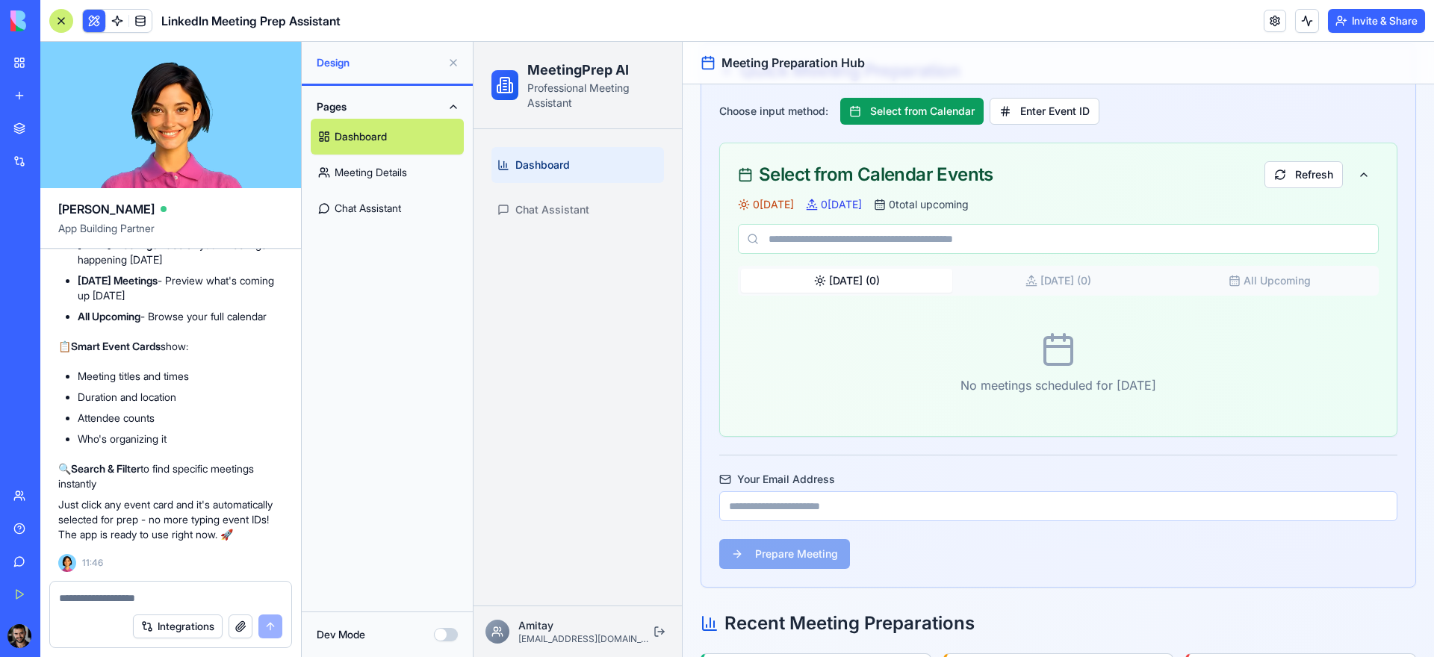
scroll to position [251, 0]
click at [925, 113] on button "Select from Calendar" at bounding box center [911, 112] width 143 height 27
click at [1055, 119] on button "Enter Event ID" at bounding box center [1045, 112] width 110 height 27
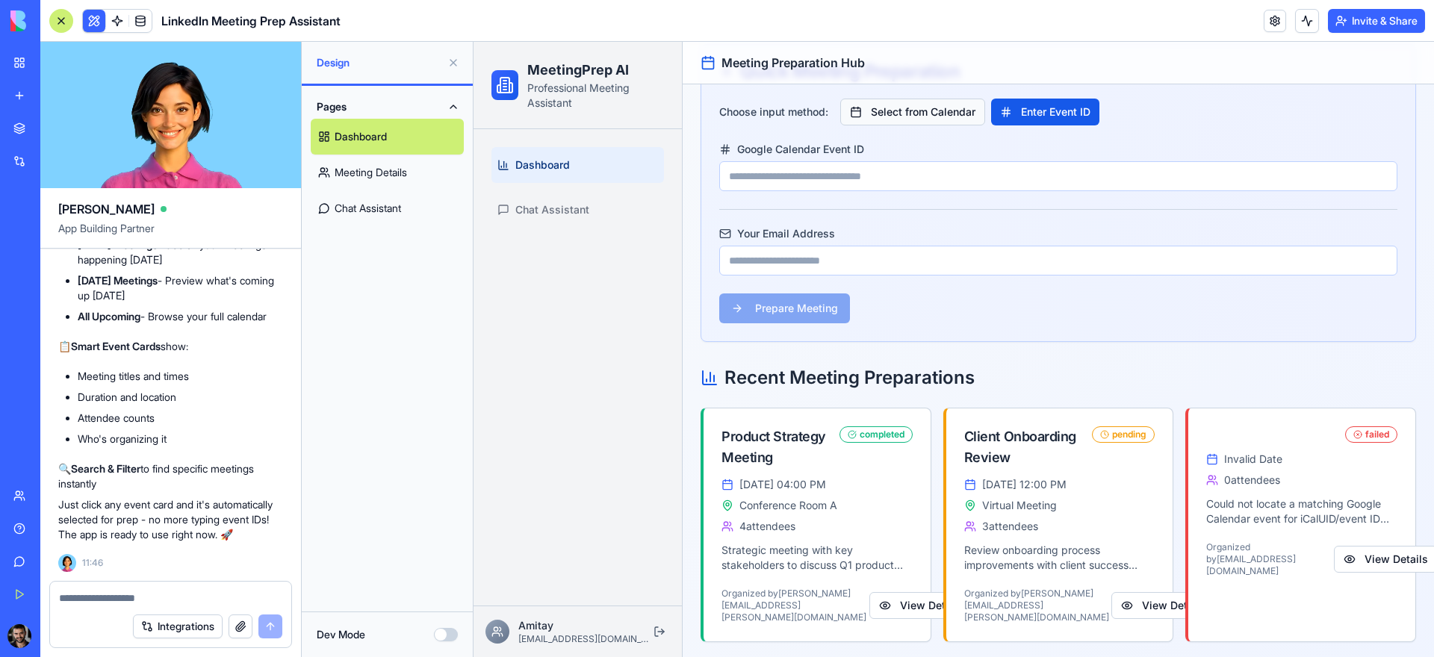
click at [916, 115] on button "Select from Calendar" at bounding box center [912, 112] width 145 height 27
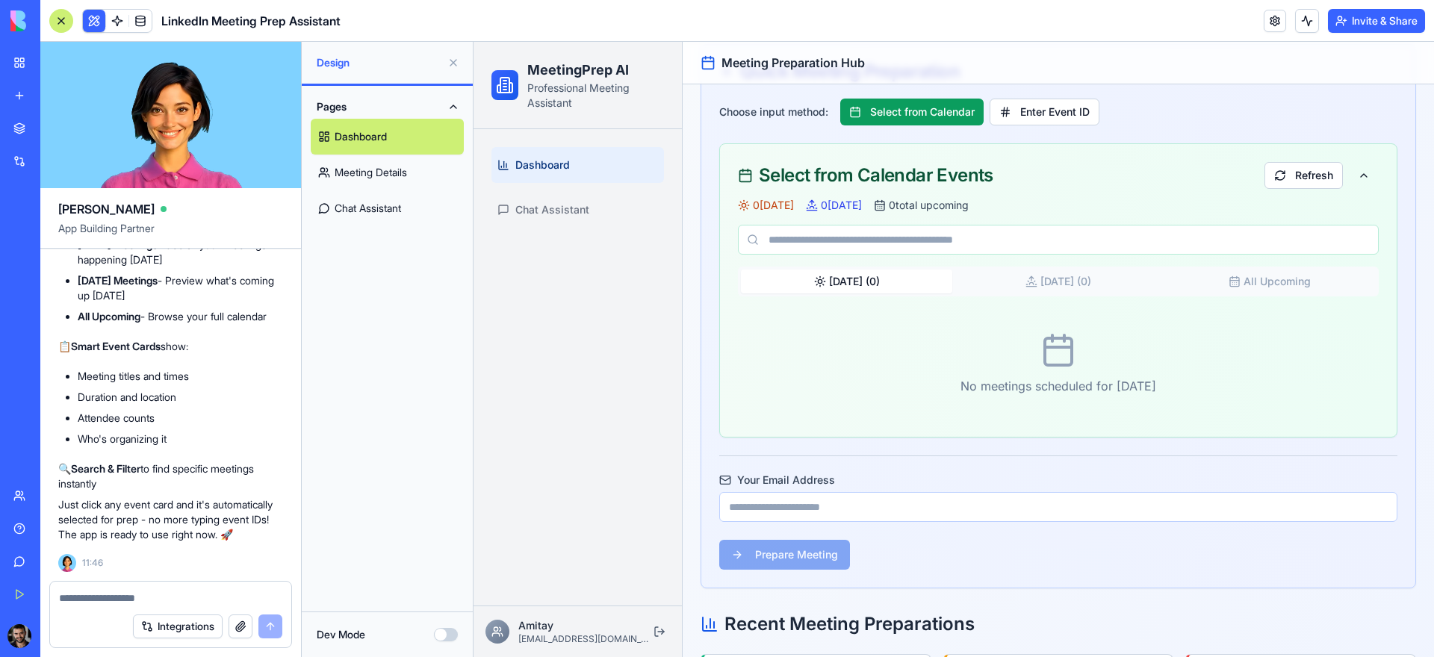
click at [866, 279] on button "Today ( 0 )" at bounding box center [846, 282] width 211 height 24
click at [996, 278] on button "Tomorrow ( 0 )" at bounding box center [1057, 282] width 211 height 24
click at [1240, 283] on button "All Upcoming" at bounding box center [1269, 282] width 211 height 24
click at [1131, 288] on button "Tomorrow ( 0 )" at bounding box center [1057, 282] width 211 height 24
click at [869, 297] on div "Today ( 0 ) Tomorrow ( 0 ) All Upcoming No meetings scheduled for tomorrow" at bounding box center [1058, 343] width 641 height 152
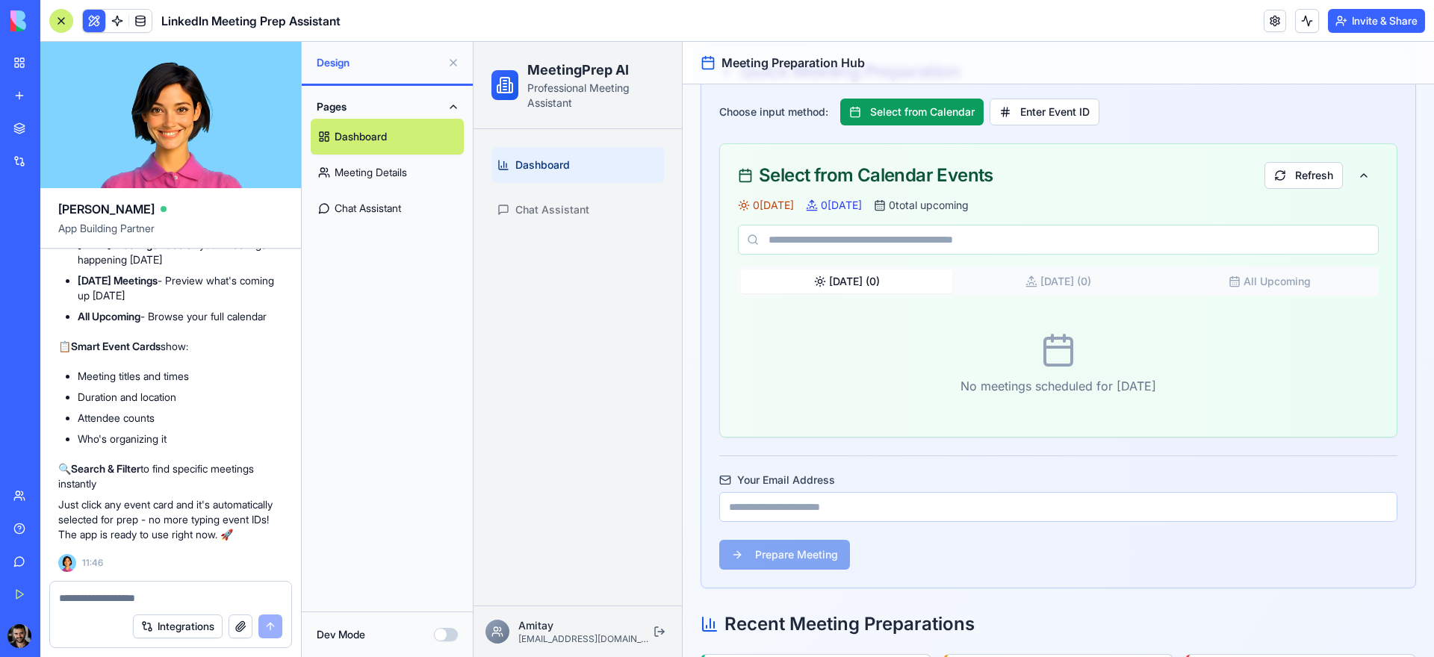
click at [867, 284] on button "Today ( 0 )" at bounding box center [846, 282] width 211 height 24
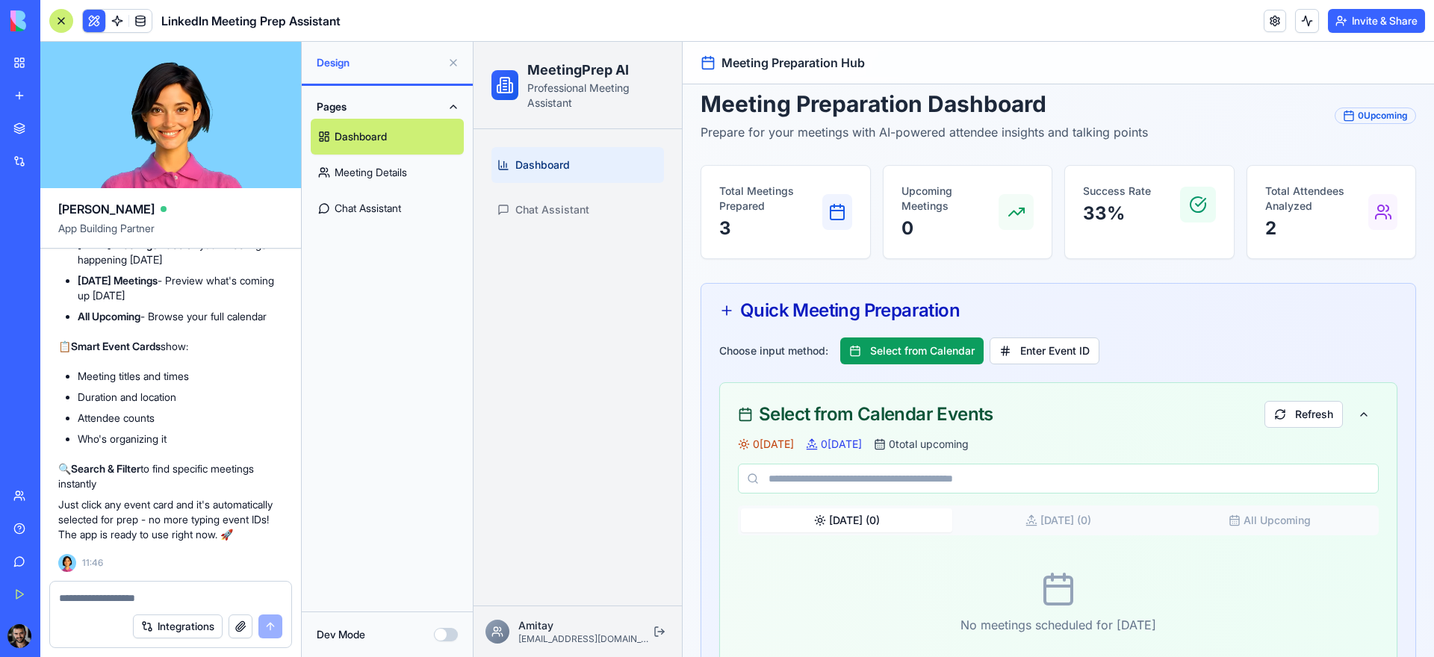
scroll to position [0, 0]
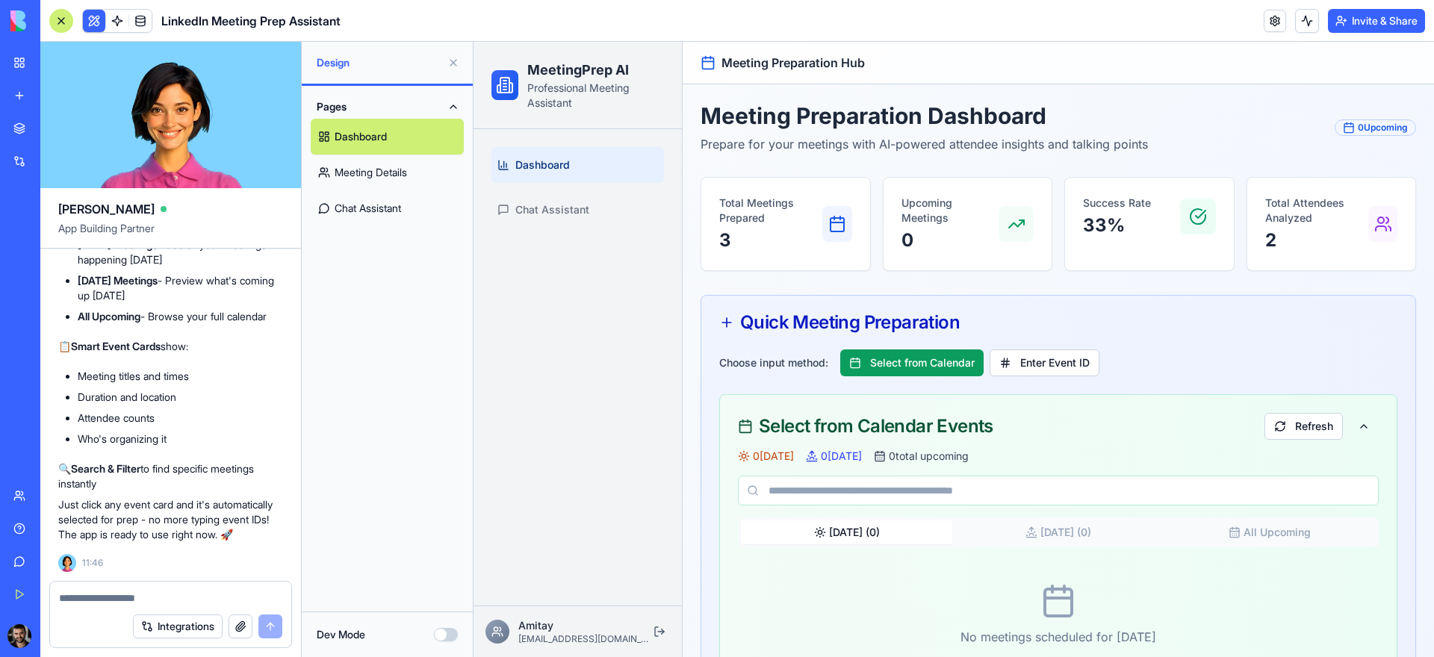
click at [613, 273] on div "Dashboard Chat Assistant" at bounding box center [578, 367] width 208 height 477
click at [57, 20] on div at bounding box center [61, 21] width 24 height 24
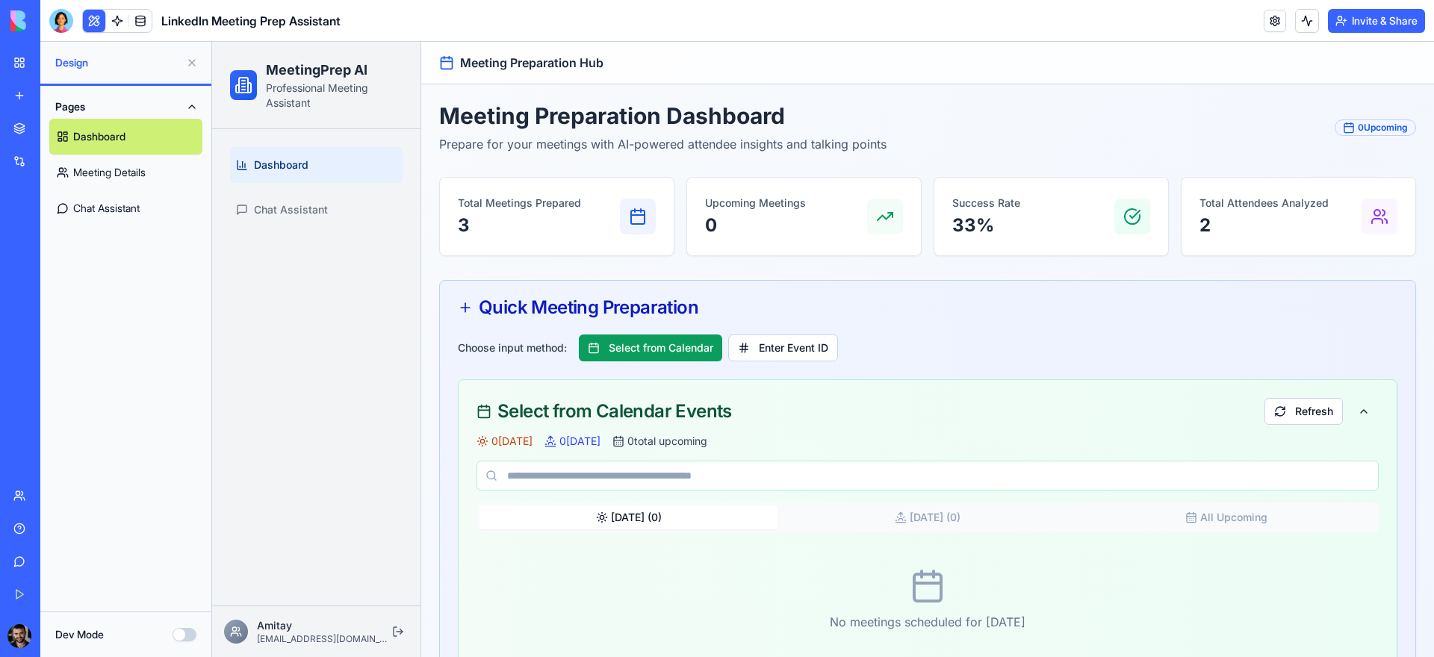
click at [10, 25] on img at bounding box center [56, 20] width 93 height 21
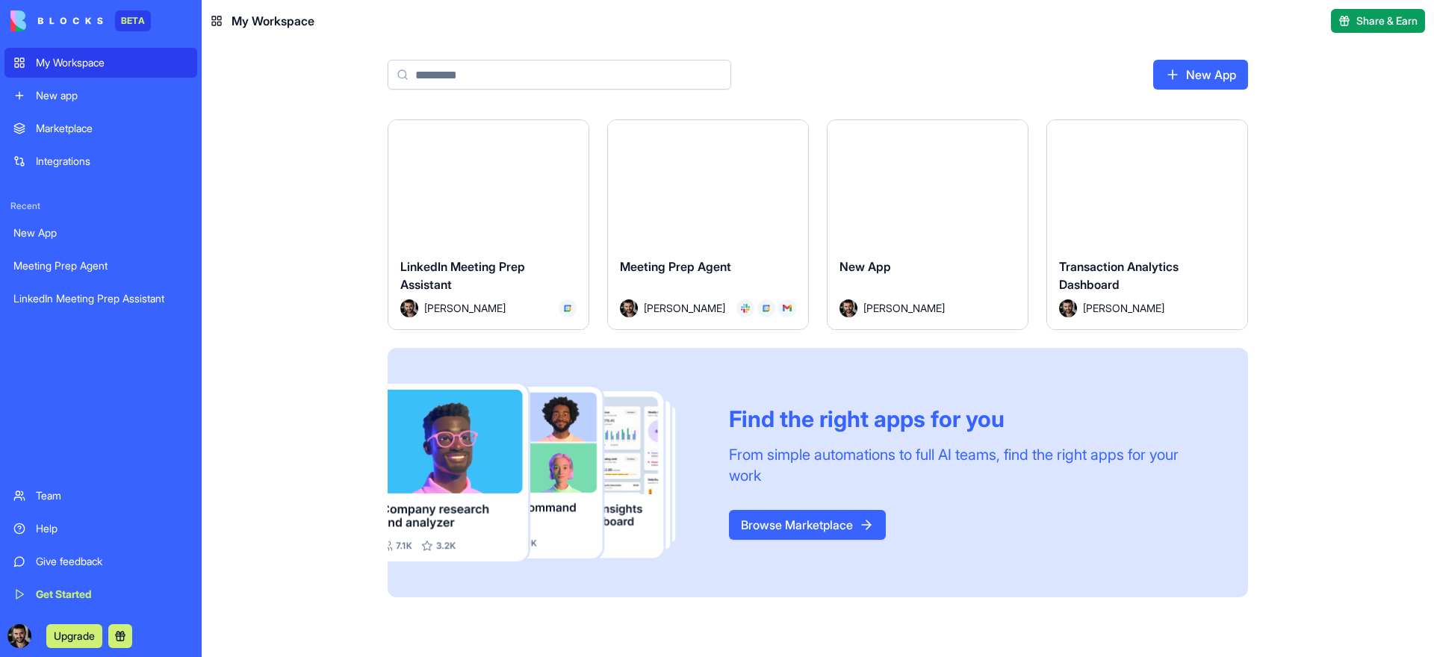
click at [499, 170] on button "Launch" at bounding box center [488, 183] width 112 height 30
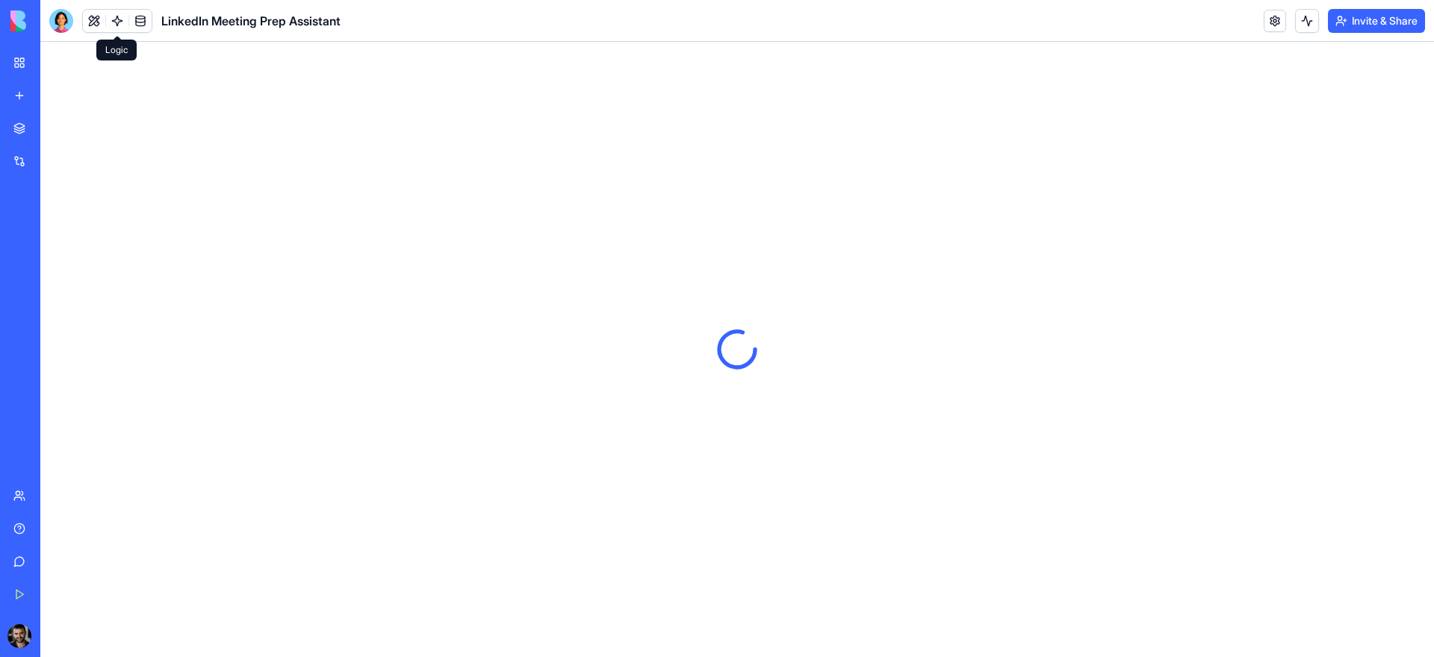
click at [114, 25] on link at bounding box center [117, 21] width 22 height 22
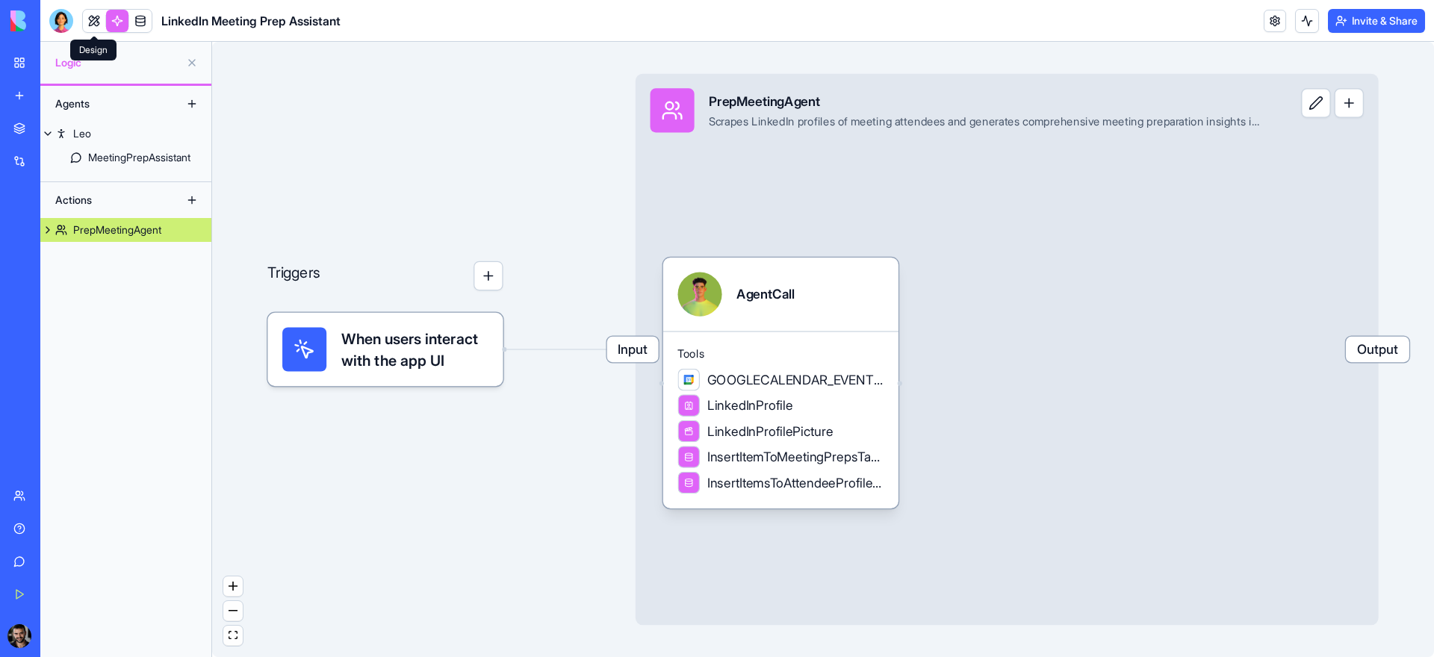
click at [88, 24] on link at bounding box center [94, 21] width 22 height 22
